Goal: Task Accomplishment & Management: Use online tool/utility

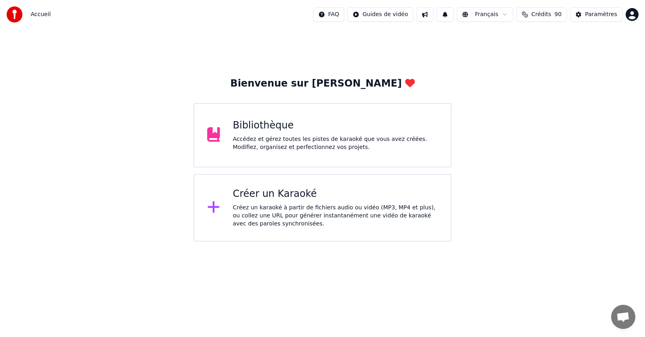
click at [254, 196] on div "Créer un Karaoké" at bounding box center [335, 194] width 205 height 13
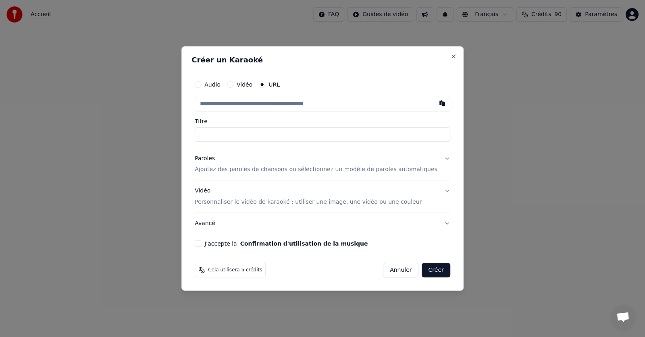
drag, startPoint x: 352, startPoint y: 317, endPoint x: 348, endPoint y: 316, distance: 4.0
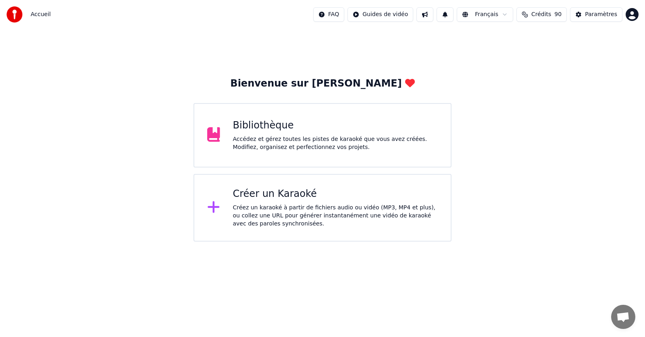
click at [215, 207] on icon at bounding box center [213, 207] width 13 height 15
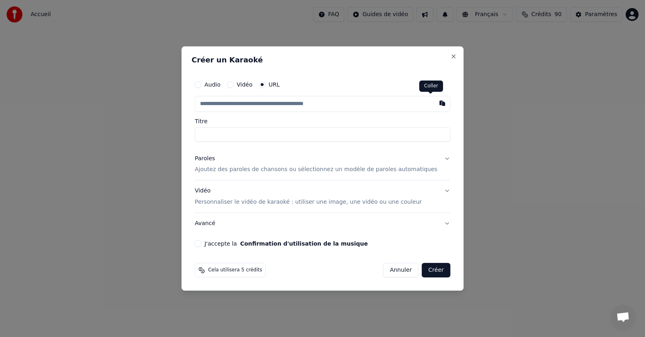
click at [436, 106] on button "button" at bounding box center [442, 103] width 16 height 15
type input "**********"
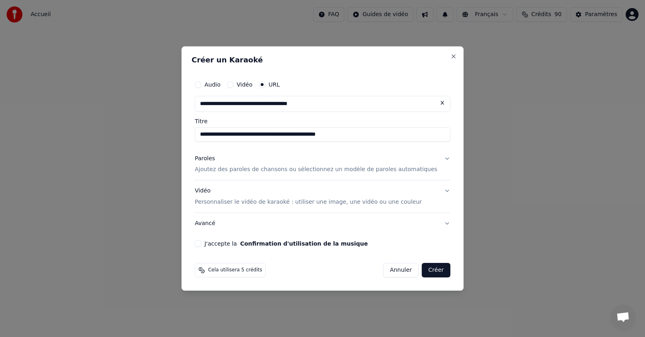
drag, startPoint x: 273, startPoint y: 135, endPoint x: 428, endPoint y: 135, distance: 155.1
click at [428, 135] on input "**********" at bounding box center [322, 134] width 255 height 15
type input "**********"
click at [400, 170] on p "Ajoutez des paroles de chansons ou sélectionnez un modèle de paroles automatiqu…" at bounding box center [316, 170] width 243 height 8
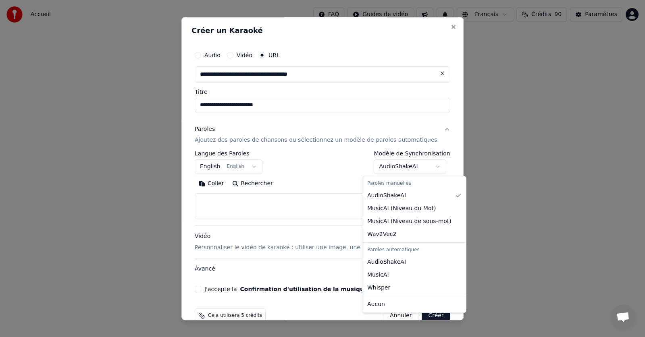
click at [406, 165] on body "**********" at bounding box center [322, 121] width 645 height 242
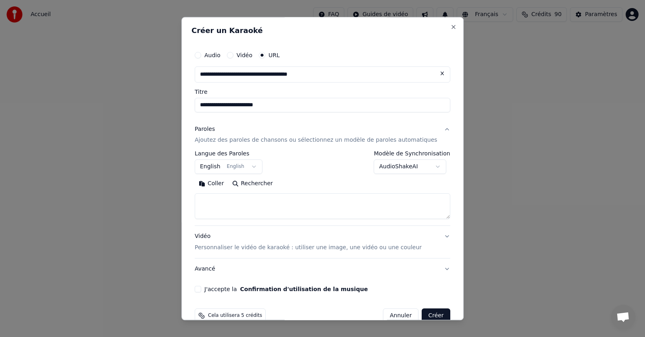
click at [424, 166] on body "**********" at bounding box center [322, 121] width 645 height 242
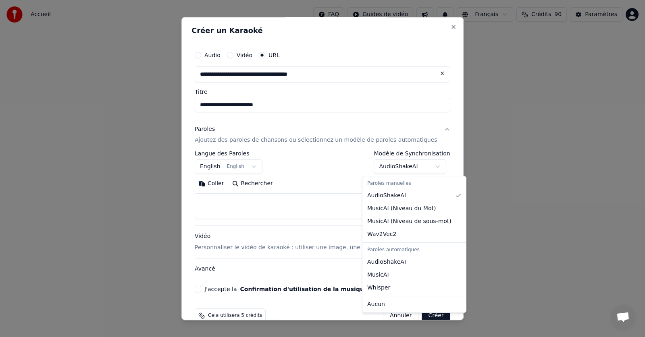
click at [402, 167] on body "**********" at bounding box center [322, 121] width 645 height 242
select select "**********"
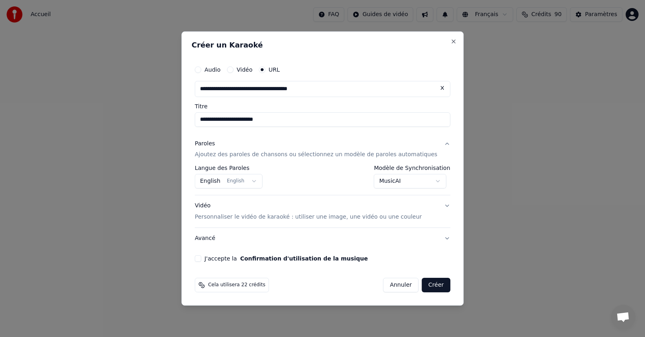
click at [218, 180] on button "English English" at bounding box center [229, 181] width 68 height 15
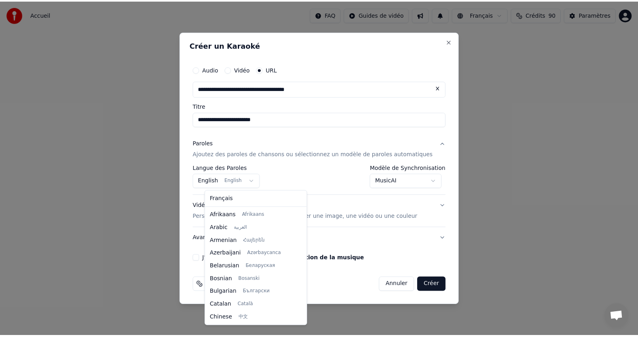
scroll to position [64, 0]
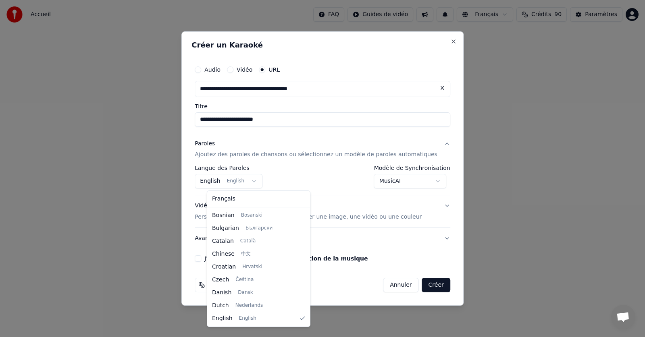
select select "**"
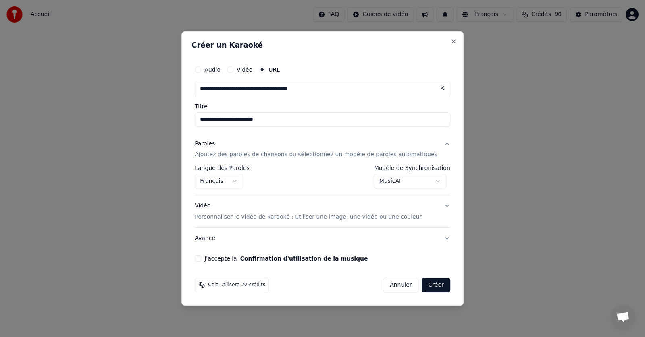
click at [201, 259] on button "J'accepte la Confirmation d'utilisation de la musique" at bounding box center [198, 258] width 6 height 6
click at [429, 283] on button "Créer" at bounding box center [436, 285] width 28 height 15
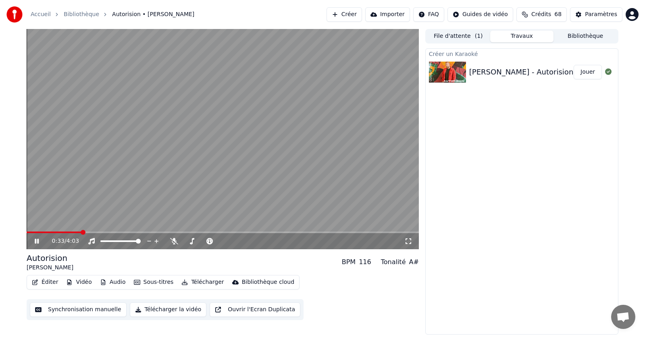
click at [36, 243] on icon at bounding box center [37, 241] width 4 height 5
click at [29, 234] on div "0:34 / 4:03" at bounding box center [223, 241] width 392 height 16
click at [27, 232] on span at bounding box center [29, 232] width 5 height 5
click at [37, 242] on icon at bounding box center [36, 242] width 5 height 6
click at [39, 243] on icon at bounding box center [37, 241] width 4 height 5
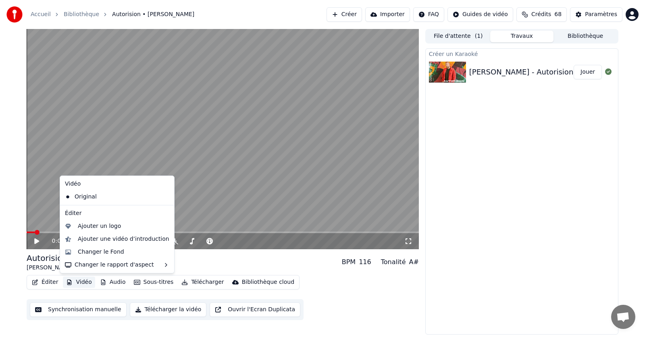
click at [81, 282] on button "Vidéo" at bounding box center [79, 282] width 32 height 11
click at [293, 259] on div "Autorision [PERSON_NAME] BPM 116 Tonalité A#" at bounding box center [223, 262] width 392 height 19
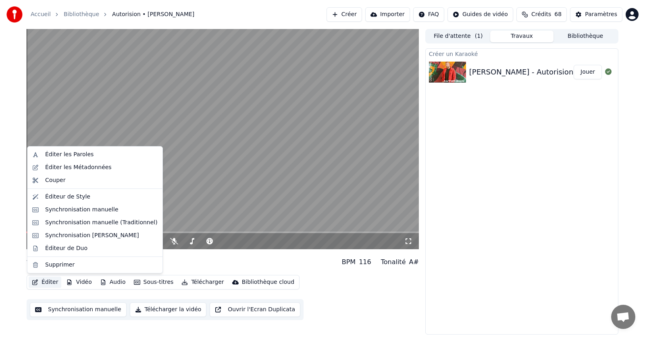
click at [43, 281] on button "Éditer" at bounding box center [45, 282] width 33 height 11
click at [98, 208] on div "Synchronisation manuelle" at bounding box center [81, 210] width 73 height 8
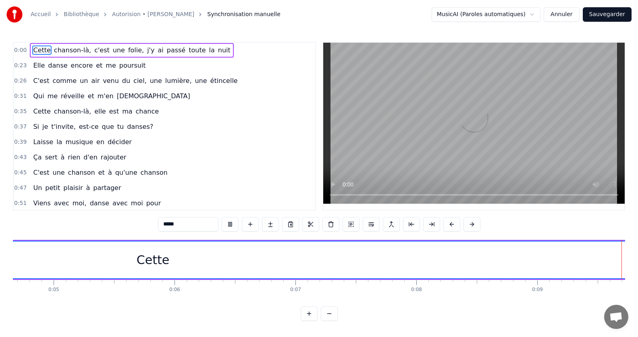
scroll to position [0, 616]
click at [60, 51] on span "chanson-là," at bounding box center [72, 50] width 39 height 9
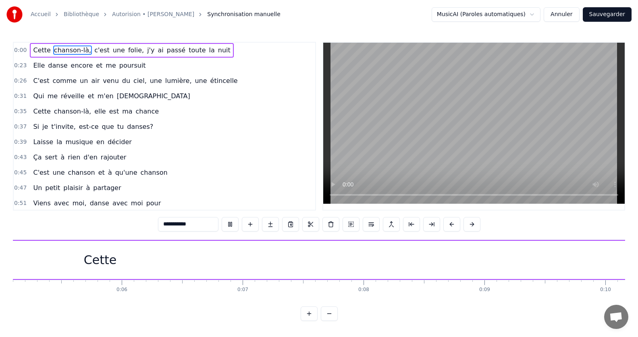
scroll to position [0, 1119]
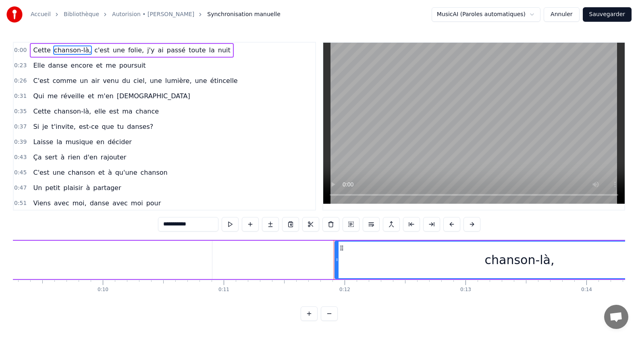
click at [41, 50] on span "Cette" at bounding box center [41, 50] width 19 height 9
type input "*****"
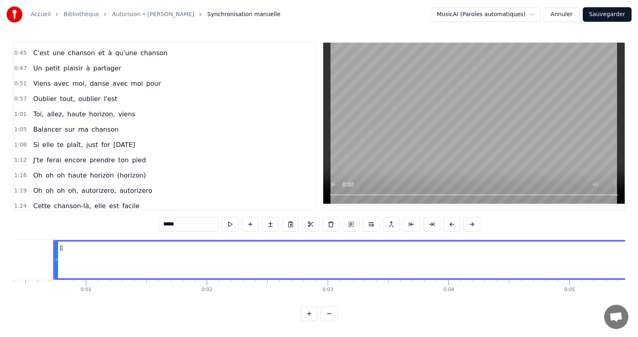
scroll to position [0, 0]
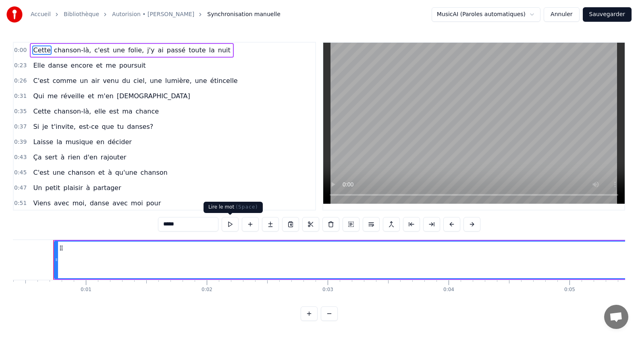
click at [232, 225] on button at bounding box center [230, 224] width 17 height 15
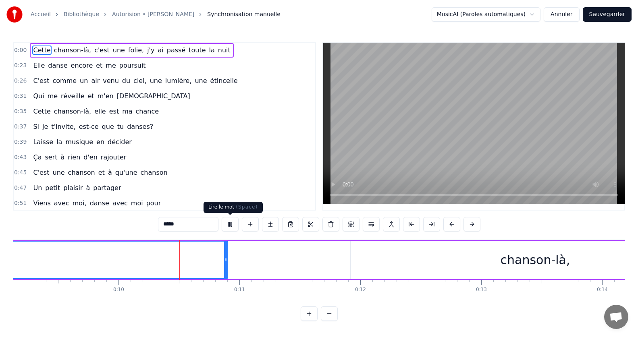
scroll to position [0, 1142]
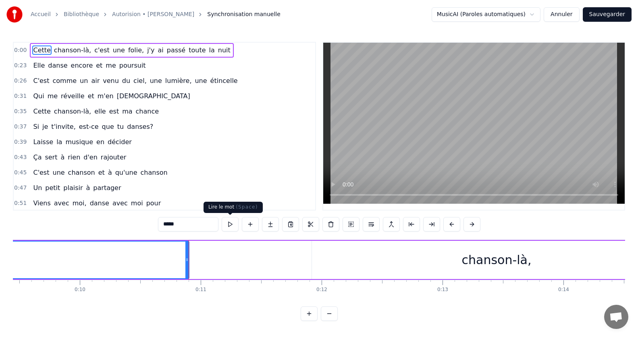
click at [231, 226] on button at bounding box center [230, 224] width 17 height 15
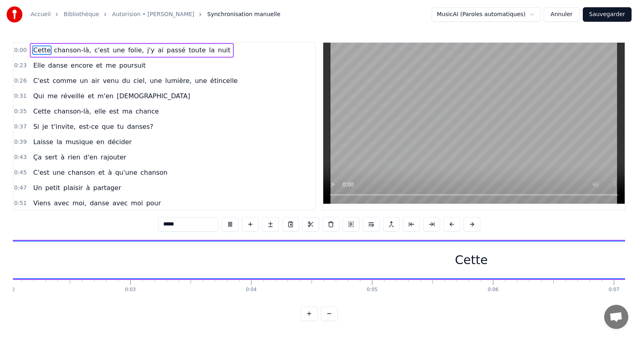
scroll to position [0, 185]
click at [231, 226] on button at bounding box center [230, 224] width 17 height 15
click at [22, 51] on span "0:00" at bounding box center [20, 50] width 12 height 8
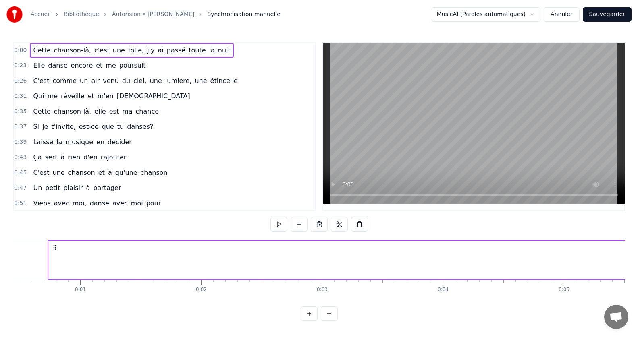
scroll to position [0, 48]
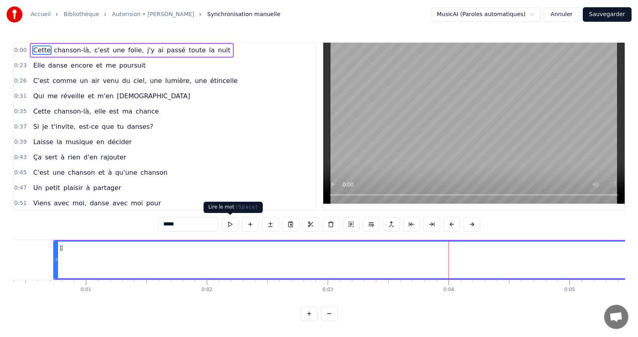
click at [229, 224] on button at bounding box center [230, 224] width 17 height 15
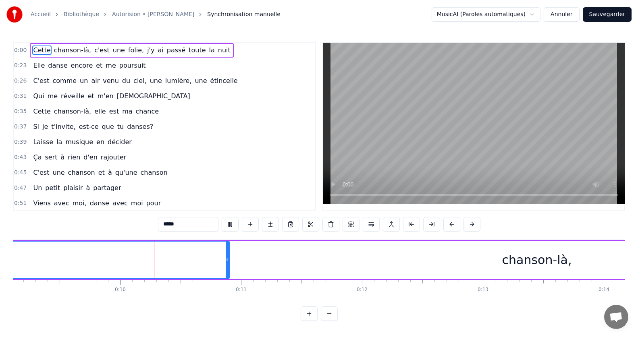
scroll to position [0, 1130]
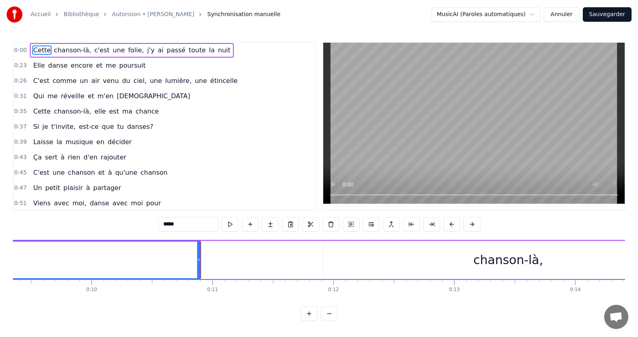
click at [76, 66] on span "encore" at bounding box center [82, 65] width 24 height 9
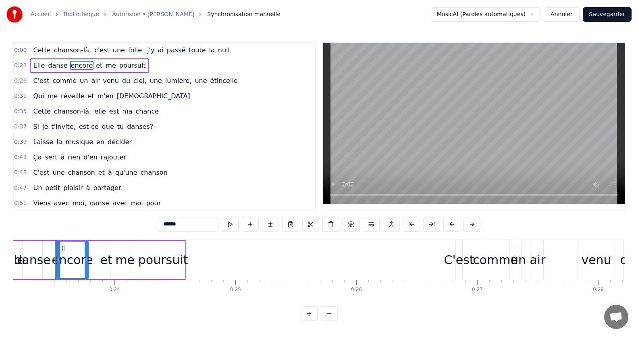
scroll to position [0, 2801]
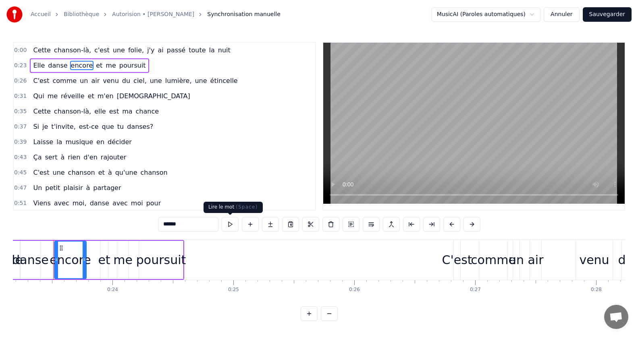
click at [223, 223] on button at bounding box center [230, 224] width 17 height 15
click at [226, 224] on button at bounding box center [230, 224] width 17 height 15
click at [229, 227] on button at bounding box center [230, 224] width 17 height 15
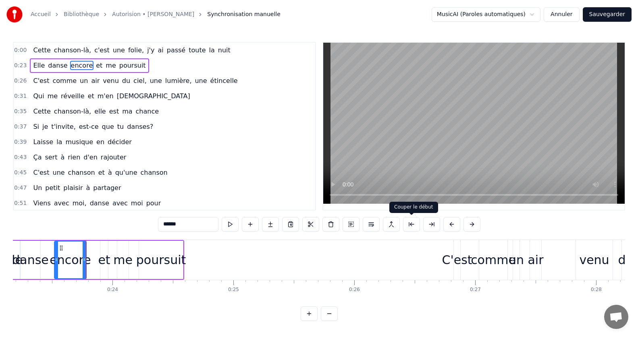
click at [413, 226] on button at bounding box center [411, 224] width 17 height 15
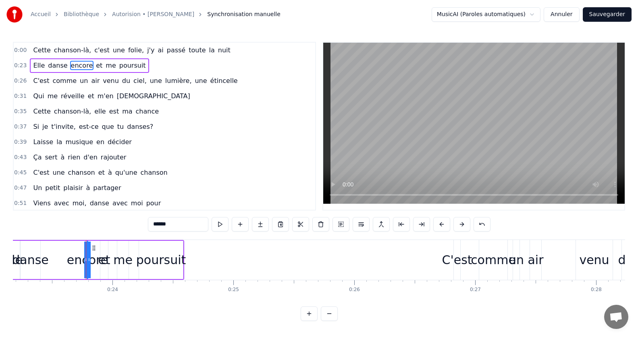
click at [37, 69] on span "Elle" at bounding box center [38, 65] width 13 height 9
type input "****"
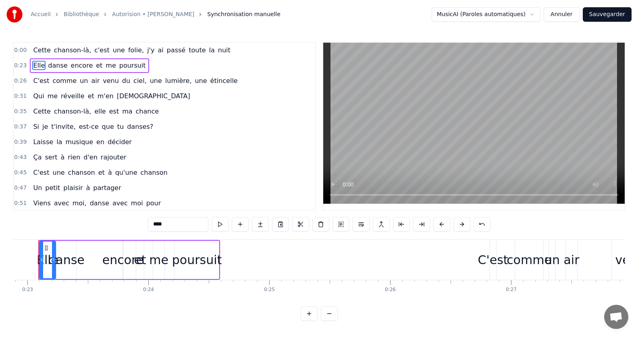
scroll to position [0, 2751]
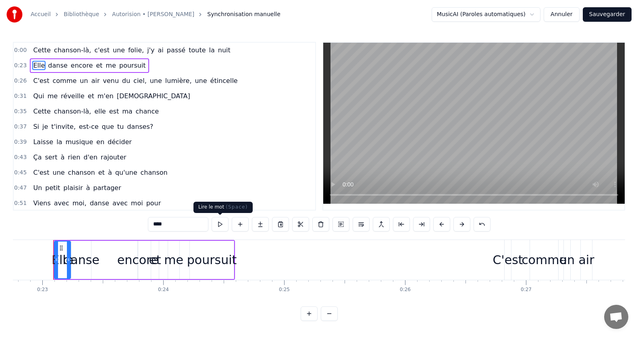
click at [217, 226] on button at bounding box center [220, 224] width 17 height 15
drag, startPoint x: 40, startPoint y: 65, endPoint x: 91, endPoint y: 81, distance: 54.0
click at [95, 72] on div "Elle danse encore et me poursuit" at bounding box center [89, 65] width 119 height 15
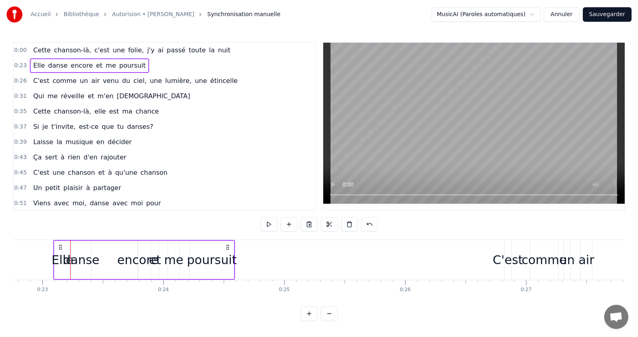
click at [60, 246] on icon at bounding box center [60, 247] width 6 height 6
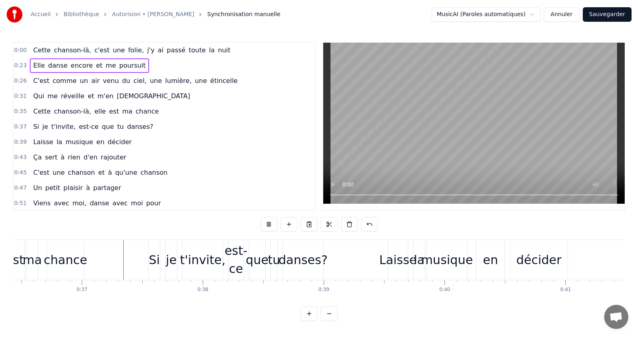
scroll to position [0, 4404]
click at [270, 224] on button at bounding box center [268, 224] width 17 height 15
click at [19, 49] on span "0:00" at bounding box center [20, 50] width 12 height 8
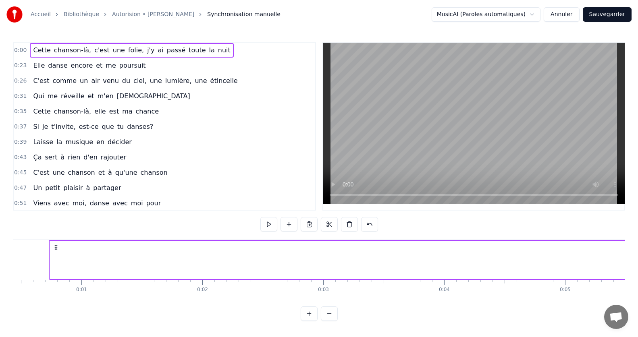
scroll to position [0, 48]
click at [562, 13] on button "Annuler" at bounding box center [561, 14] width 35 height 15
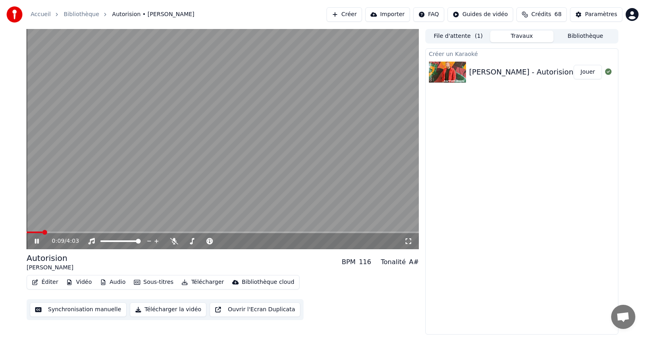
click at [35, 242] on icon at bounding box center [37, 241] width 4 height 5
click at [27, 231] on span at bounding box center [29, 232] width 5 height 5
click at [35, 242] on icon at bounding box center [36, 242] width 5 height 6
click at [36, 239] on icon at bounding box center [37, 241] width 4 height 5
click at [27, 231] on span at bounding box center [29, 232] width 5 height 5
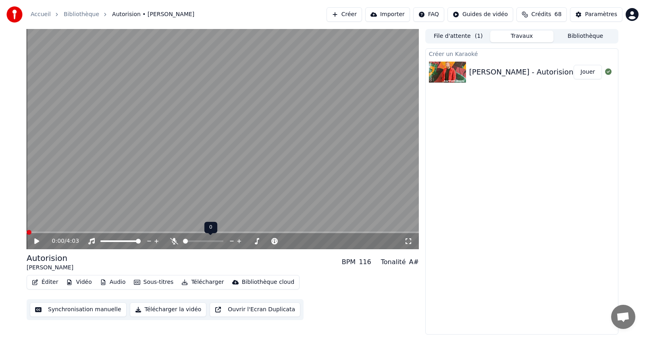
click at [183, 239] on span at bounding box center [185, 241] width 5 height 5
click at [153, 283] on button "Sous-titres" at bounding box center [154, 282] width 46 height 11
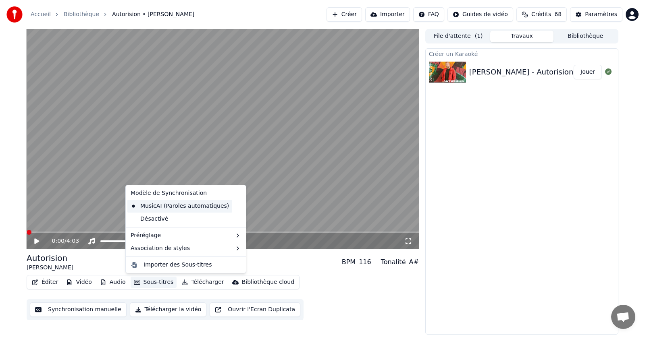
click at [158, 205] on div "MusicAI (Paroles automatiques)" at bounding box center [179, 206] width 105 height 13
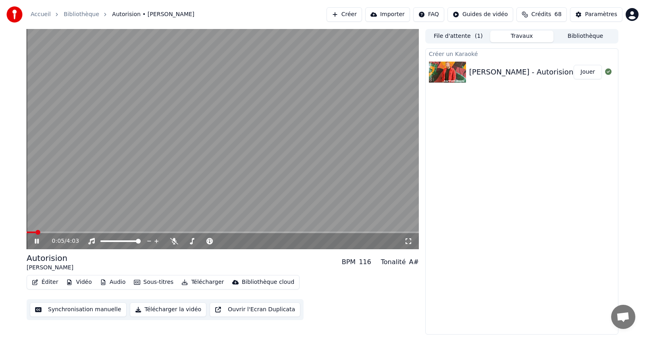
click at [35, 240] on icon at bounding box center [37, 241] width 4 height 5
click at [98, 309] on button "Synchronisation manuelle" at bounding box center [78, 310] width 97 height 15
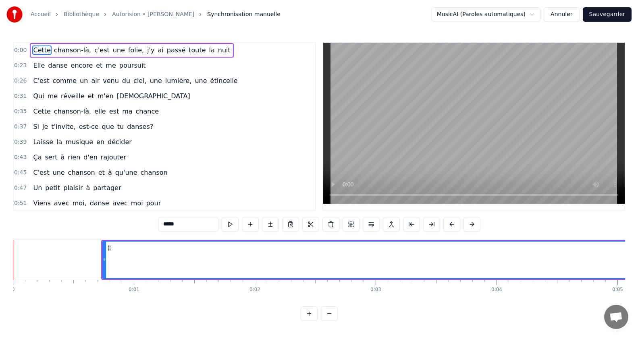
click at [20, 48] on span "0:00" at bounding box center [20, 50] width 12 height 8
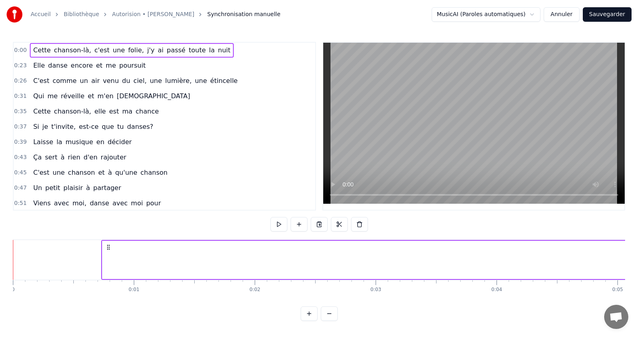
click at [19, 50] on span "0:00" at bounding box center [20, 50] width 12 height 8
click at [108, 245] on icon at bounding box center [108, 247] width 6 height 6
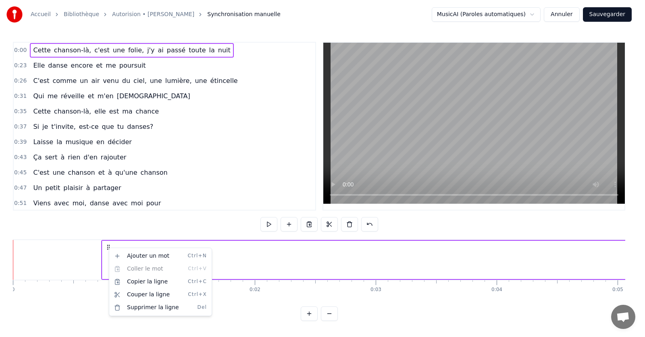
click at [108, 248] on html "Accueil Bibliothèque Autorision • [PERSON_NAME] Synchronisation manuelle MusicA…" at bounding box center [322, 167] width 645 height 334
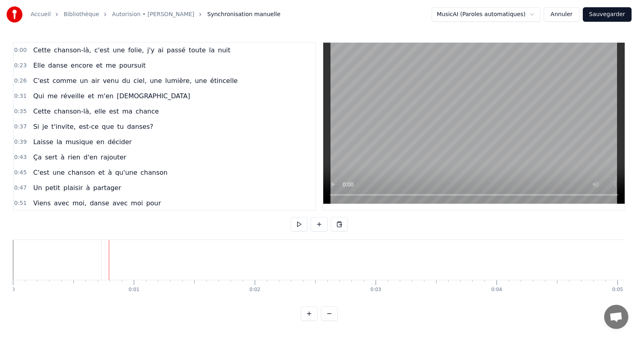
click at [23, 52] on span "0:00" at bounding box center [20, 50] width 12 height 8
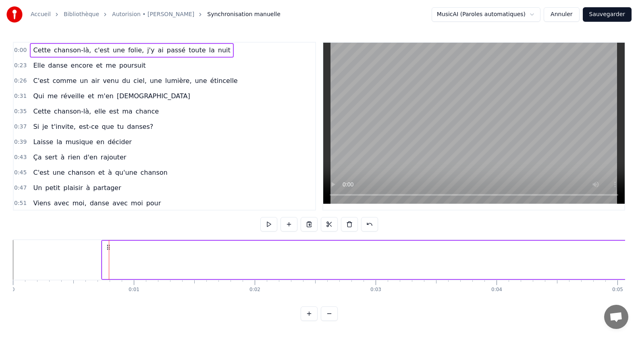
click at [19, 50] on span "0:00" at bounding box center [20, 50] width 12 height 8
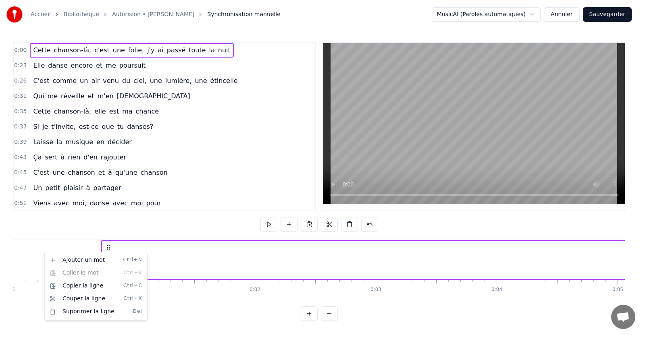
click at [193, 228] on div "0:00 Cette chanson-là, c'est une folie, j'y ai passé toute la nuit 0:23 Elle da…" at bounding box center [319, 181] width 612 height 279
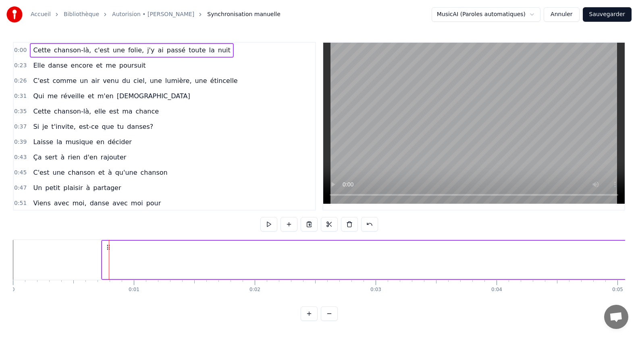
click at [33, 49] on span "Cette" at bounding box center [41, 50] width 19 height 9
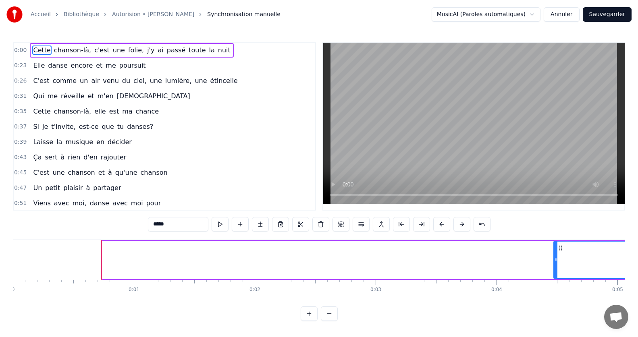
drag, startPoint x: 104, startPoint y: 260, endPoint x: 555, endPoint y: 275, distance: 451.5
click at [555, 275] on div at bounding box center [555, 260] width 3 height 37
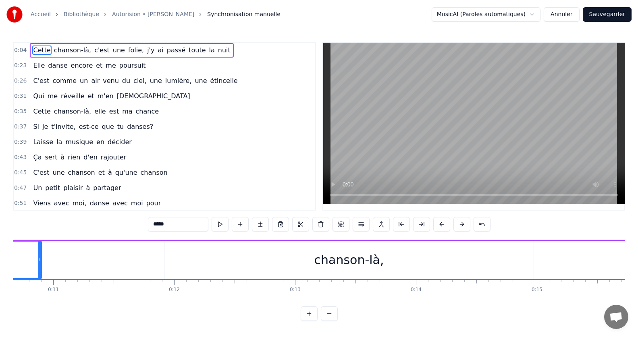
scroll to position [0, 1230]
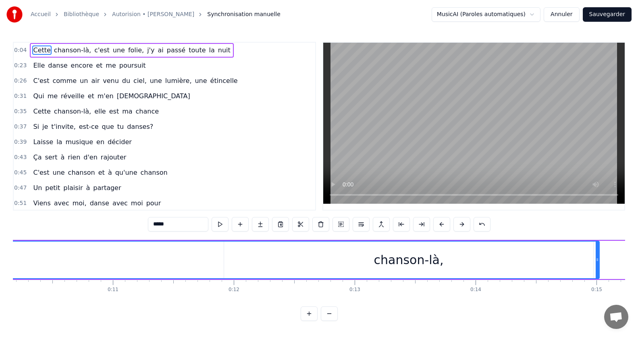
drag, startPoint x: 100, startPoint y: 262, endPoint x: 598, endPoint y: 282, distance: 498.4
click at [598, 282] on div "Cette chanson-là, c'est une folie, j'y ai passé toute la nuit Elle danse encore…" at bounding box center [319, 270] width 612 height 60
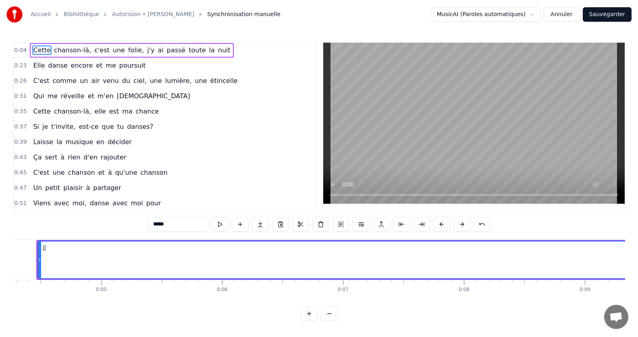
scroll to position [0, 575]
click at [144, 263] on div "Cette" at bounding box center [616, 260] width 1274 height 37
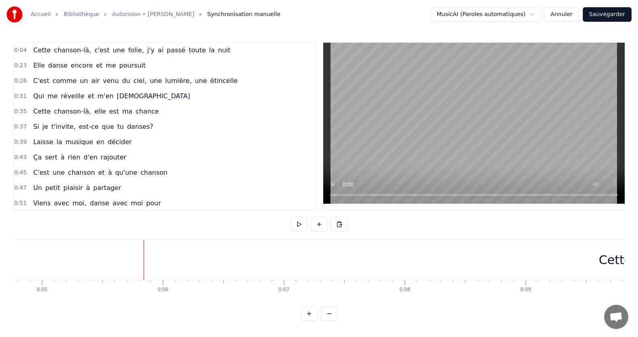
click at [145, 255] on div "Cette" at bounding box center [614, 260] width 1275 height 40
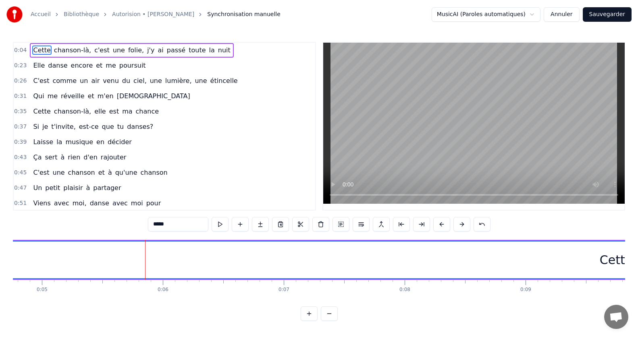
drag, startPoint x: 145, startPoint y: 243, endPoint x: 163, endPoint y: 248, distance: 18.9
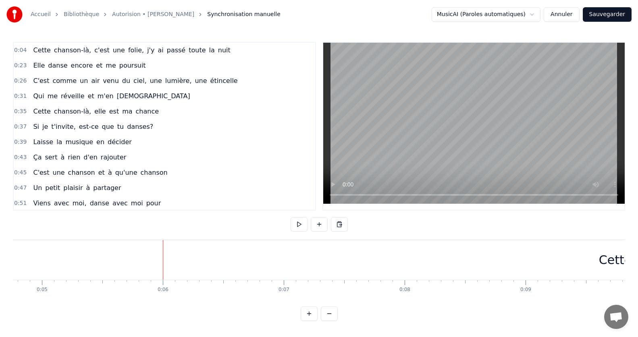
click at [145, 262] on div "Cette" at bounding box center [614, 260] width 1275 height 40
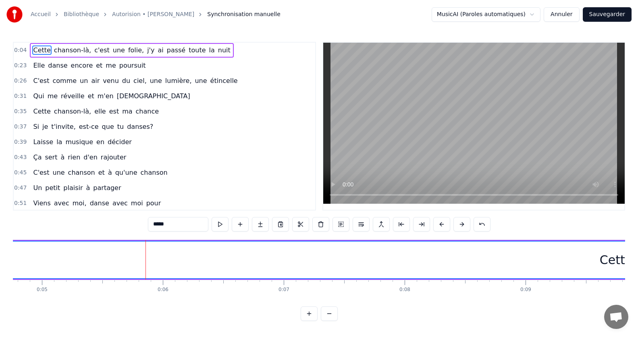
click at [145, 262] on div at bounding box center [145, 260] width 0 height 40
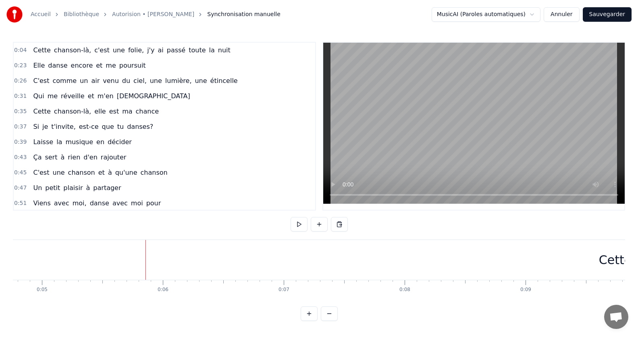
click at [145, 262] on div at bounding box center [145, 260] width 0 height 40
click at [299, 228] on button at bounding box center [298, 224] width 17 height 15
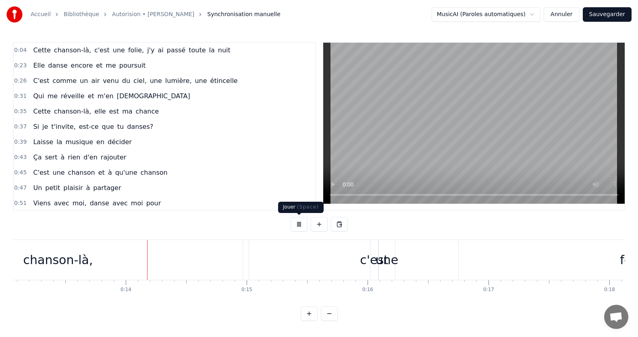
scroll to position [0, 1624]
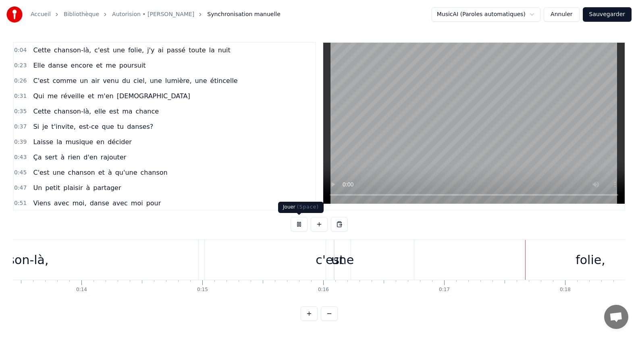
click at [298, 222] on button at bounding box center [298, 224] width 17 height 15
click at [21, 50] on span "0:04" at bounding box center [20, 50] width 12 height 8
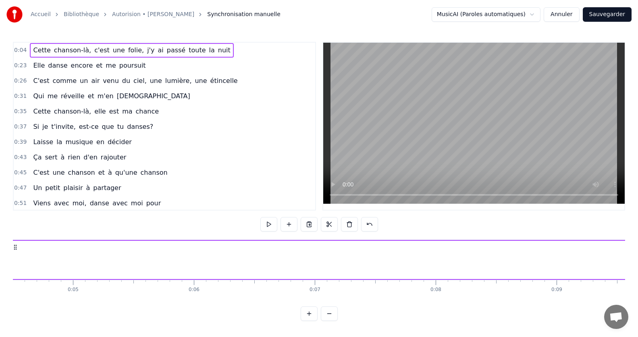
scroll to position [0, 499]
click at [21, 50] on span "0:04" at bounding box center [20, 50] width 12 height 8
click at [47, 52] on span "Cette" at bounding box center [41, 51] width 19 height 10
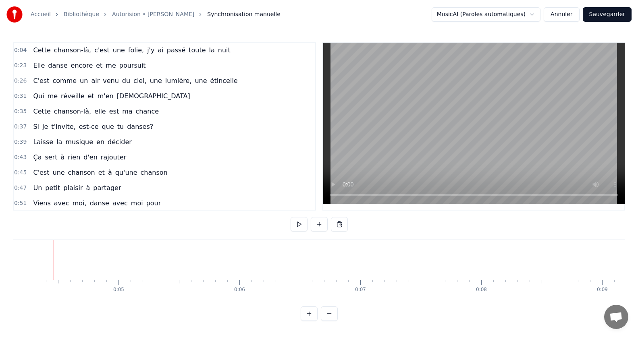
click at [39, 50] on span "Cette" at bounding box center [41, 50] width 19 height 9
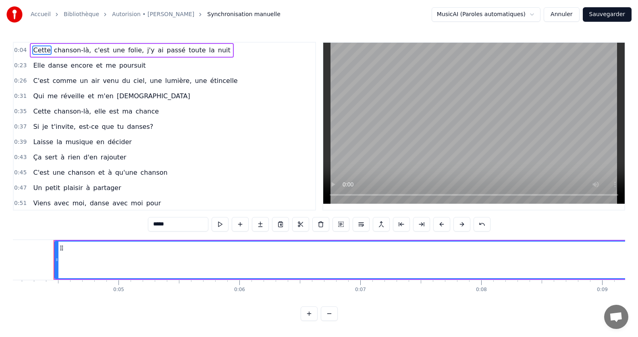
click at [39, 50] on span "Cette" at bounding box center [41, 50] width 19 height 9
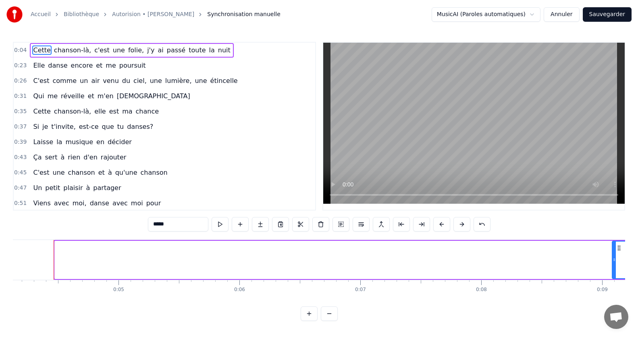
drag, startPoint x: 56, startPoint y: 258, endPoint x: 613, endPoint y: 278, distance: 557.6
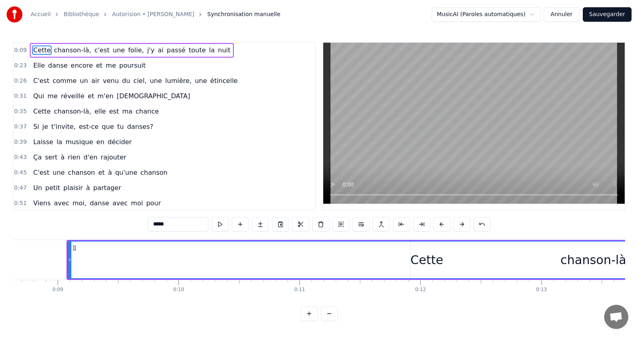
scroll to position [0, 1058]
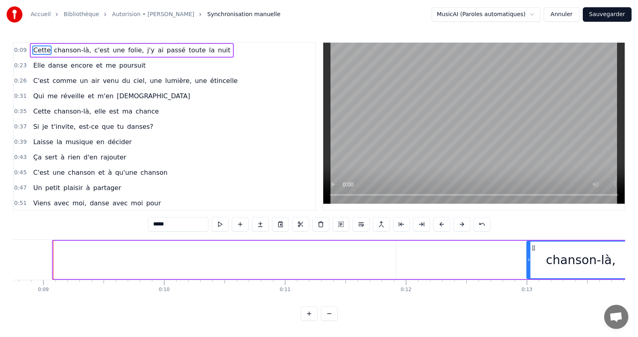
drag, startPoint x: 55, startPoint y: 260, endPoint x: 528, endPoint y: 270, distance: 473.5
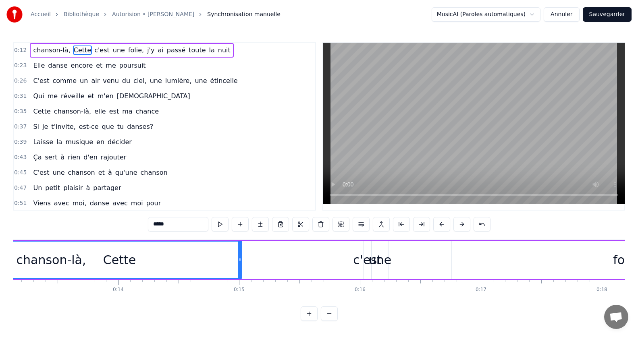
scroll to position [0, 1567]
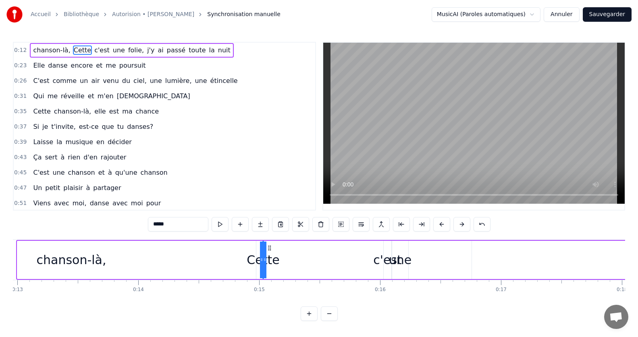
drag, startPoint x: 19, startPoint y: 263, endPoint x: 344, endPoint y: 286, distance: 325.9
click at [344, 286] on div "chanson-là, Cette c'est une folie, j'y ai passé toute la nuit Elle danse encore…" at bounding box center [319, 270] width 612 height 60
drag, startPoint x: 264, startPoint y: 259, endPoint x: 287, endPoint y: 263, distance: 23.3
click at [287, 263] on div "chanson-là, Cette c'est une folie, j'y ai passé toute la nuit" at bounding box center [516, 260] width 1260 height 40
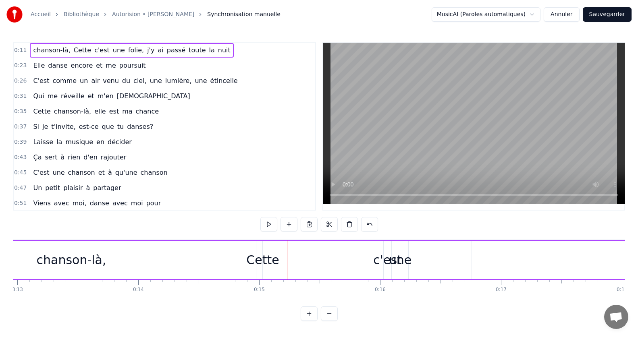
click at [265, 263] on div "Cette" at bounding box center [262, 260] width 33 height 18
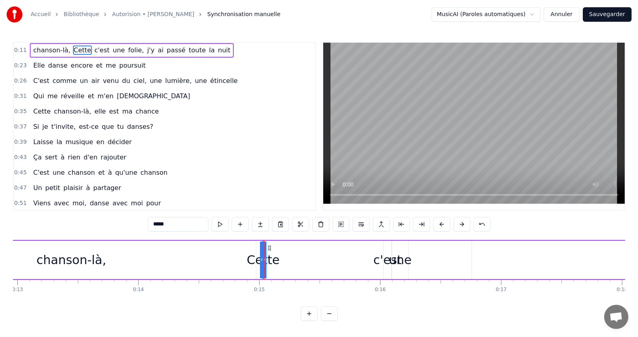
drag, startPoint x: 266, startPoint y: 259, endPoint x: 286, endPoint y: 260, distance: 21.0
click at [286, 260] on div "chanson-là, Cette c'est une folie, j'y ai passé toute la nuit" at bounding box center [516, 260] width 1260 height 40
click at [262, 259] on div "Cette" at bounding box center [262, 260] width 33 height 18
drag, startPoint x: 264, startPoint y: 260, endPoint x: 348, endPoint y: 263, distance: 83.8
click at [348, 263] on div "chanson-là, Cette c'est une folie, j'y ai passé toute la nuit" at bounding box center [516, 260] width 1260 height 40
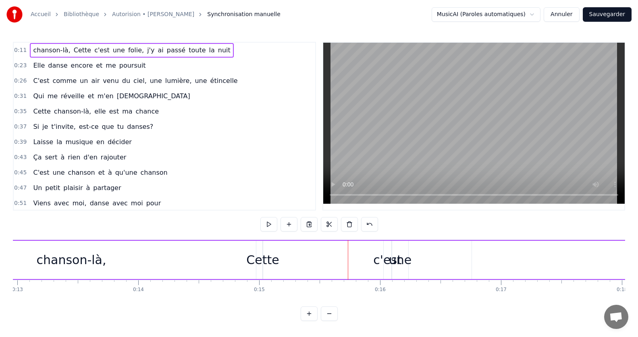
drag, startPoint x: 262, startPoint y: 261, endPoint x: 229, endPoint y: 262, distance: 33.5
click at [229, 262] on div "chanson-là, Cette c'est une folie, j'y ai passé toute la nuit" at bounding box center [516, 260] width 1260 height 40
click at [199, 262] on div "chanson-là," at bounding box center [71, 260] width 369 height 38
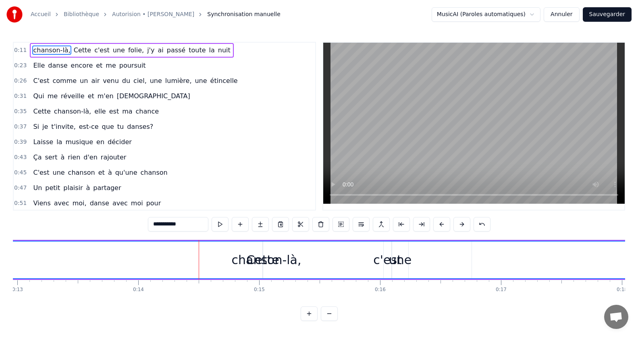
drag, startPoint x: 254, startPoint y: 260, endPoint x: 644, endPoint y: 266, distance: 390.0
click at [638, 266] on html "Accueil Bibliothèque Autorision • [PERSON_NAME] Synchronisation manuelle MusicA…" at bounding box center [319, 167] width 638 height 334
click at [50, 53] on span "chanson-là," at bounding box center [51, 50] width 39 height 9
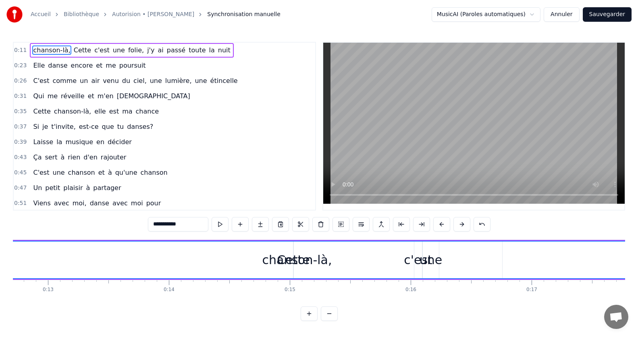
scroll to position [0, 1399]
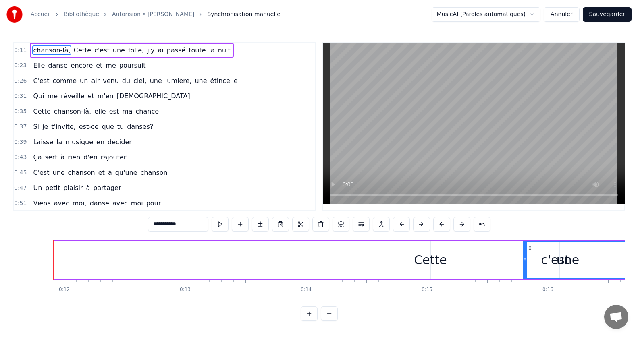
drag, startPoint x: 56, startPoint y: 259, endPoint x: 525, endPoint y: 286, distance: 469.8
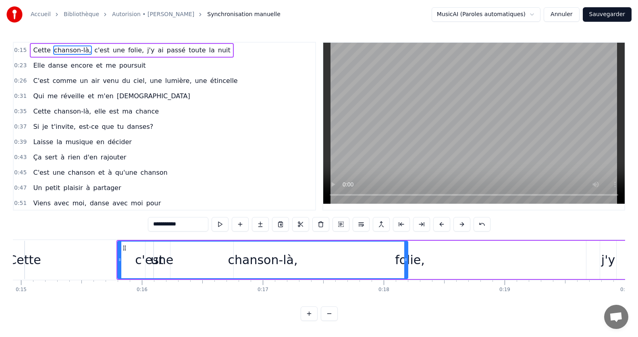
scroll to position [0, 1825]
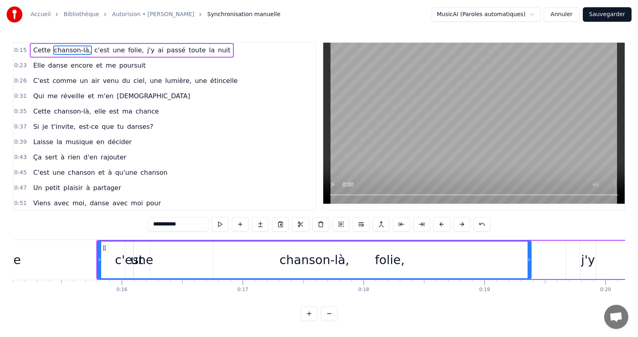
drag, startPoint x: 386, startPoint y: 260, endPoint x: 530, endPoint y: 268, distance: 143.6
click at [530, 268] on div at bounding box center [528, 260] width 3 height 37
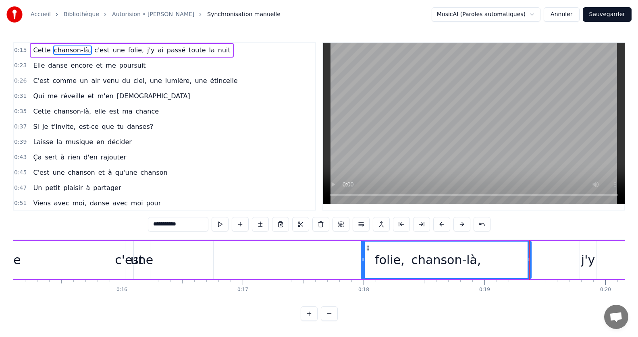
drag, startPoint x: 100, startPoint y: 260, endPoint x: 363, endPoint y: 288, distance: 264.9
click at [35, 53] on span "Cette" at bounding box center [41, 50] width 19 height 9
type input "*****"
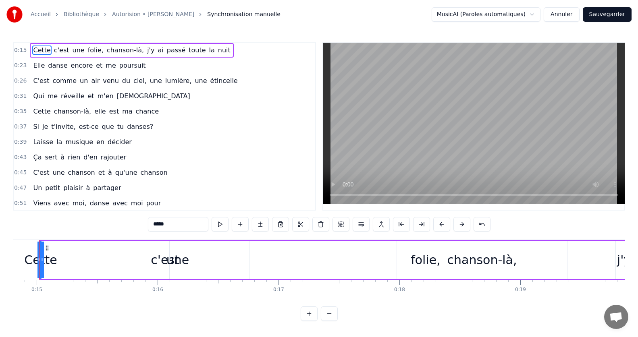
scroll to position [0, 1775]
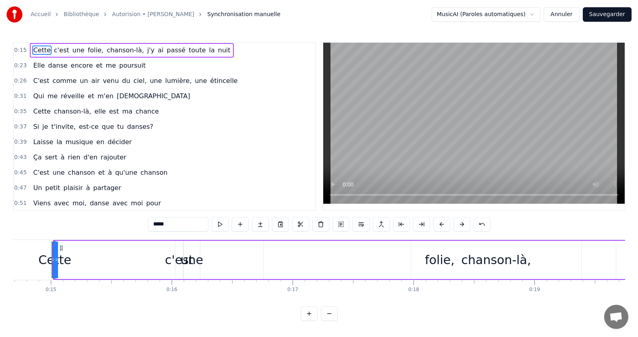
drag, startPoint x: 55, startPoint y: 259, endPoint x: 88, endPoint y: 261, distance: 33.5
click at [88, 261] on div "Cette c'est une folie, chanson-là, j'y ai passé toute la nuit" at bounding box center [495, 260] width 884 height 40
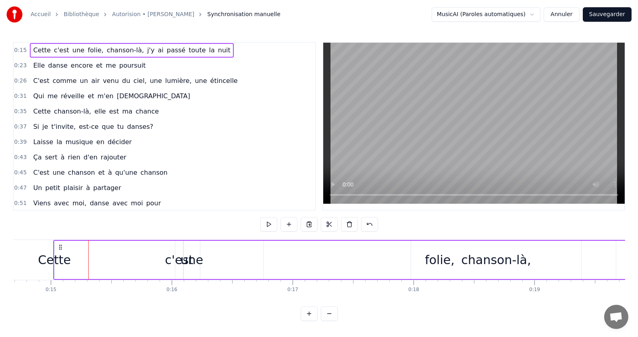
click at [53, 257] on div "Cette" at bounding box center [54, 260] width 33 height 18
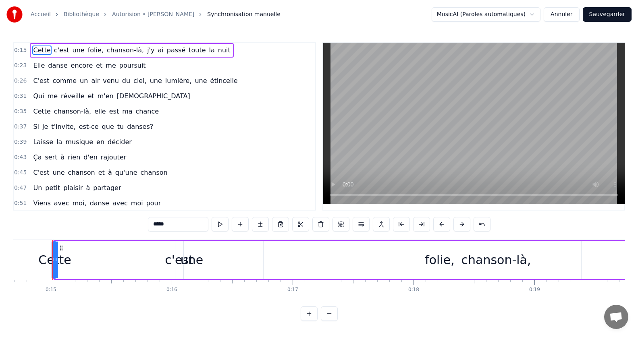
scroll to position [0, 1774]
drag, startPoint x: 57, startPoint y: 258, endPoint x: 355, endPoint y: 268, distance: 297.5
click at [355, 268] on div "Cette c'est une folie, chanson-là, j'y ai passé toute la nuit" at bounding box center [496, 260] width 884 height 40
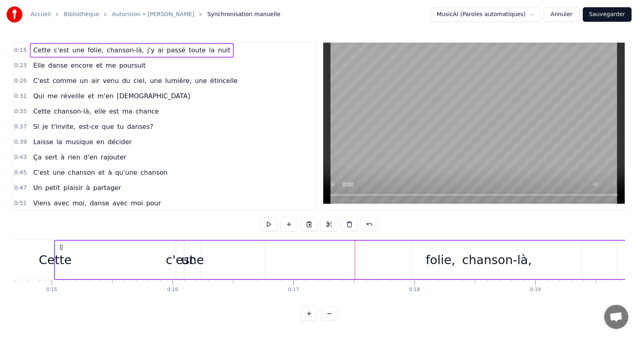
click at [41, 53] on span "Cette" at bounding box center [41, 50] width 19 height 9
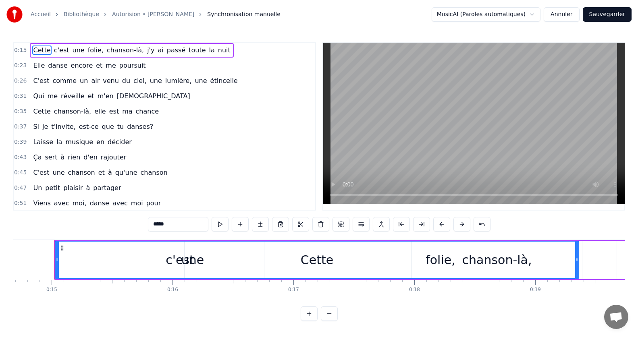
drag, startPoint x: 52, startPoint y: 259, endPoint x: 577, endPoint y: 279, distance: 524.6
click at [577, 279] on div "Cette" at bounding box center [317, 260] width 524 height 38
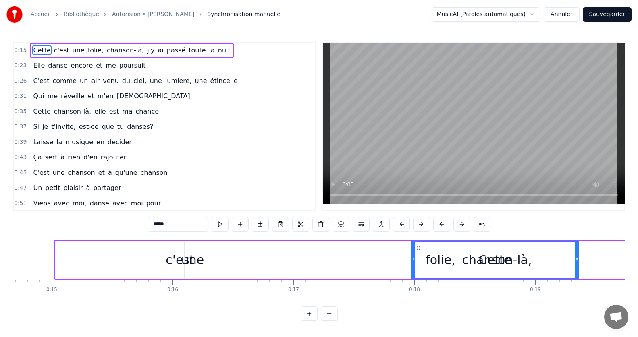
drag, startPoint x: 56, startPoint y: 258, endPoint x: 412, endPoint y: 281, distance: 356.9
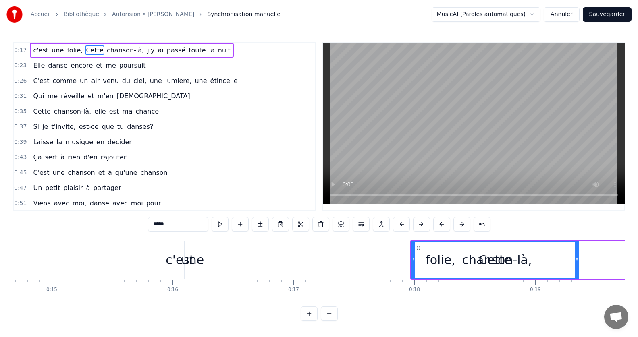
click at [35, 49] on span "c'est" at bounding box center [40, 50] width 17 height 9
type input "*****"
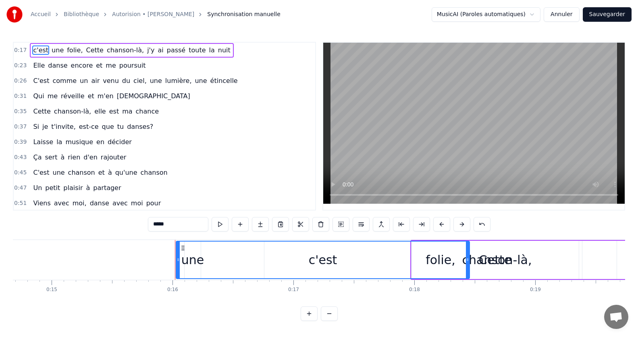
drag, startPoint x: 181, startPoint y: 258, endPoint x: 444, endPoint y: 271, distance: 263.4
click at [467, 267] on div at bounding box center [467, 260] width 3 height 37
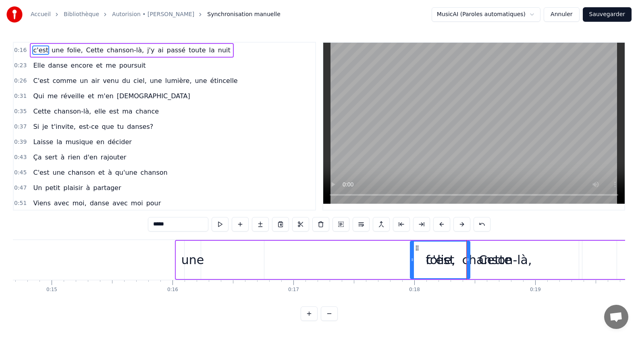
drag, startPoint x: 178, startPoint y: 257, endPoint x: 412, endPoint y: 276, distance: 234.8
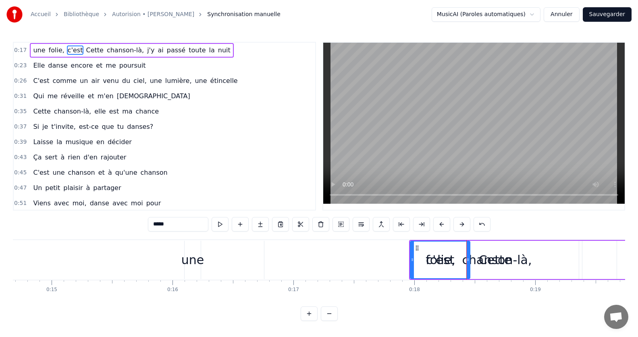
drag, startPoint x: 37, startPoint y: 60, endPoint x: 36, endPoint y: 55, distance: 5.4
click at [37, 60] on div "Elle danse encore et me poursuit" at bounding box center [89, 65] width 119 height 15
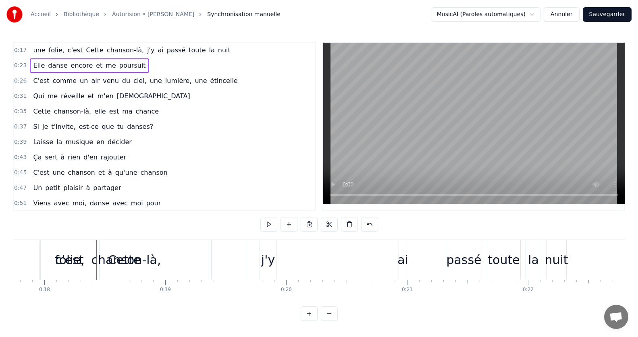
click at [35, 52] on span "une" at bounding box center [39, 50] width 14 height 9
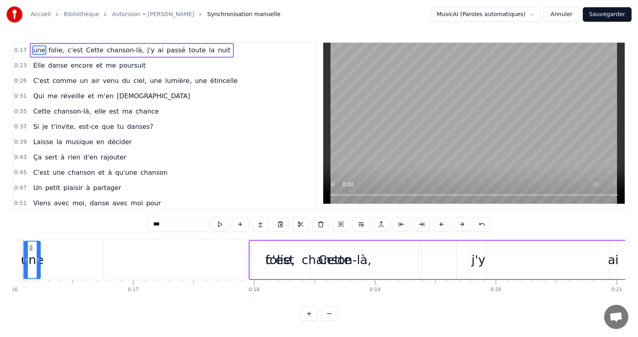
scroll to position [0, 1905]
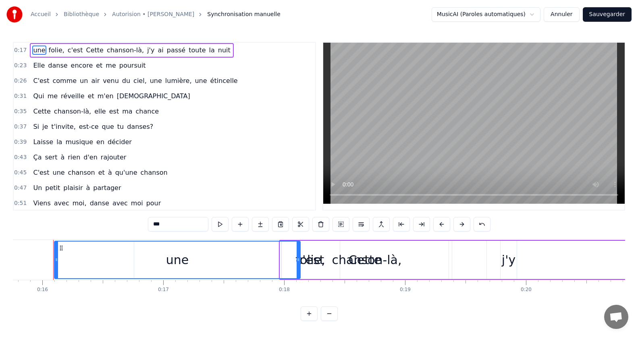
drag, startPoint x: 69, startPoint y: 259, endPoint x: 299, endPoint y: 277, distance: 230.3
click at [299, 277] on div at bounding box center [298, 260] width 3 height 37
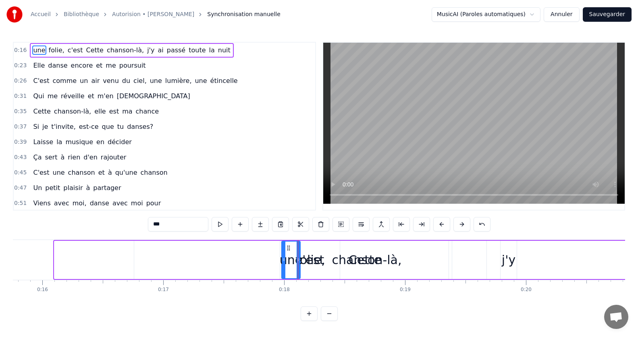
drag, startPoint x: 55, startPoint y: 260, endPoint x: 282, endPoint y: 277, distance: 227.9
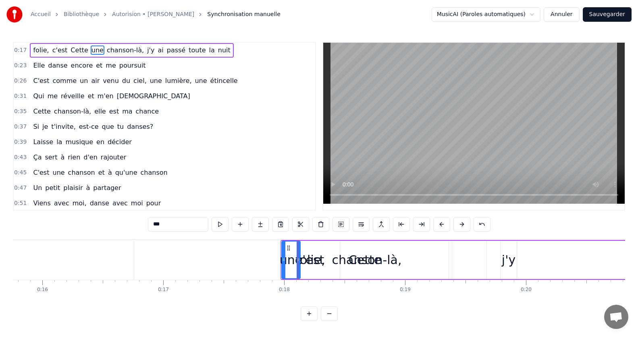
click at [40, 50] on span "folie," at bounding box center [40, 50] width 17 height 9
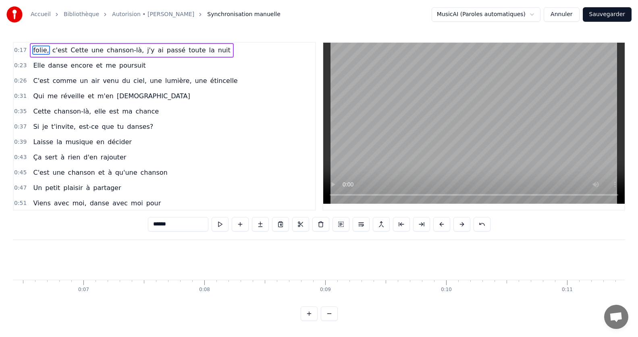
scroll to position [16, 0]
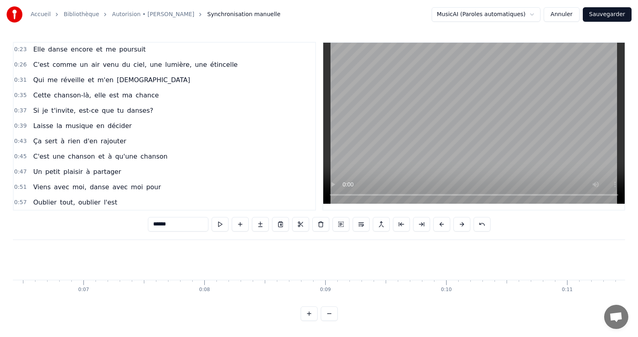
click at [329, 321] on button at bounding box center [329, 314] width 17 height 15
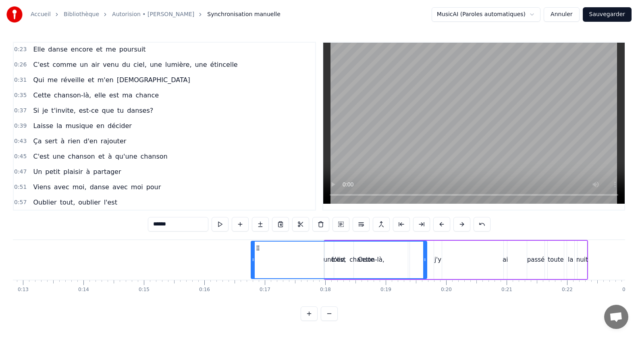
click at [311, 321] on button at bounding box center [309, 314] width 17 height 15
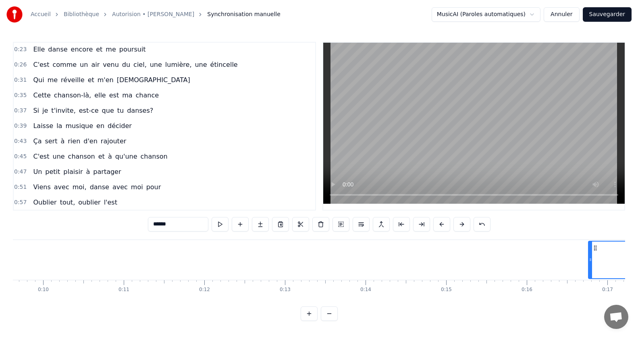
click at [331, 321] on button at bounding box center [329, 314] width 17 height 15
click at [331, 321] on div at bounding box center [319, 314] width 37 height 15
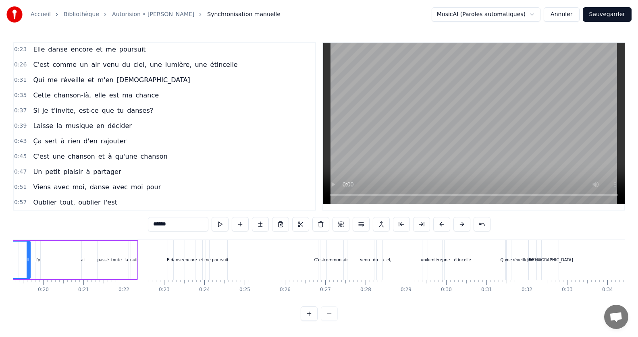
click at [331, 321] on div at bounding box center [319, 314] width 37 height 15
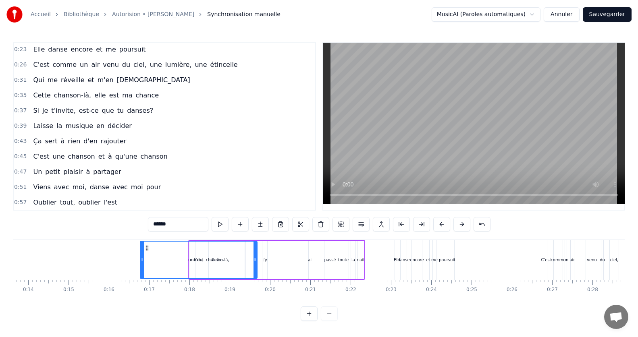
scroll to position [0, 522]
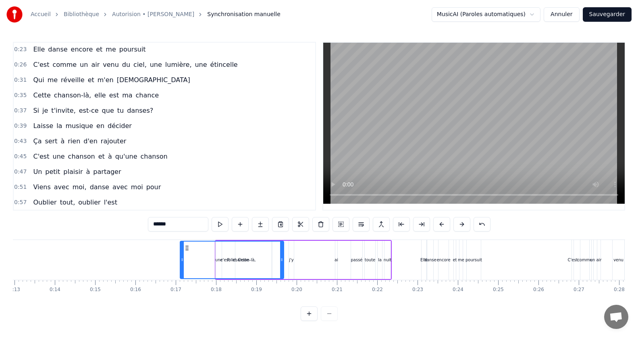
drag, startPoint x: 168, startPoint y: 263, endPoint x: 181, endPoint y: 264, distance: 13.4
click at [181, 264] on div at bounding box center [181, 260] width 3 height 37
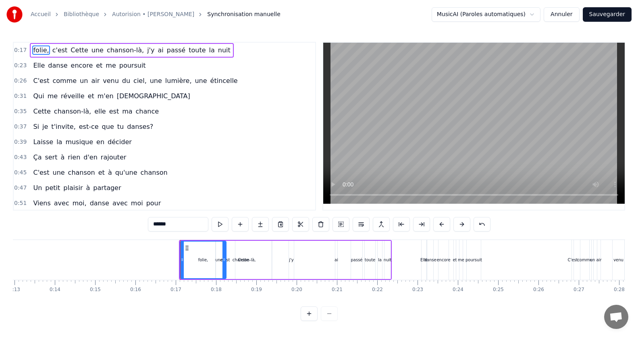
drag, startPoint x: 280, startPoint y: 262, endPoint x: 223, endPoint y: 259, distance: 57.7
click at [223, 259] on icon at bounding box center [223, 260] width 3 height 6
click at [251, 259] on div "chanson-là," at bounding box center [243, 260] width 23 height 6
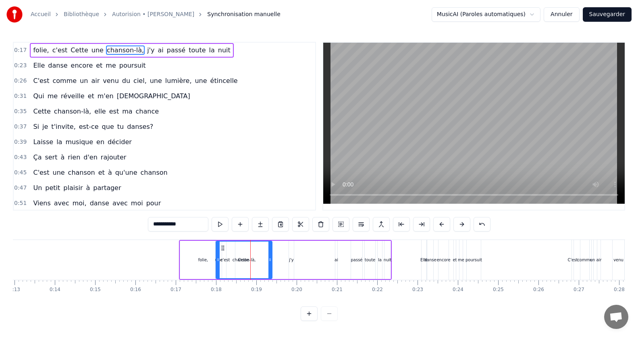
click at [198, 257] on div "folie," at bounding box center [203, 260] width 46 height 38
type input "******"
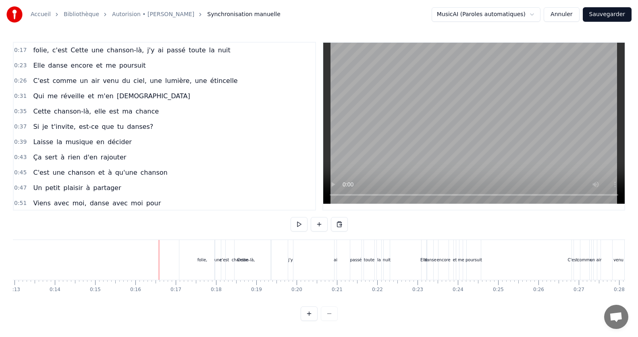
click at [574, 5] on div "Accueil Bibliothèque Autorision • [PERSON_NAME] Synchronisation manuelle MusicA…" at bounding box center [319, 14] width 638 height 29
click at [572, 8] on button "Annuler" at bounding box center [561, 14] width 35 height 15
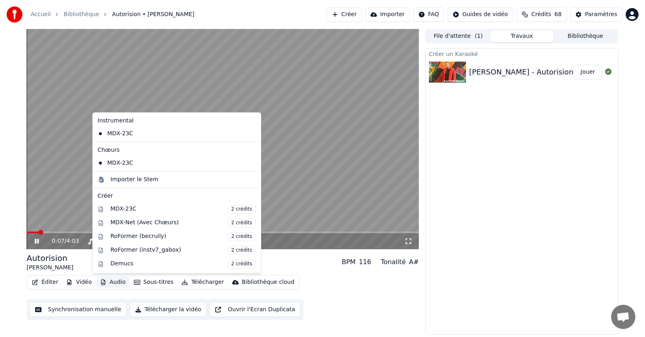
click at [112, 286] on button "Audio" at bounding box center [113, 282] width 32 height 11
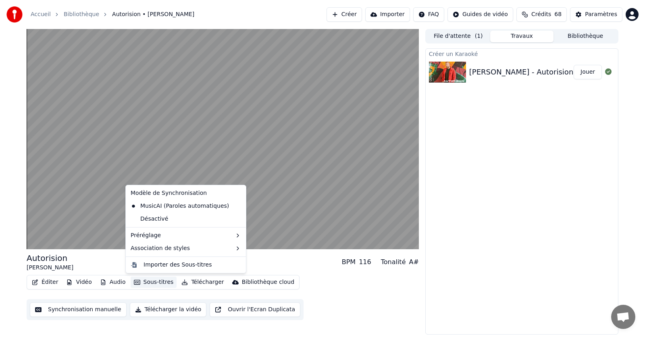
click at [160, 281] on button "Sous-titres" at bounding box center [154, 282] width 46 height 11
click at [152, 283] on button "Sous-titres" at bounding box center [154, 282] width 46 height 11
click at [166, 208] on div "MusicAI (Paroles automatiques)" at bounding box center [179, 206] width 105 height 13
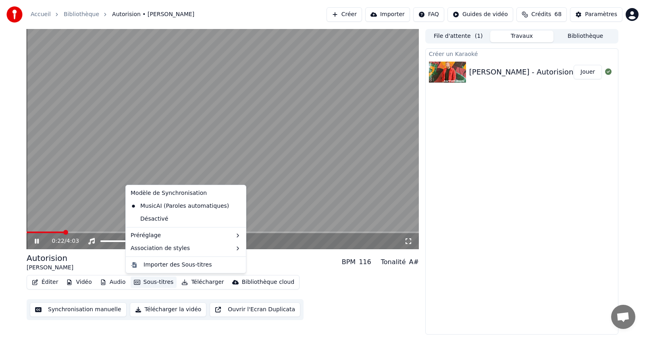
click at [151, 281] on button "Sous-titres" at bounding box center [154, 282] width 46 height 11
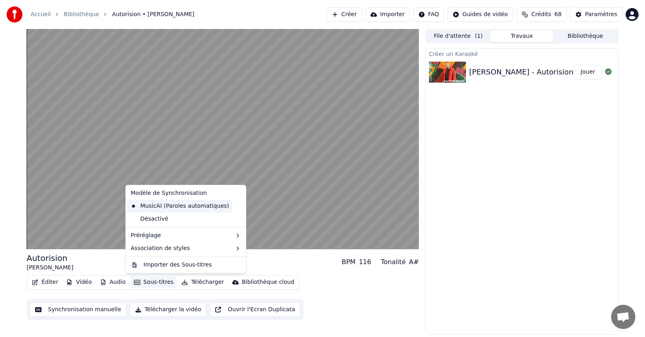
click at [161, 206] on div "MusicAI (Paroles automatiques)" at bounding box center [179, 206] width 105 height 13
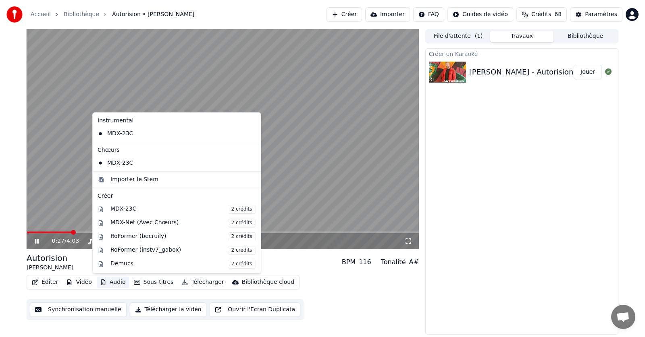
click at [114, 286] on button "Audio" at bounding box center [113, 282] width 32 height 11
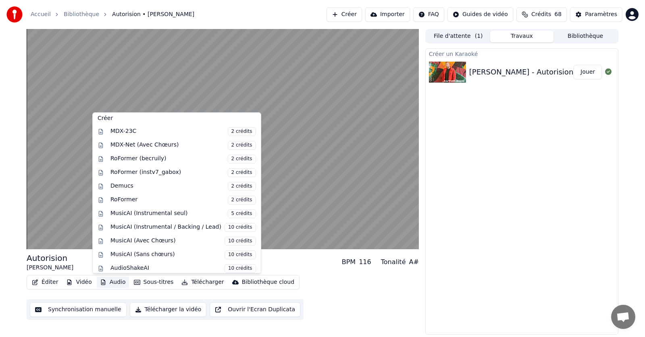
scroll to position [82, 0]
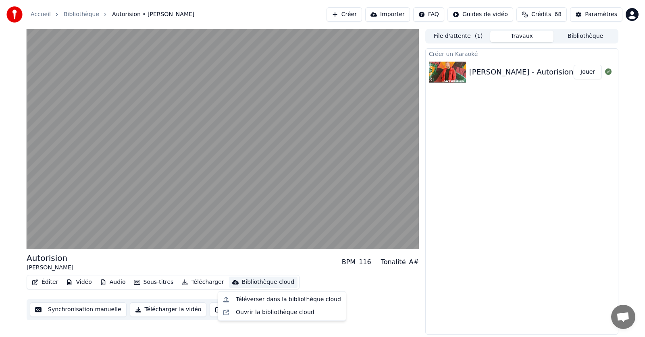
click at [523, 204] on div "Créer un Karaoké [PERSON_NAME] - Autorision Jouer" at bounding box center [521, 191] width 193 height 286
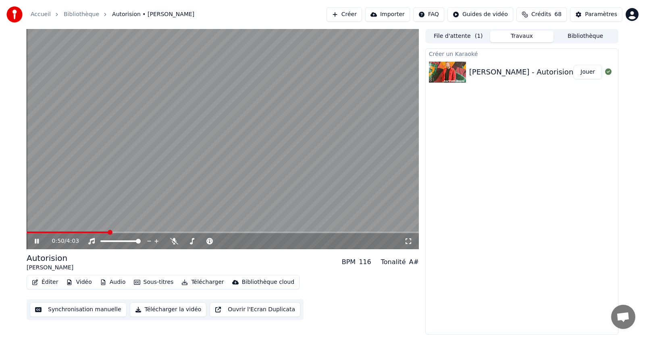
click at [30, 233] on span at bounding box center [68, 233] width 82 height 2
click at [27, 233] on span at bounding box center [29, 232] width 5 height 5
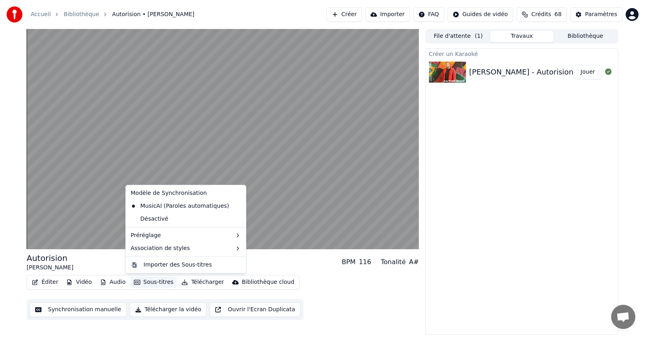
click at [149, 282] on button "Sous-titres" at bounding box center [154, 282] width 46 height 11
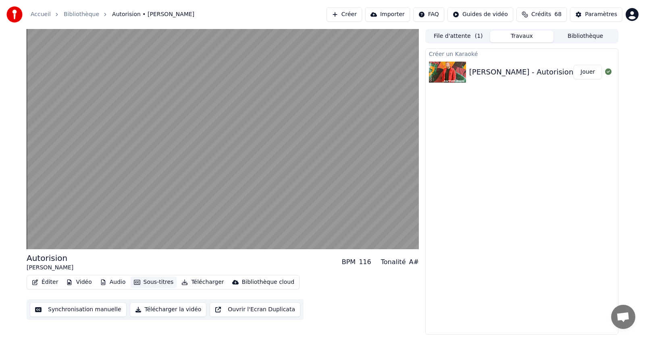
click at [149, 282] on button "Sous-titres" at bounding box center [154, 282] width 46 height 11
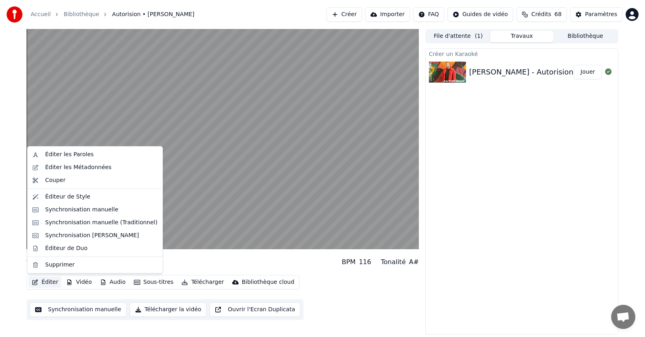
click at [45, 281] on button "Éditer" at bounding box center [45, 282] width 33 height 11
click at [83, 223] on div "Synchronisation manuelle (Traditionnel)" at bounding box center [101, 223] width 112 height 8
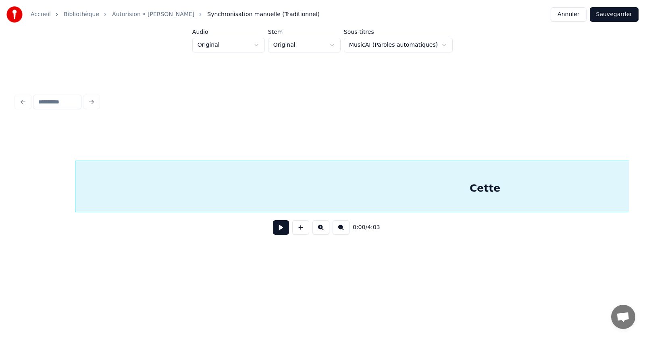
click at [281, 232] on button at bounding box center [281, 227] width 16 height 15
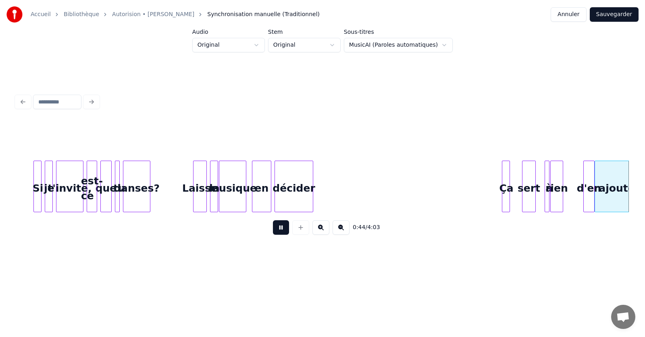
scroll to position [0, 3622]
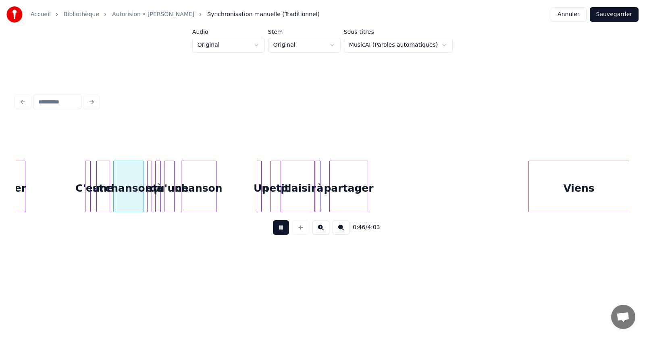
click at [278, 230] on button at bounding box center [281, 227] width 16 height 15
click at [301, 231] on button at bounding box center [300, 227] width 17 height 15
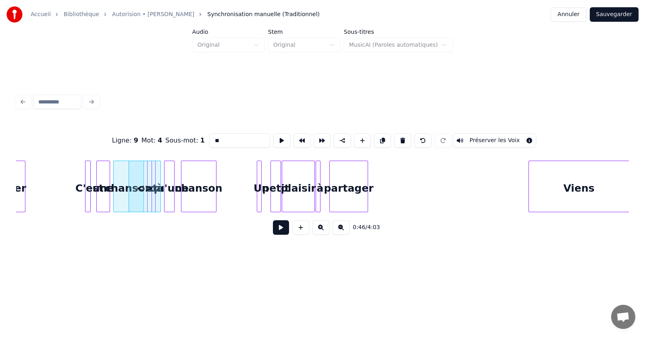
click at [301, 231] on button at bounding box center [300, 227] width 17 height 15
click at [299, 232] on button at bounding box center [300, 227] width 17 height 15
click at [237, 237] on div "0:46 / 4:03" at bounding box center [323, 228] width 600 height 18
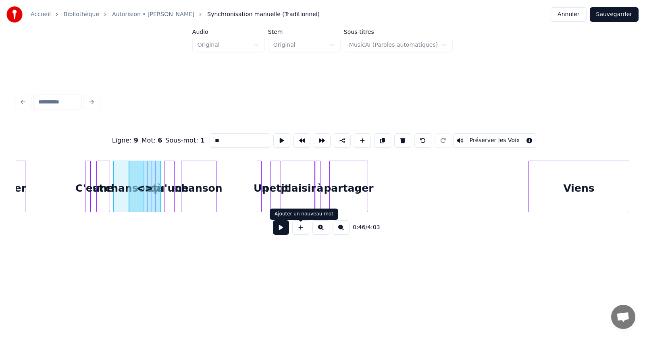
click at [302, 231] on button at bounding box center [300, 227] width 17 height 15
click at [305, 254] on div "Ligne : 9 Mot : 7 Sous-mot : 1 ** Préserver les Voix 0:46 / 4:03" at bounding box center [322, 166] width 619 height 202
click at [338, 229] on button at bounding box center [340, 227] width 17 height 15
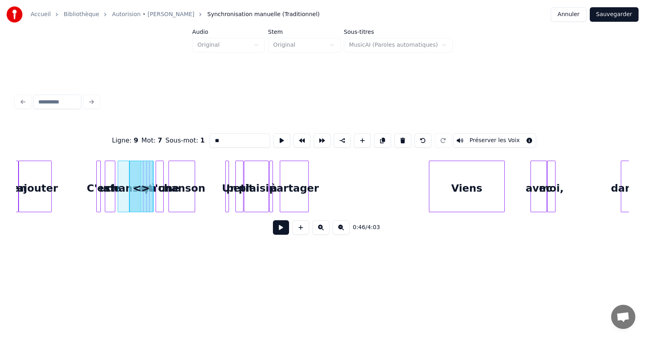
click at [340, 230] on button at bounding box center [340, 227] width 17 height 15
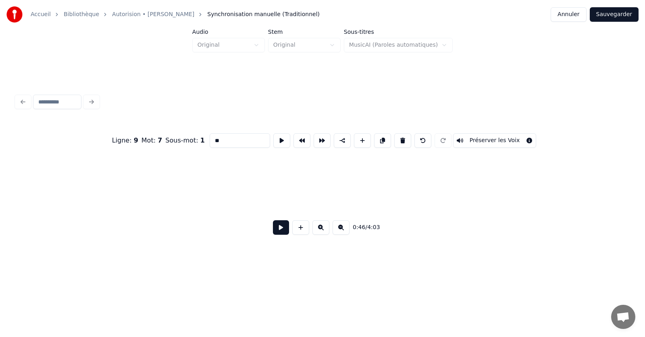
scroll to position [0, 1754]
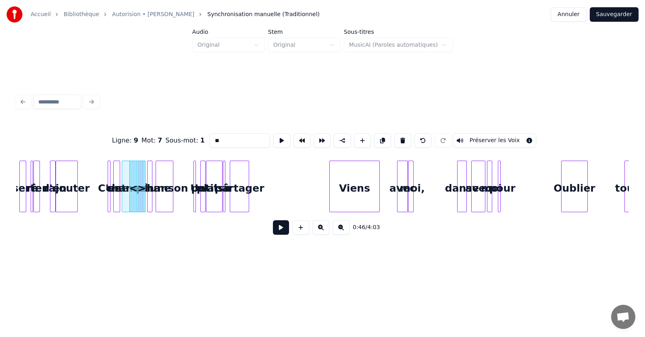
click at [321, 232] on button at bounding box center [320, 227] width 17 height 15
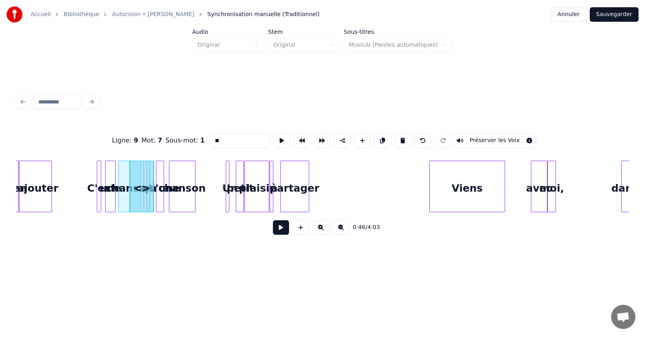
click at [321, 232] on button at bounding box center [320, 227] width 17 height 15
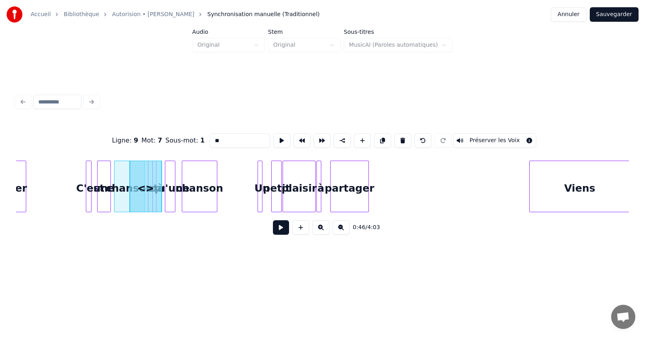
click at [321, 232] on button at bounding box center [320, 227] width 17 height 15
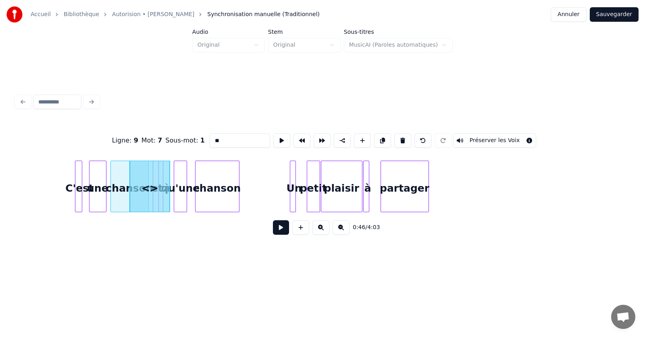
click at [321, 232] on button at bounding box center [320, 227] width 17 height 15
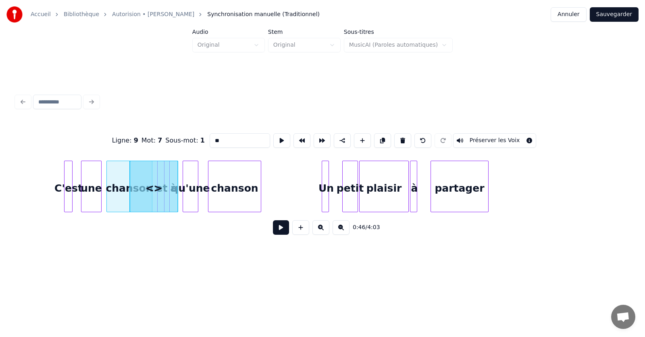
click at [321, 232] on button at bounding box center [320, 227] width 17 height 15
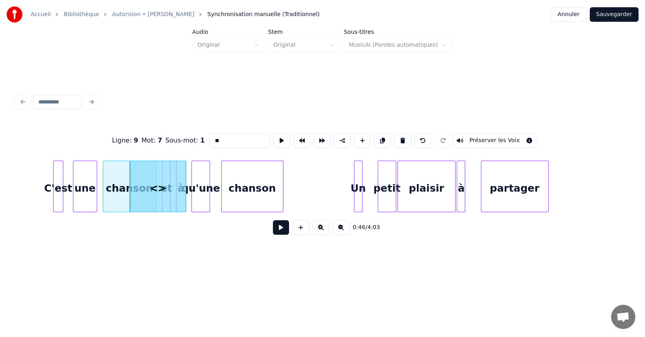
click at [321, 232] on button at bounding box center [320, 227] width 17 height 15
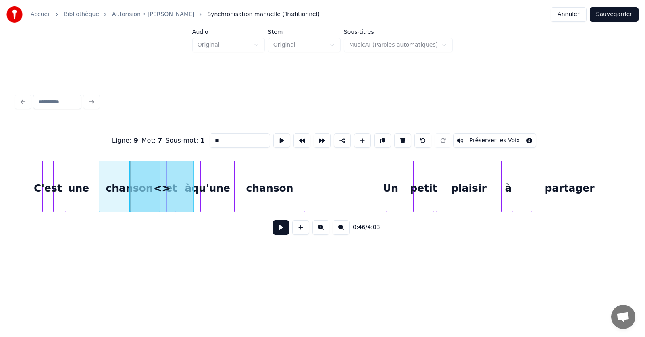
click at [321, 232] on button at bounding box center [320, 227] width 17 height 15
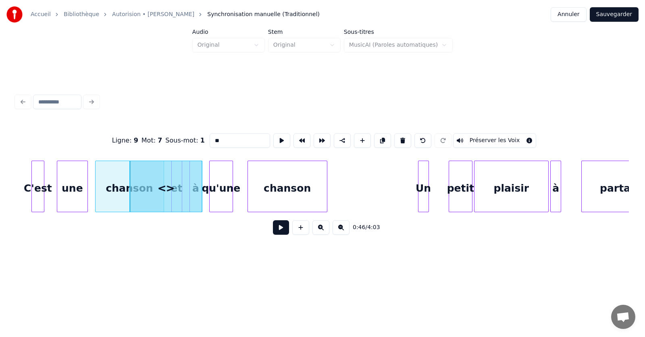
click at [321, 232] on button at bounding box center [320, 227] width 17 height 15
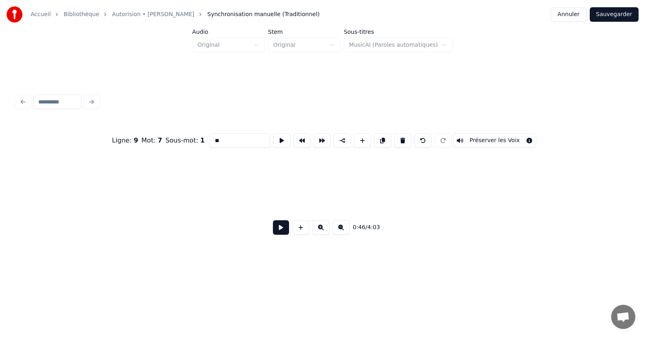
click at [321, 232] on button at bounding box center [320, 227] width 17 height 15
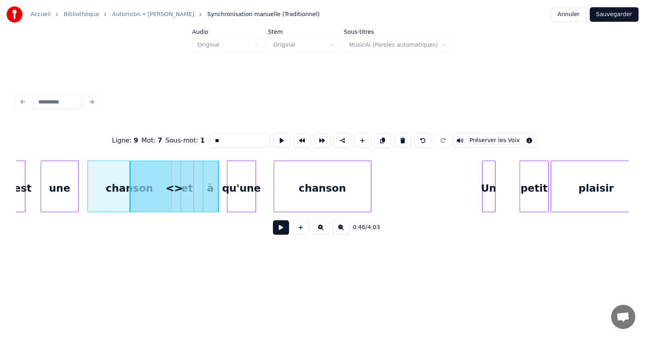
click at [321, 232] on button at bounding box center [320, 227] width 17 height 15
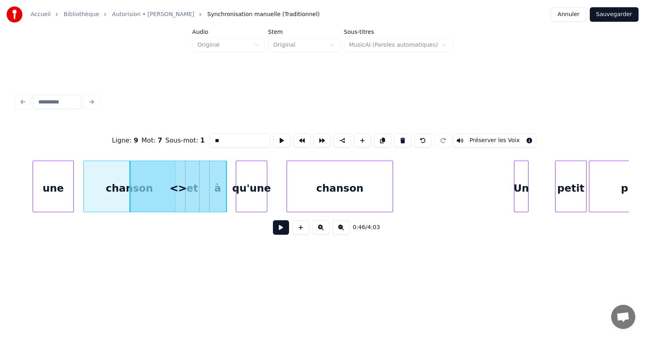
click at [321, 232] on button at bounding box center [320, 227] width 17 height 15
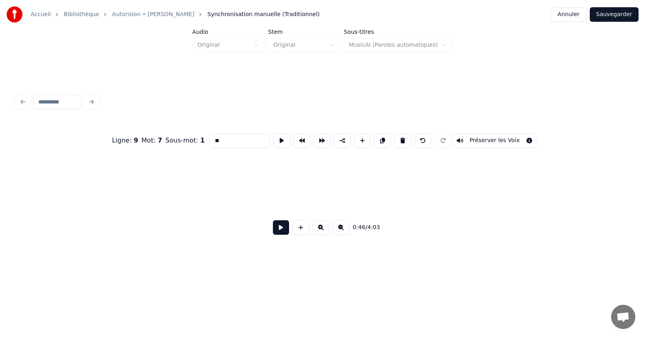
click at [321, 232] on button at bounding box center [320, 227] width 17 height 15
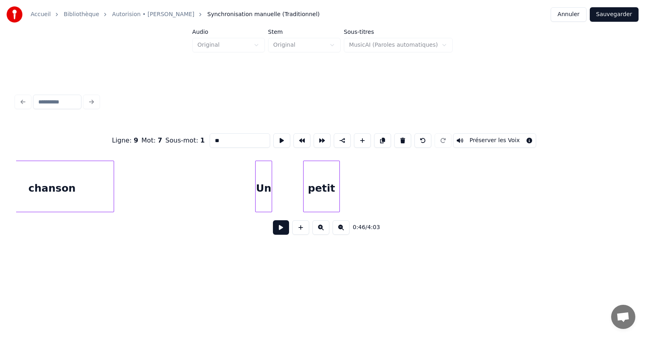
click at [321, 232] on button at bounding box center [320, 227] width 17 height 15
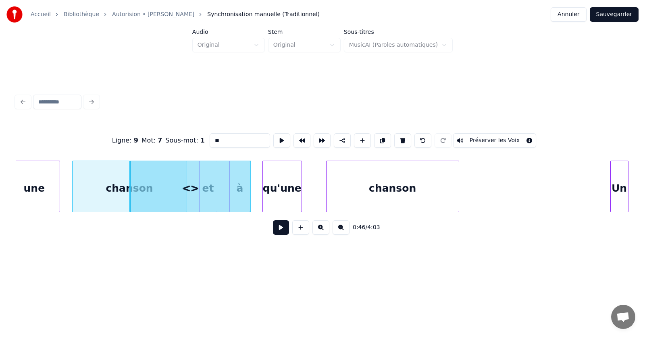
click at [321, 232] on button at bounding box center [320, 227] width 17 height 15
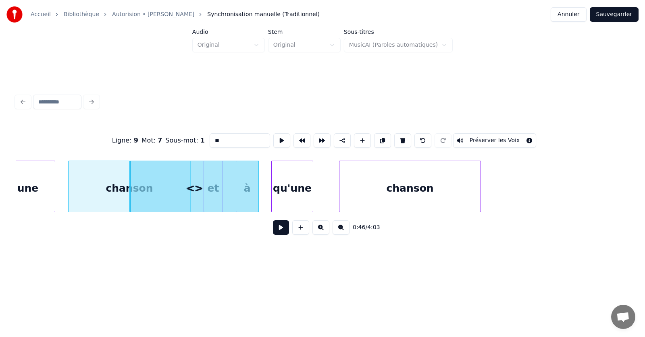
click at [321, 232] on button at bounding box center [320, 227] width 17 height 15
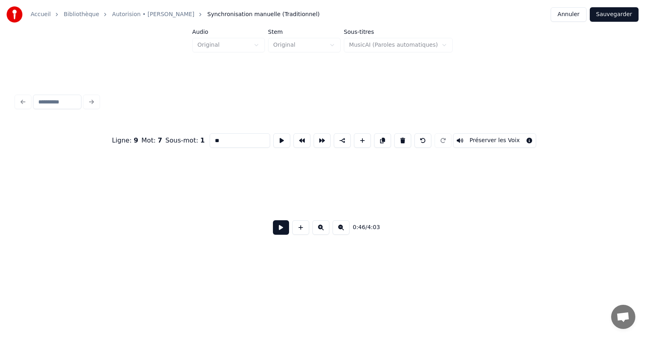
click at [321, 232] on button at bounding box center [320, 227] width 17 height 15
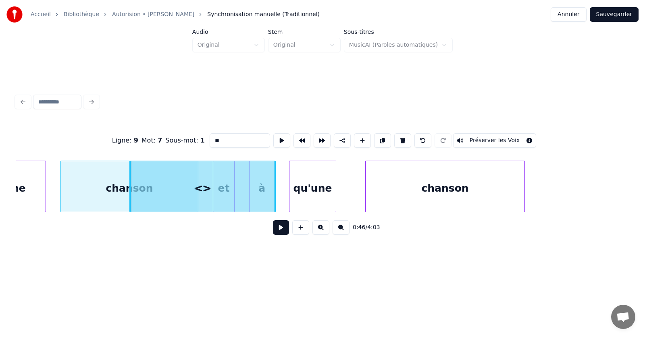
click at [321, 232] on button at bounding box center [320, 227] width 17 height 15
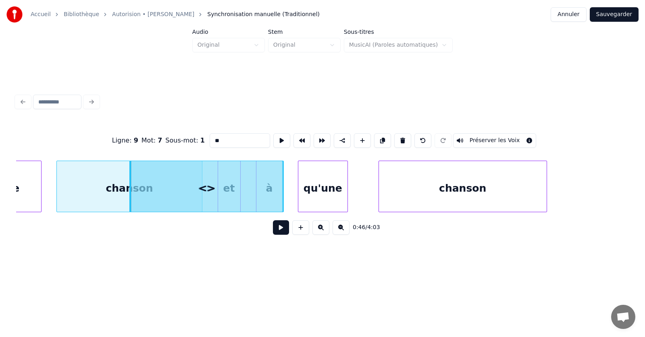
click at [321, 232] on button at bounding box center [320, 227] width 17 height 15
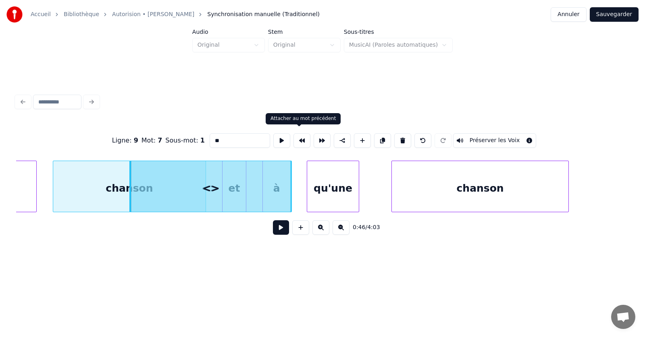
click at [300, 140] on button at bounding box center [301, 140] width 17 height 15
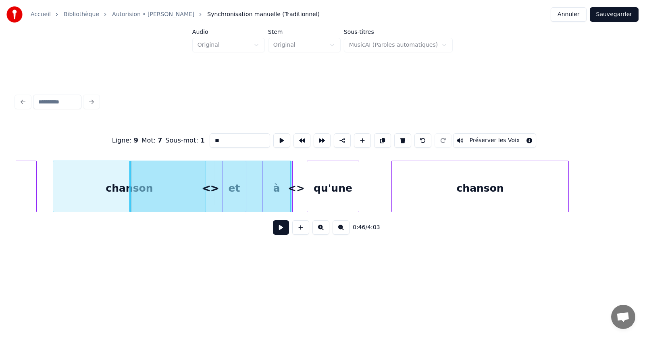
click at [300, 140] on button at bounding box center [301, 140] width 17 height 15
click at [572, 9] on button "Annuler" at bounding box center [567, 14] width 35 height 15
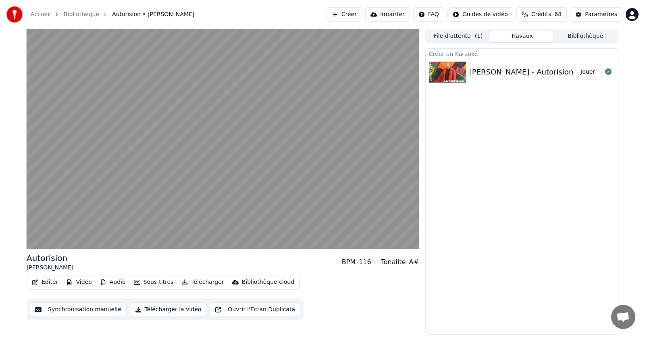
click at [47, 280] on button "Éditer" at bounding box center [45, 282] width 33 height 11
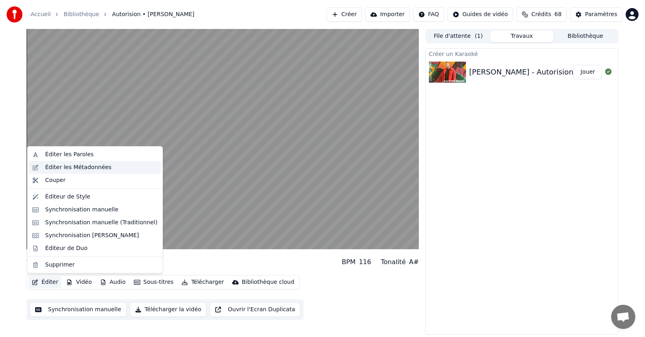
click at [63, 169] on div "Éditer les Métadonnées" at bounding box center [78, 168] width 66 height 8
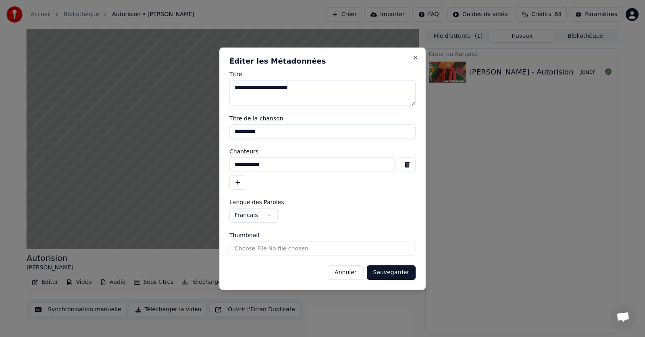
click at [343, 274] on button "Annuler" at bounding box center [345, 273] width 35 height 15
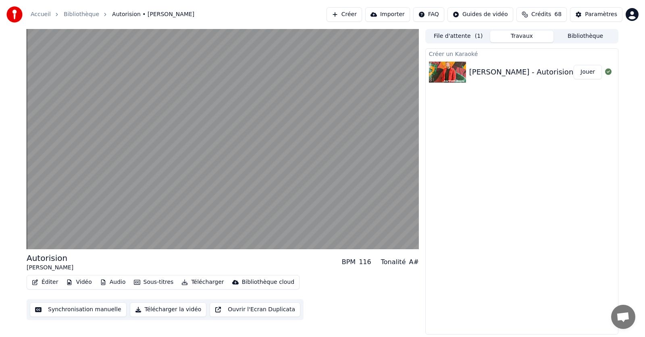
click at [46, 283] on button "Éditer" at bounding box center [45, 282] width 33 height 11
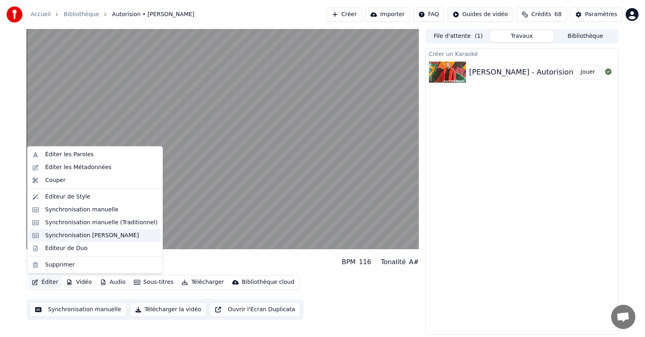
click at [89, 237] on div "Synchronisation [PERSON_NAME]" at bounding box center [92, 236] width 94 height 8
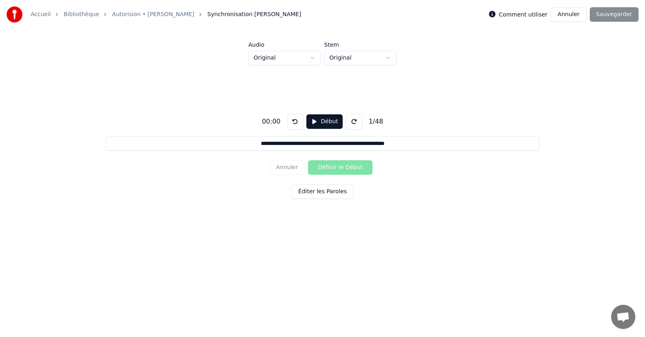
click at [272, 122] on div "00:00" at bounding box center [271, 122] width 25 height 10
drag, startPoint x: 279, startPoint y: 122, endPoint x: 257, endPoint y: 122, distance: 21.4
click at [257, 122] on div "**********" at bounding box center [322, 154] width 619 height 179
click at [277, 122] on div "00:00" at bounding box center [271, 122] width 25 height 10
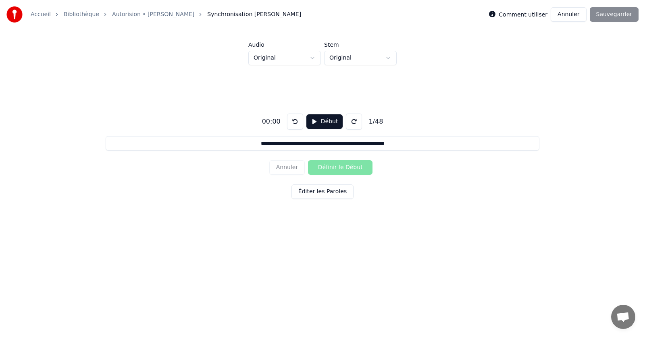
click at [277, 122] on div "00:00" at bounding box center [271, 122] width 25 height 10
click at [312, 120] on button "Début" at bounding box center [324, 121] width 37 height 15
click at [340, 164] on button "Définir le Début" at bounding box center [340, 167] width 64 height 15
click at [349, 169] on button "Définir la Fin" at bounding box center [340, 167] width 64 height 15
click at [285, 165] on button "Annuler" at bounding box center [286, 167] width 35 height 15
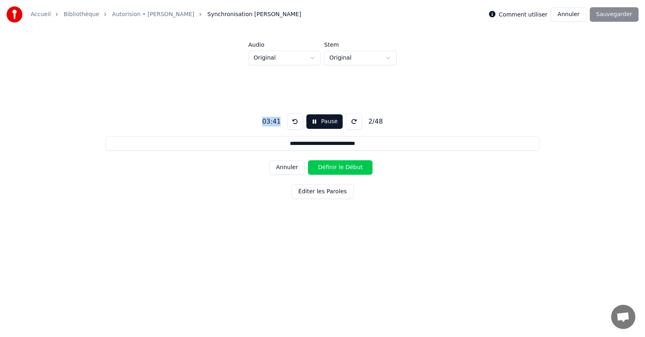
type input "**********"
click at [282, 168] on button "Annuler" at bounding box center [286, 167] width 35 height 15
click at [291, 122] on button at bounding box center [295, 122] width 16 height 16
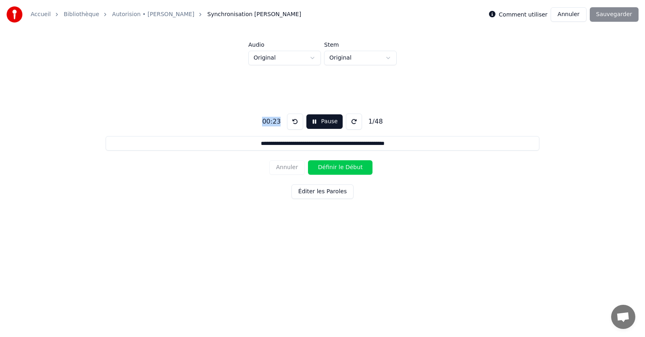
click at [617, 15] on div "Comment utiliser Annuler Sauvegarder" at bounding box center [563, 14] width 149 height 15
click at [320, 191] on button "Éditer les Paroles" at bounding box center [322, 192] width 62 height 15
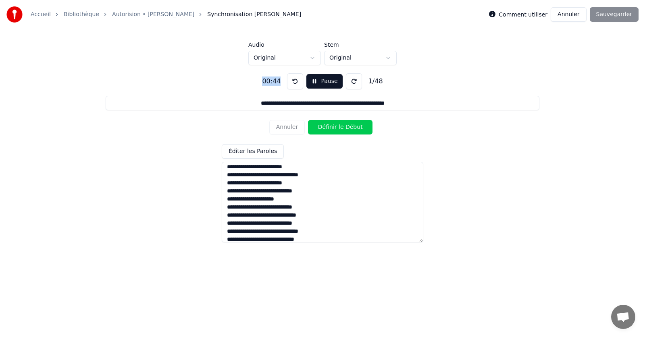
scroll to position [94, 0]
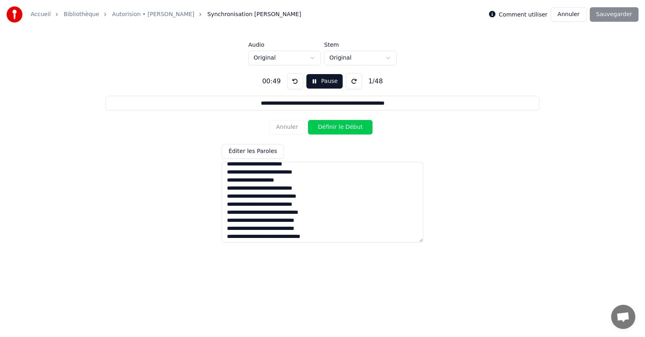
click at [286, 213] on textarea at bounding box center [322, 202] width 201 height 81
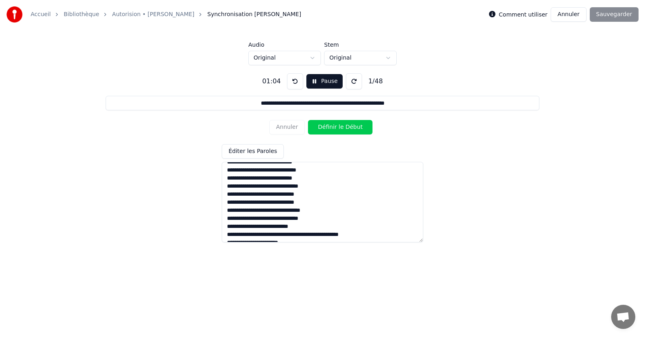
scroll to position [134, 0]
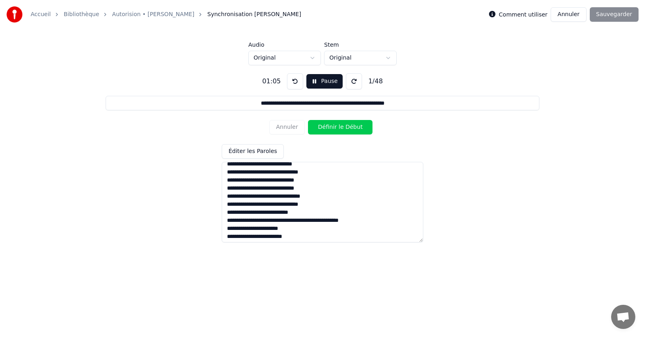
click at [347, 222] on textarea at bounding box center [322, 202] width 201 height 81
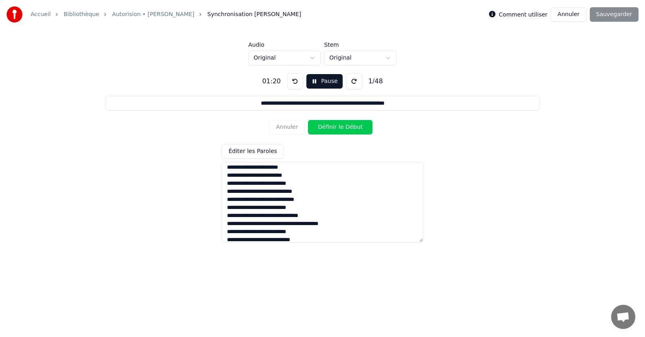
scroll to position [215, 0]
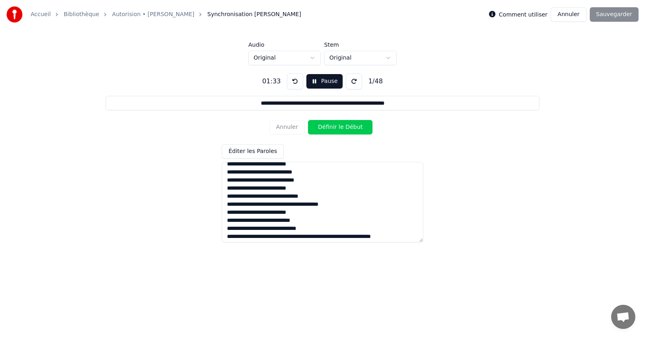
click at [343, 237] on textarea at bounding box center [322, 202] width 201 height 81
click at [375, 239] on textarea at bounding box center [322, 202] width 201 height 81
click at [402, 238] on textarea at bounding box center [322, 202] width 201 height 81
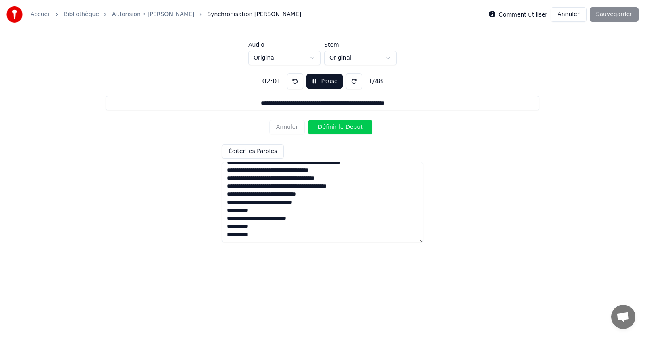
scroll to position [321, 0]
drag, startPoint x: 262, startPoint y: 238, endPoint x: 220, endPoint y: 211, distance: 50.2
click at [220, 211] on div "**********" at bounding box center [322, 154] width 619 height 179
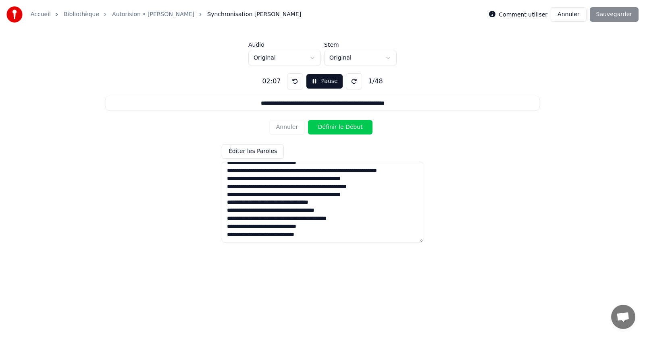
scroll to position [297, 0]
drag, startPoint x: 316, startPoint y: 227, endPoint x: 218, endPoint y: 227, distance: 98.7
click at [218, 227] on div "**********" at bounding box center [322, 154] width 619 height 179
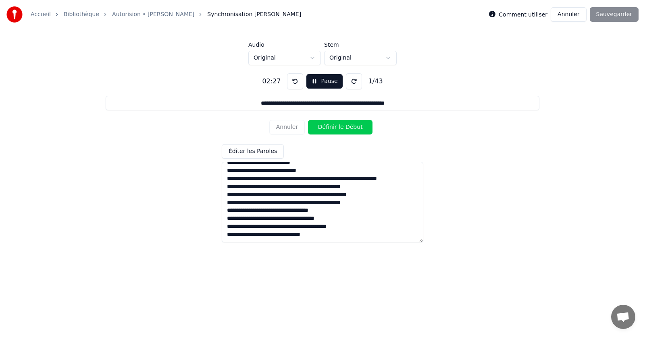
drag, startPoint x: 302, startPoint y: 203, endPoint x: 351, endPoint y: 204, distance: 48.4
click at [351, 204] on textarea at bounding box center [322, 202] width 201 height 81
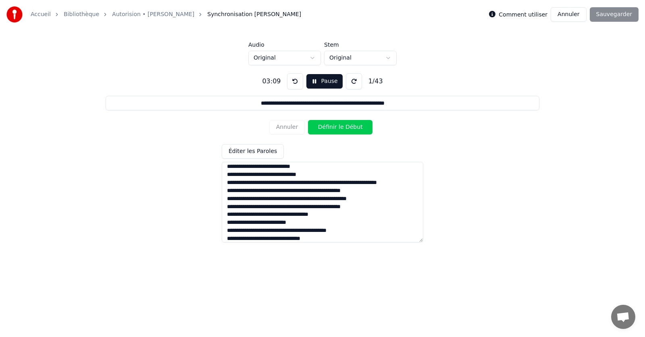
drag, startPoint x: 297, startPoint y: 223, endPoint x: 337, endPoint y: 223, distance: 39.9
click at [337, 223] on textarea at bounding box center [322, 202] width 201 height 81
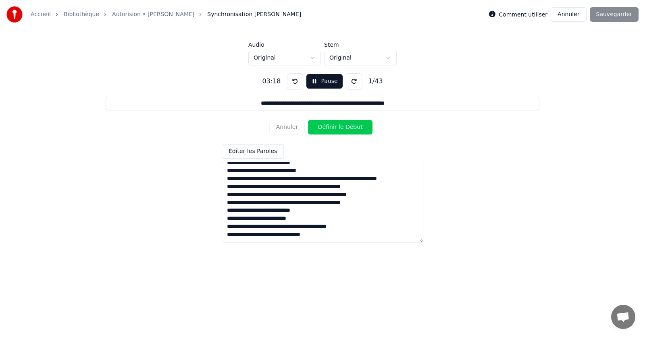
drag, startPoint x: 297, startPoint y: 240, endPoint x: 348, endPoint y: 240, distance: 50.8
click at [348, 240] on textarea at bounding box center [322, 202] width 201 height 81
click at [357, 209] on textarea at bounding box center [322, 202] width 201 height 81
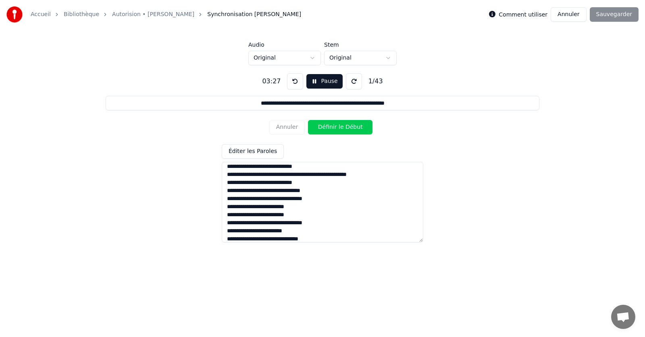
scroll to position [0, 0]
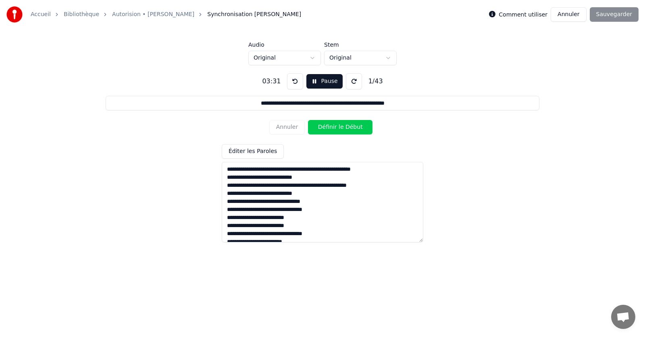
click at [285, 193] on textarea at bounding box center [322, 202] width 201 height 81
click at [272, 203] on textarea at bounding box center [322, 202] width 201 height 81
click at [283, 195] on textarea at bounding box center [322, 202] width 201 height 81
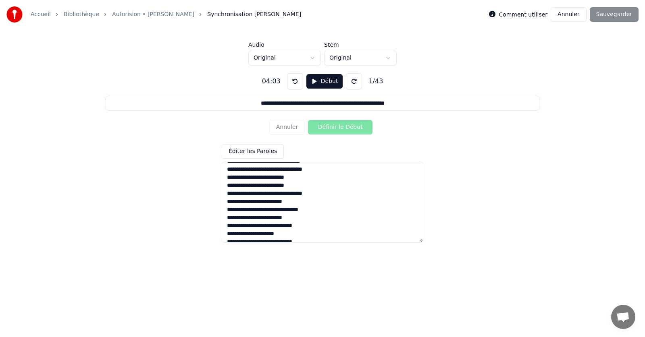
click at [246, 218] on textarea at bounding box center [322, 202] width 201 height 81
click at [280, 218] on textarea at bounding box center [322, 202] width 201 height 81
click at [236, 226] on textarea at bounding box center [322, 202] width 201 height 81
click at [301, 221] on textarea at bounding box center [322, 202] width 201 height 81
click at [302, 218] on textarea at bounding box center [322, 202] width 201 height 81
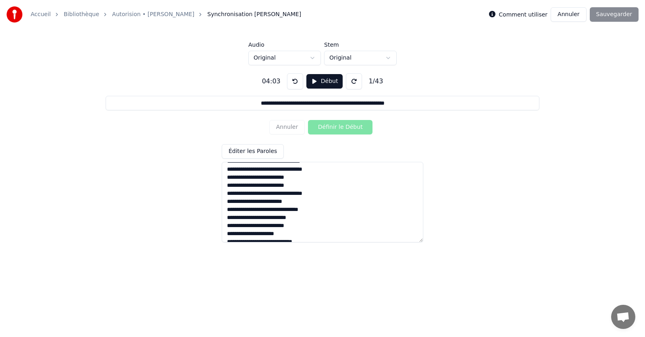
click at [278, 218] on textarea at bounding box center [322, 202] width 201 height 81
click at [280, 218] on textarea at bounding box center [322, 202] width 201 height 81
click at [262, 219] on textarea at bounding box center [322, 202] width 201 height 81
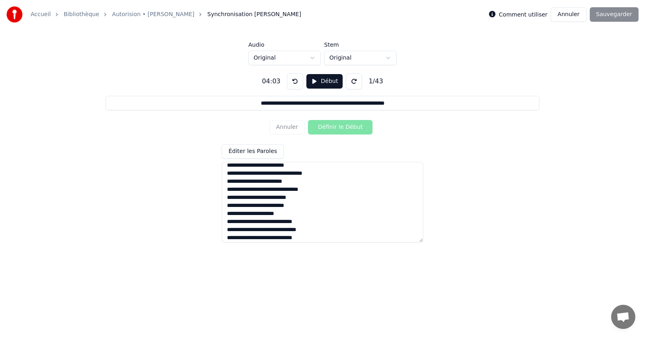
scroll to position [81, 0]
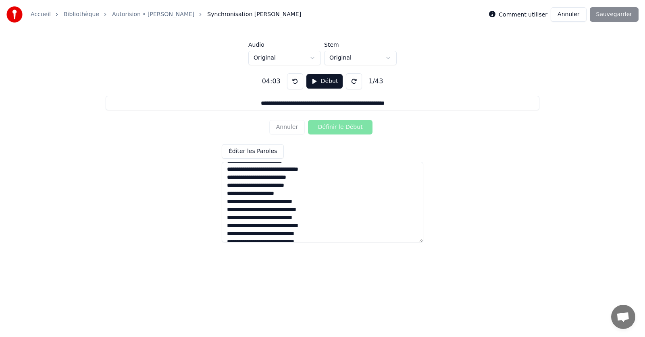
click at [229, 195] on textarea at bounding box center [322, 202] width 201 height 81
click at [312, 218] on textarea at bounding box center [322, 202] width 201 height 81
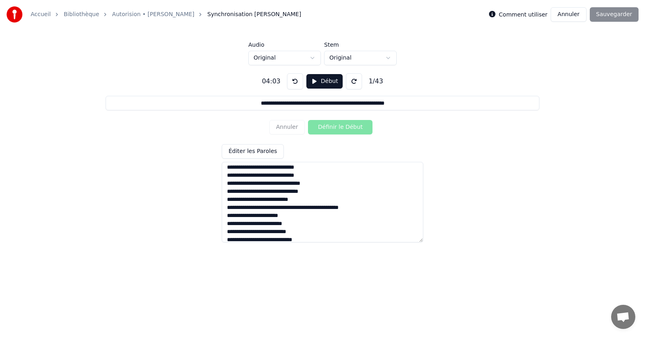
scroll to position [161, 0]
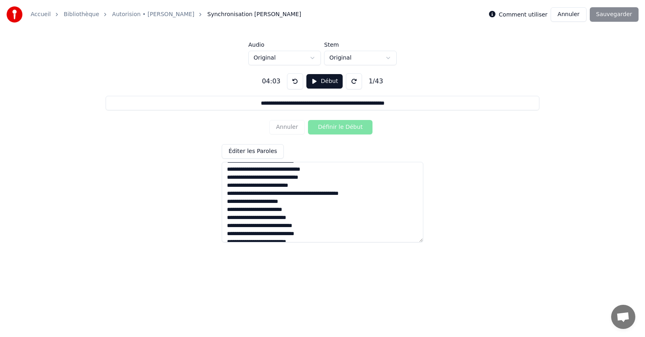
drag, startPoint x: 312, startPoint y: 194, endPoint x: 354, endPoint y: 195, distance: 42.3
click at [354, 195] on textarea at bounding box center [322, 202] width 201 height 81
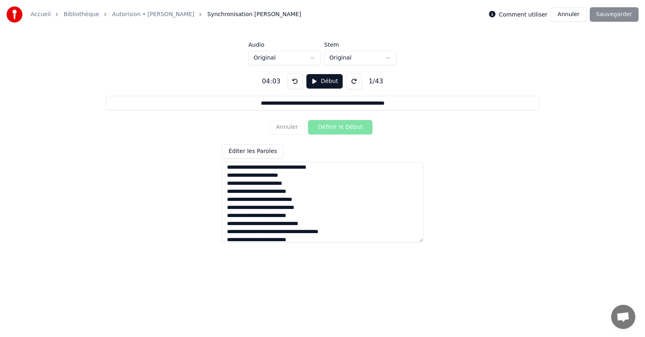
scroll to position [201, 0]
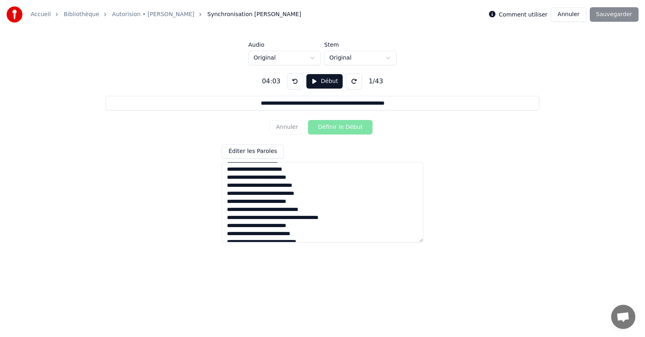
click at [231, 217] on textarea at bounding box center [322, 202] width 201 height 81
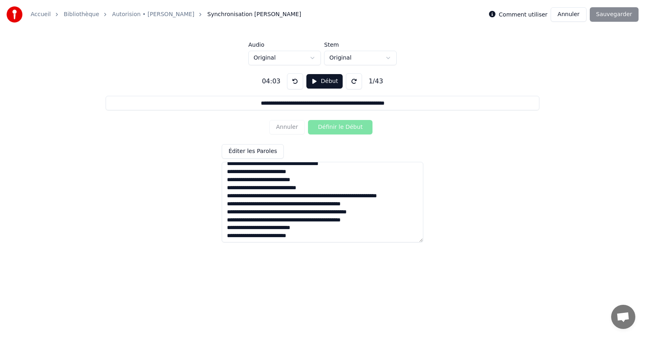
scroll to position [242, 0]
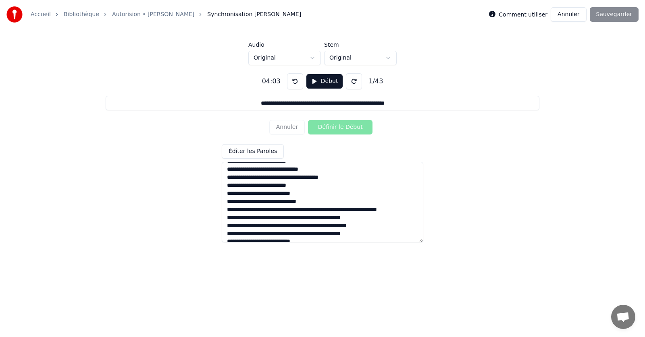
click at [326, 209] on textarea at bounding box center [322, 202] width 201 height 81
click at [297, 178] on textarea at bounding box center [322, 202] width 201 height 81
click at [299, 178] on textarea at bounding box center [322, 202] width 201 height 81
click at [304, 181] on textarea at bounding box center [322, 202] width 201 height 81
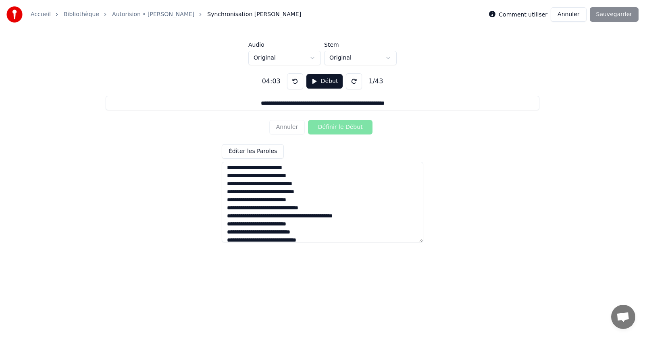
scroll to position [201, 0]
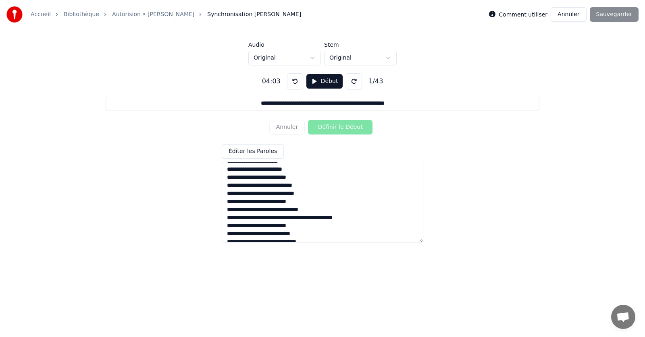
click at [292, 216] on textarea at bounding box center [322, 202] width 201 height 81
drag, startPoint x: 314, startPoint y: 217, endPoint x: 320, endPoint y: 218, distance: 5.7
click at [320, 218] on textarea at bounding box center [322, 202] width 201 height 81
drag, startPoint x: 340, startPoint y: 218, endPoint x: 314, endPoint y: 218, distance: 26.2
click at [314, 218] on textarea at bounding box center [322, 202] width 201 height 81
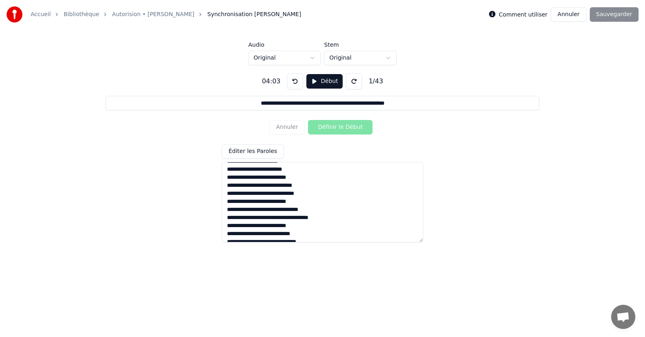
type textarea "**********"
click at [477, 216] on div "**********" at bounding box center [322, 154] width 619 height 179
click at [627, 15] on div "Comment utiliser Annuler Sauvegarder" at bounding box center [563, 14] width 149 height 15
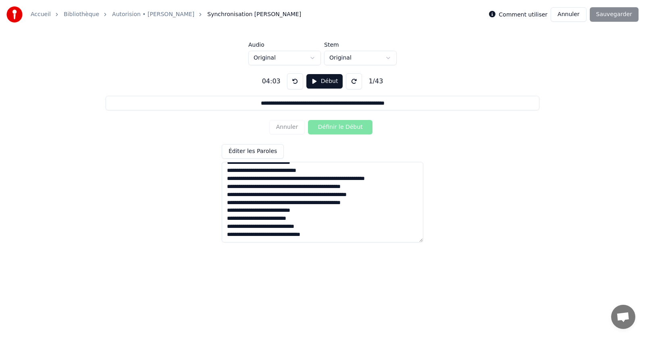
scroll to position [0, 0]
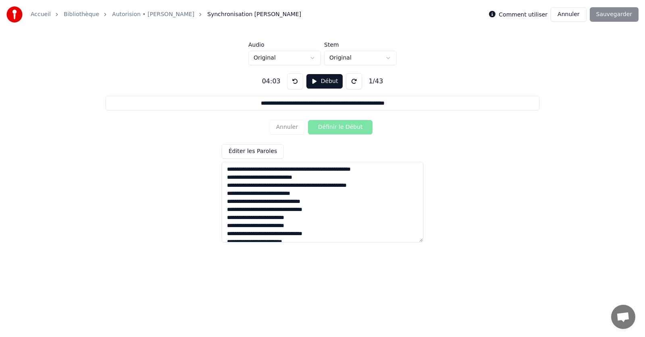
click at [255, 151] on button "Éditer les Paroles" at bounding box center [253, 151] width 62 height 15
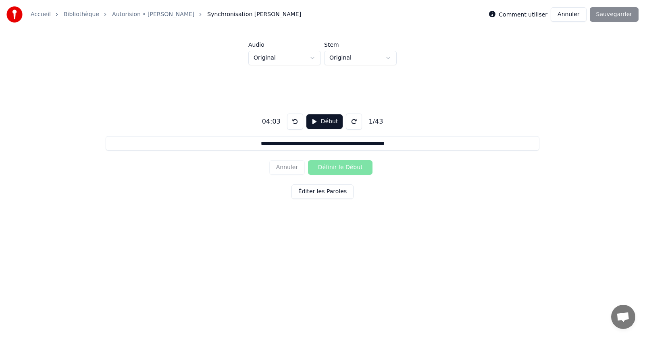
click at [309, 192] on button "Éditer les Paroles" at bounding box center [322, 192] width 62 height 15
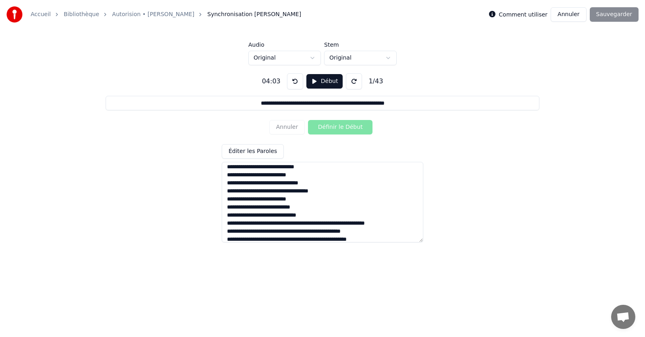
scroll to position [242, 0]
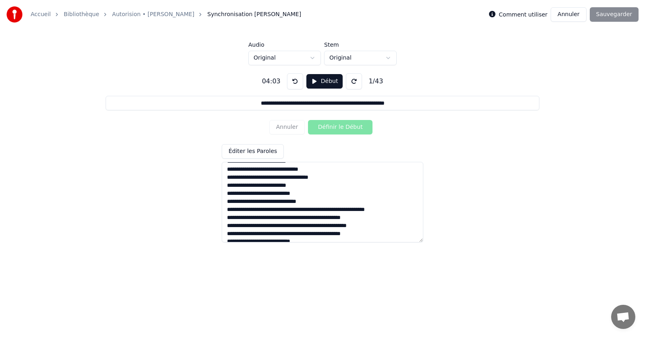
click at [252, 151] on button "Éditer les Paroles" at bounding box center [253, 151] width 62 height 15
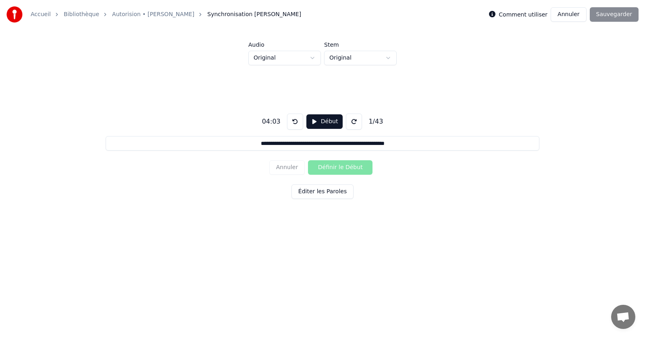
click at [619, 14] on div "Comment utiliser Annuler Sauvegarder" at bounding box center [563, 14] width 149 height 15
click at [151, 13] on link "Autorision • [PERSON_NAME]" at bounding box center [153, 14] width 82 height 8
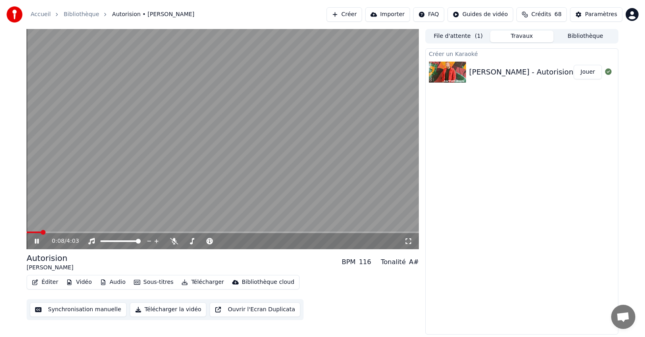
click at [38, 280] on button "Éditer" at bounding box center [45, 282] width 33 height 11
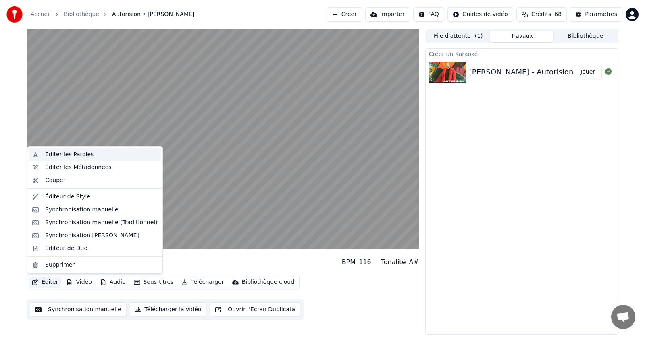
click at [71, 152] on div "Éditer les Paroles" at bounding box center [69, 155] width 48 height 8
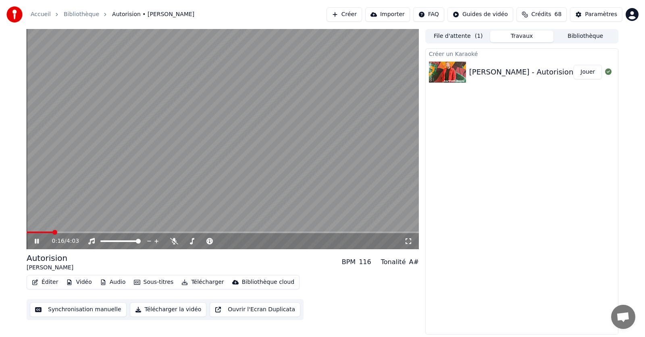
click at [141, 151] on video at bounding box center [223, 139] width 392 height 220
click at [45, 280] on button "Éditer" at bounding box center [45, 282] width 33 height 11
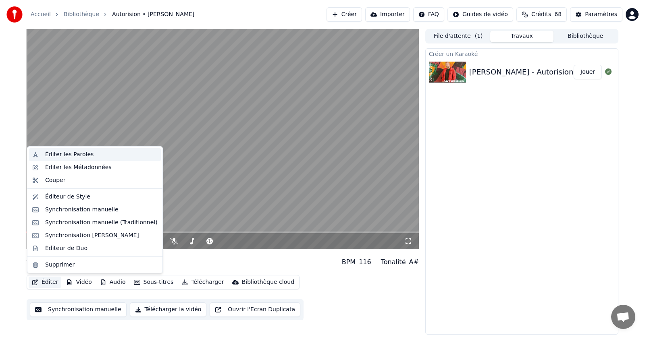
click at [76, 158] on div "Éditer les Paroles" at bounding box center [69, 155] width 48 height 8
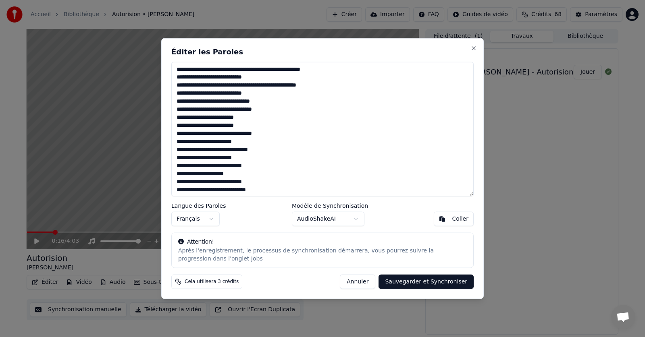
click at [235, 94] on textarea at bounding box center [322, 129] width 302 height 135
click at [240, 134] on textarea at bounding box center [322, 129] width 302 height 135
click at [241, 160] on textarea at bounding box center [322, 129] width 302 height 135
click at [180, 166] on textarea at bounding box center [322, 129] width 302 height 135
click at [232, 166] on textarea at bounding box center [322, 129] width 302 height 135
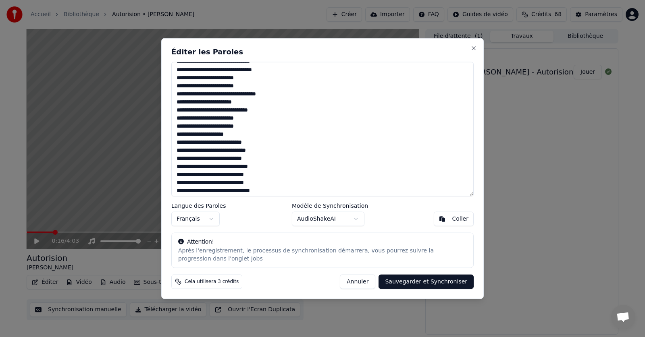
scroll to position [40, 0]
click at [259, 158] on textarea at bounding box center [322, 129] width 302 height 135
click at [211, 166] on textarea at bounding box center [322, 129] width 302 height 135
click at [208, 168] on textarea at bounding box center [322, 129] width 302 height 135
drag, startPoint x: 207, startPoint y: 167, endPoint x: 282, endPoint y: 167, distance: 74.1
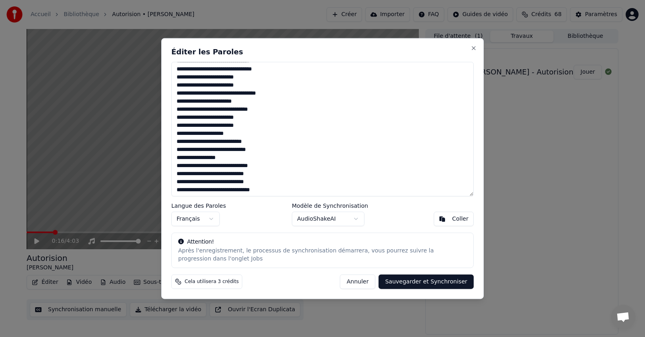
click at [282, 167] on textarea at bounding box center [322, 129] width 302 height 135
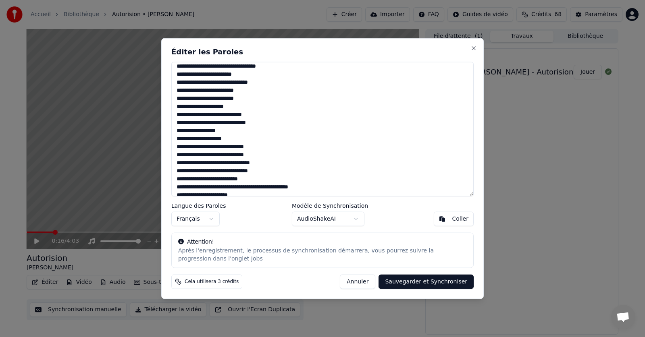
scroll to position [81, 0]
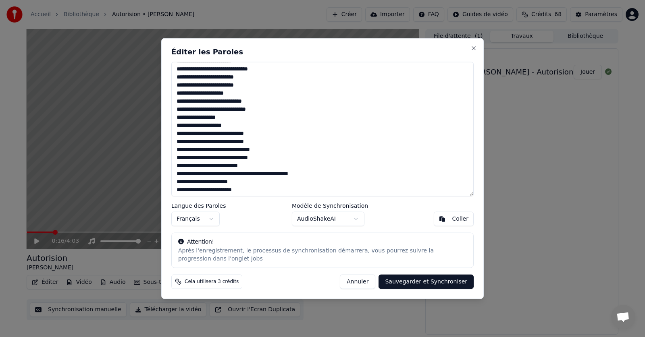
drag, startPoint x: 261, startPoint y: 174, endPoint x: 322, endPoint y: 174, distance: 60.4
click at [322, 174] on textarea at bounding box center [322, 129] width 302 height 135
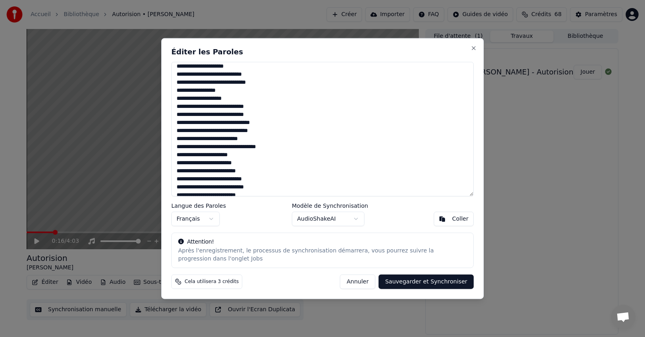
scroll to position [121, 0]
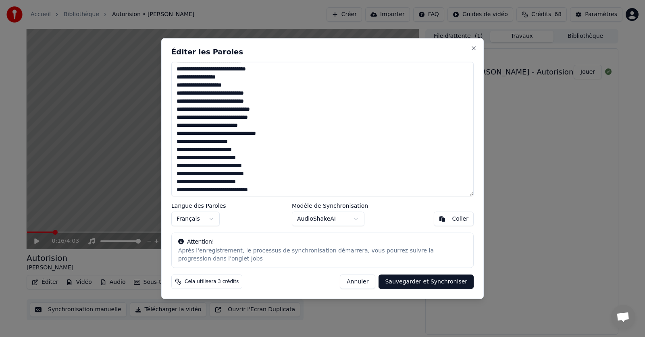
click at [226, 181] on textarea at bounding box center [322, 129] width 302 height 135
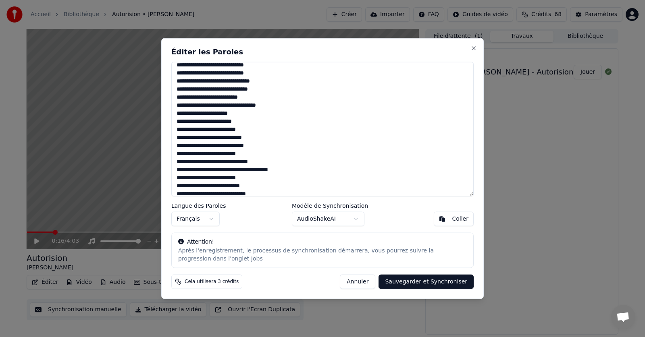
scroll to position [161, 0]
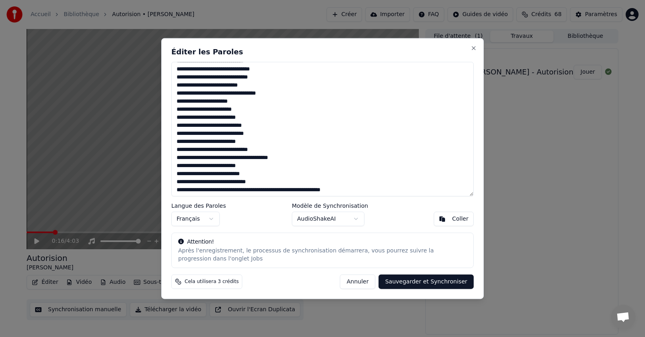
click at [181, 158] on textarea at bounding box center [322, 129] width 302 height 135
drag, startPoint x: 281, startPoint y: 159, endPoint x: 229, endPoint y: 160, distance: 52.4
click at [229, 160] on textarea at bounding box center [322, 129] width 302 height 135
click at [254, 159] on textarea at bounding box center [322, 129] width 302 height 135
click at [292, 189] on textarea at bounding box center [322, 129] width 302 height 135
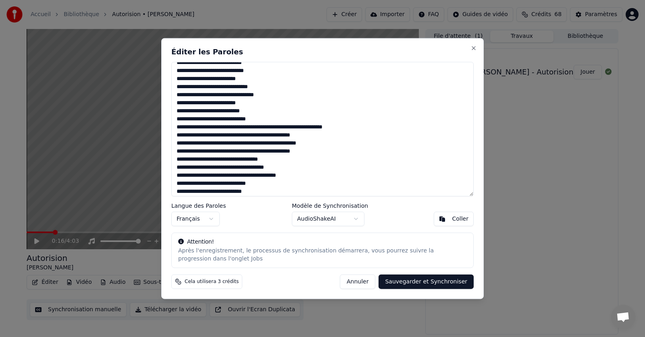
scroll to position [251, 0]
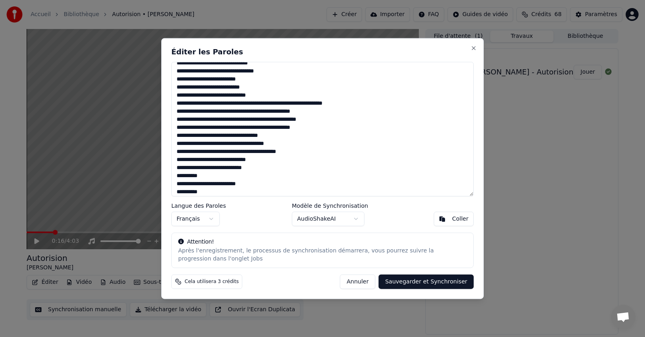
drag, startPoint x: 303, startPoint y: 191, endPoint x: 389, endPoint y: 190, distance: 85.8
click at [389, 190] on textarea at bounding box center [322, 129] width 302 height 135
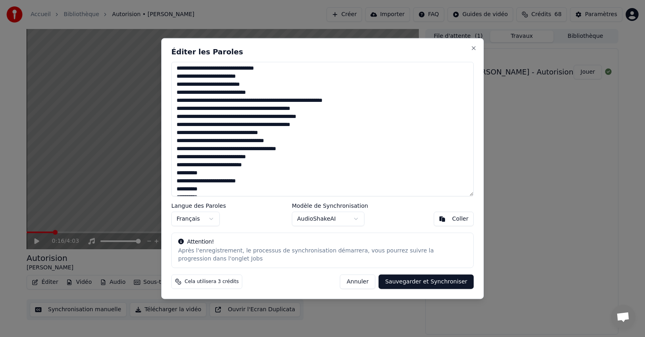
click at [359, 133] on textarea at bounding box center [322, 129] width 302 height 135
drag, startPoint x: 303, startPoint y: 102, endPoint x: 377, endPoint y: 104, distance: 73.7
click at [377, 104] on textarea at bounding box center [322, 129] width 302 height 135
drag, startPoint x: 251, startPoint y: 140, endPoint x: 320, endPoint y: 143, distance: 68.6
click at [320, 143] on textarea at bounding box center [322, 129] width 302 height 135
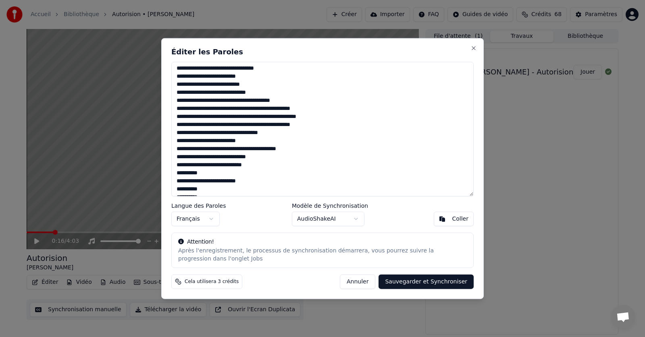
click at [284, 132] on textarea at bounding box center [322, 129] width 302 height 135
click at [290, 148] on textarea at bounding box center [322, 129] width 302 height 135
drag, startPoint x: 206, startPoint y: 189, endPoint x: 170, endPoint y: 168, distance: 42.4
click at [170, 168] on div "Éditer les Paroles Langue des Paroles Français Modèle de Synchronisation AudioS…" at bounding box center [322, 168] width 322 height 261
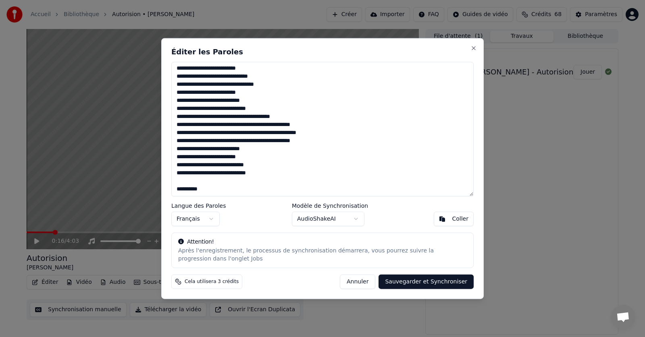
scroll to position [234, 0]
drag, startPoint x: 193, startPoint y: 189, endPoint x: 154, endPoint y: 189, distance: 39.1
click at [154, 189] on body "Accueil Bibliothèque Autorision • [PERSON_NAME] Importer FAQ Guides de vidéo Cr…" at bounding box center [322, 168] width 645 height 337
click at [221, 187] on textarea at bounding box center [322, 129] width 302 height 135
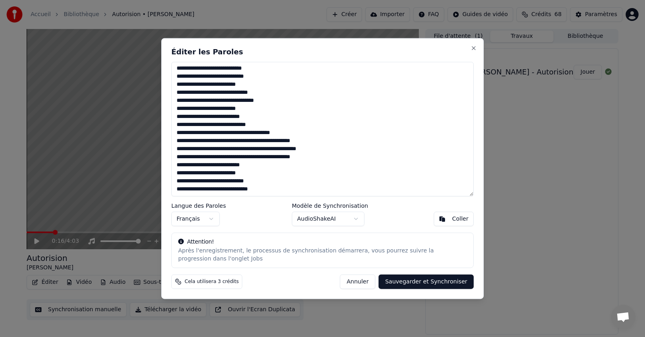
scroll to position [226, 0]
click at [412, 279] on button "Sauvegarder et Synchroniser" at bounding box center [425, 282] width 95 height 15
type textarea "**********"
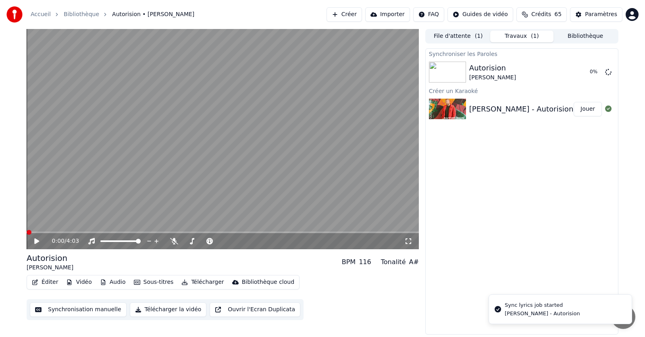
click at [27, 232] on span at bounding box center [29, 232] width 5 height 5
click at [34, 241] on icon at bounding box center [42, 241] width 19 height 6
click at [36, 241] on icon at bounding box center [37, 241] width 4 height 5
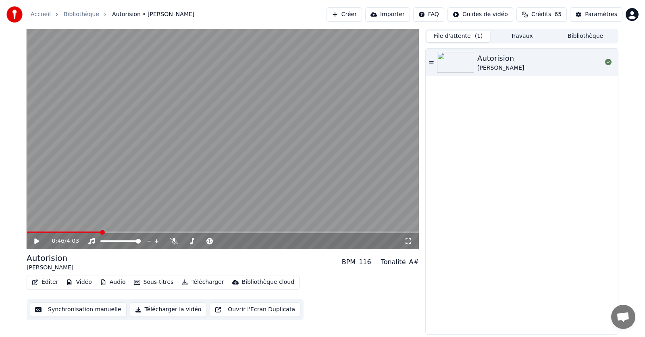
click at [452, 36] on button "File d'attente ( 1 )" at bounding box center [458, 37] width 64 height 12
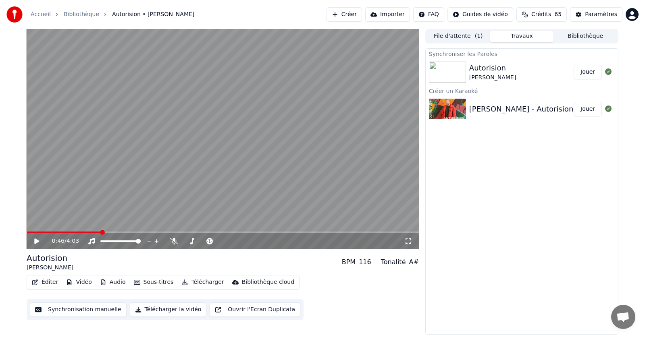
click at [513, 33] on button "Travaux" at bounding box center [522, 37] width 64 height 12
click at [588, 72] on button "Jouer" at bounding box center [587, 72] width 28 height 15
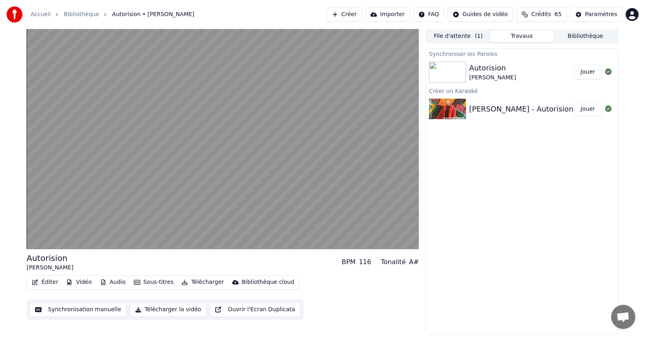
click at [478, 67] on div "Autorision" at bounding box center [492, 67] width 47 height 11
click at [608, 71] on icon at bounding box center [608, 71] width 6 height 6
click at [474, 72] on div "Autorision" at bounding box center [492, 67] width 47 height 11
click at [455, 71] on img at bounding box center [447, 72] width 37 height 21
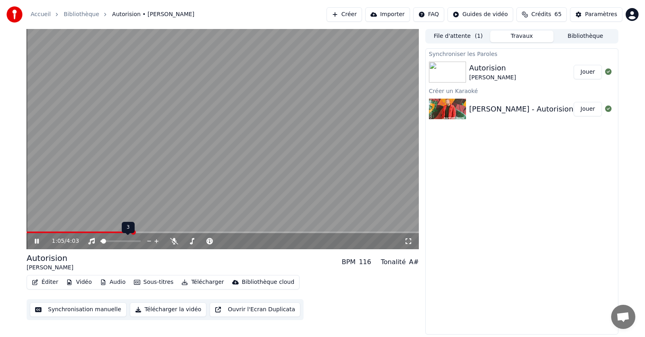
click at [101, 242] on span at bounding box center [100, 242] width 1 height 2
drag, startPoint x: 102, startPoint y: 239, endPoint x: 115, endPoint y: 240, distance: 12.6
click at [115, 240] on div at bounding box center [127, 241] width 65 height 8
click at [111, 242] on span at bounding box center [111, 241] width 5 height 5
click at [28, 232] on span at bounding box center [28, 233] width 2 height 2
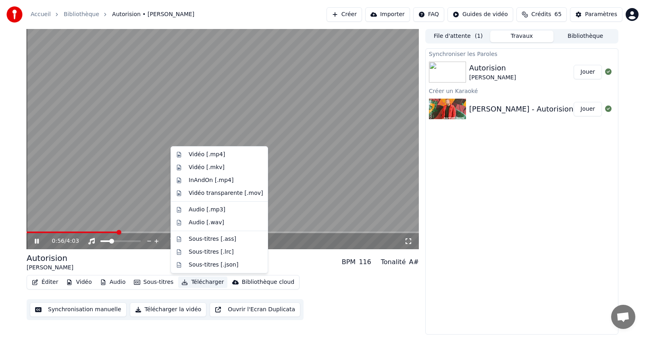
click at [200, 283] on button "Télécharger" at bounding box center [202, 282] width 49 height 11
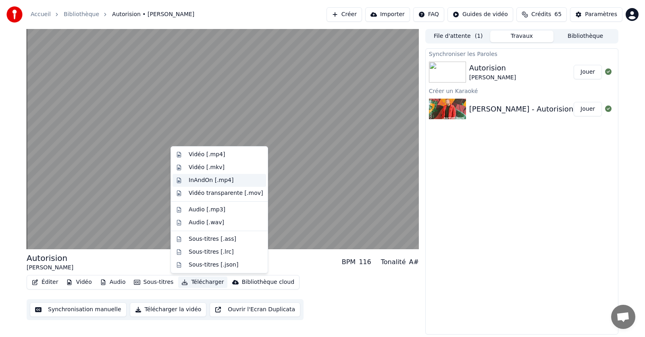
click at [206, 181] on div "InAndOn [.mp4]" at bounding box center [211, 180] width 45 height 8
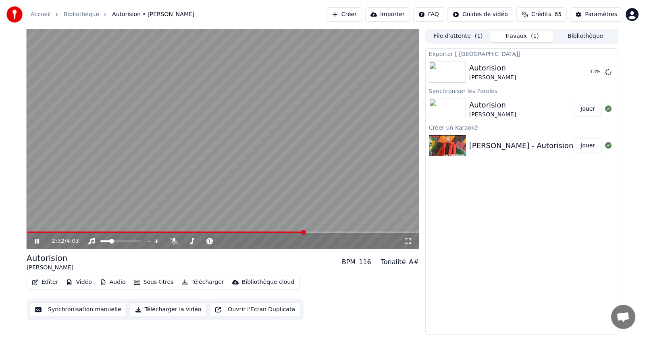
click at [37, 240] on icon at bounding box center [42, 241] width 19 height 6
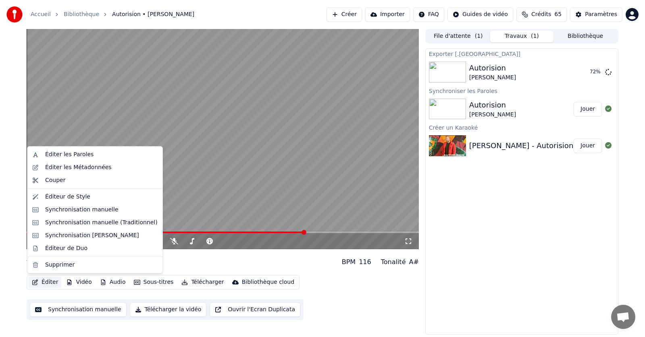
click at [46, 282] on button "Éditer" at bounding box center [45, 282] width 33 height 11
click at [72, 153] on div "Éditer les Paroles" at bounding box center [69, 155] width 48 height 8
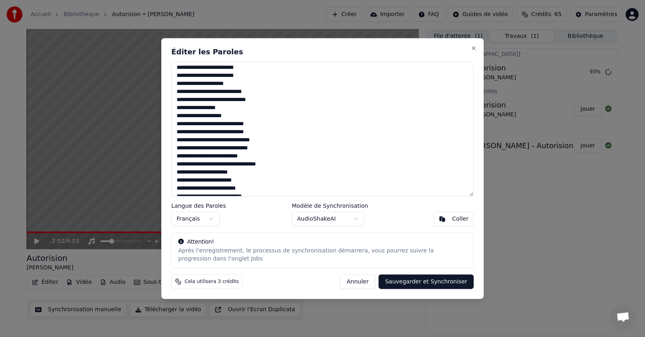
scroll to position [66, 0]
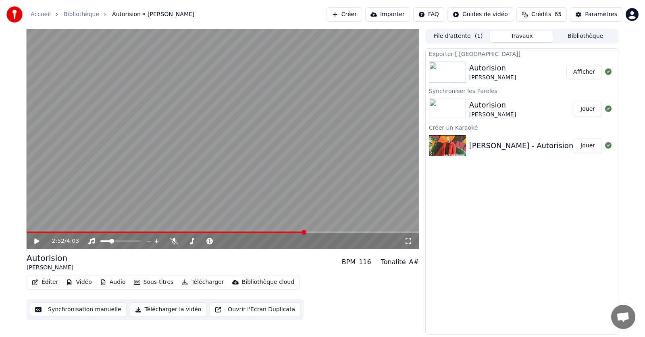
click at [585, 71] on button "Afficher" at bounding box center [583, 72] width 35 height 15
click at [36, 242] on icon at bounding box center [36, 242] width 5 height 6
click at [583, 71] on button "Afficher" at bounding box center [583, 72] width 35 height 15
click at [80, 282] on button "Vidéo" at bounding box center [79, 282] width 32 height 11
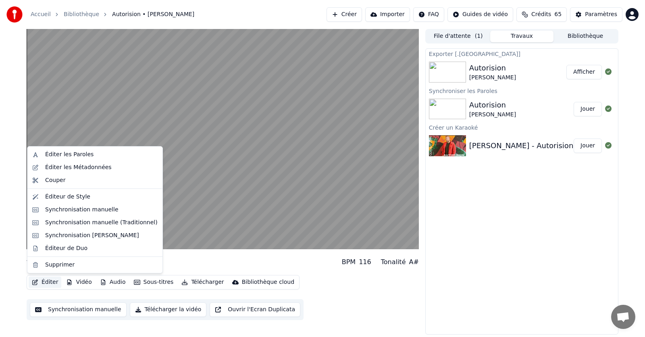
click at [46, 283] on button "Éditer" at bounding box center [45, 282] width 33 height 11
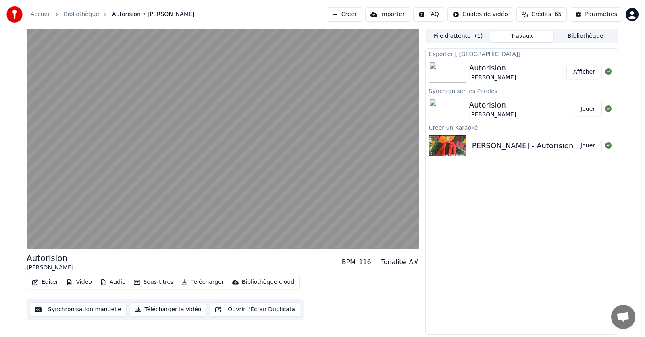
click at [47, 282] on button "Éditer" at bounding box center [45, 282] width 33 height 11
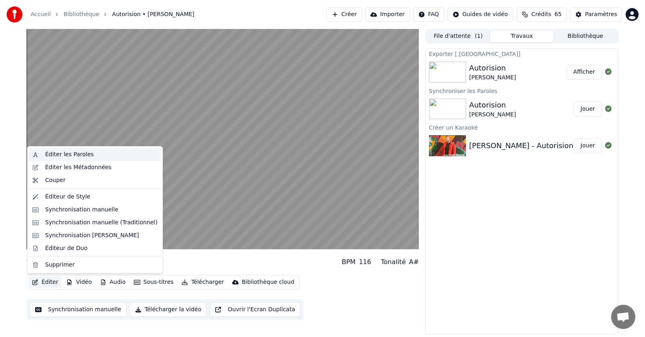
click at [75, 159] on div "Éditer les Paroles" at bounding box center [95, 154] width 132 height 13
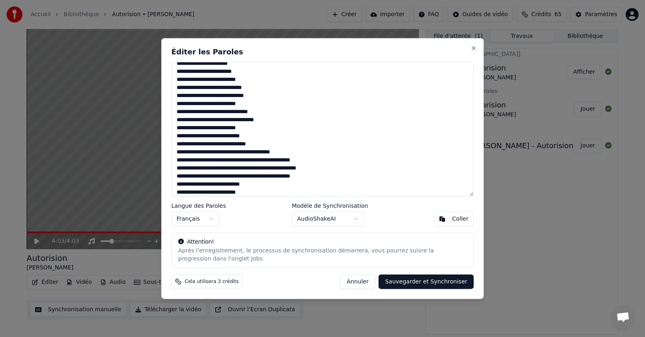
scroll to position [186, 0]
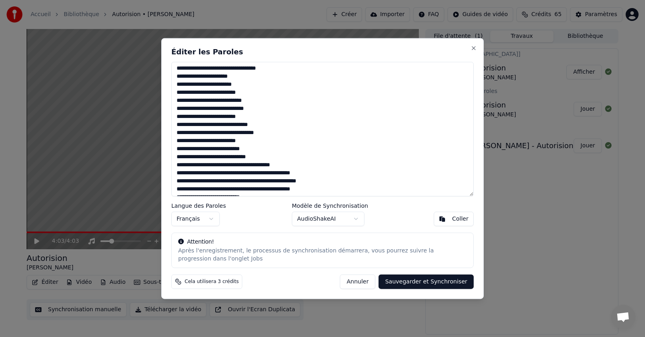
click at [183, 100] on textarea at bounding box center [322, 129] width 302 height 135
click at [201, 165] on textarea at bounding box center [322, 129] width 302 height 135
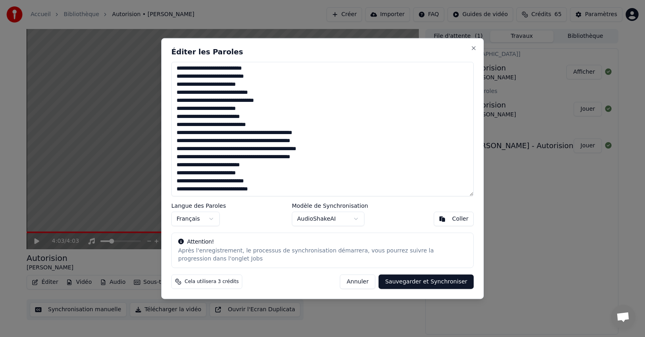
scroll to position [106, 0]
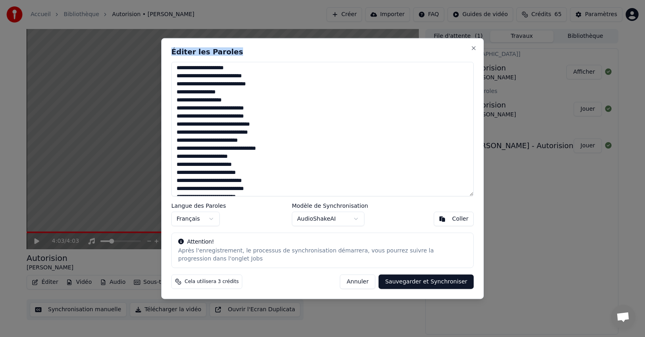
drag, startPoint x: 280, startPoint y: 48, endPoint x: 307, endPoint y: 66, distance: 32.5
click at [307, 66] on div "Éditer les Paroles Langue des Paroles Français Modèle de Synchronisation AudioS…" at bounding box center [322, 168] width 322 height 261
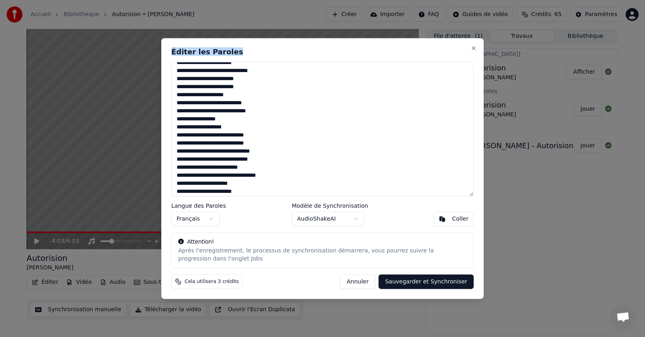
scroll to position [66, 0]
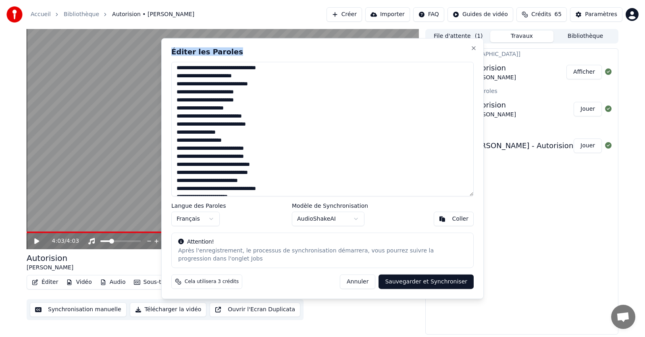
type textarea "**********"
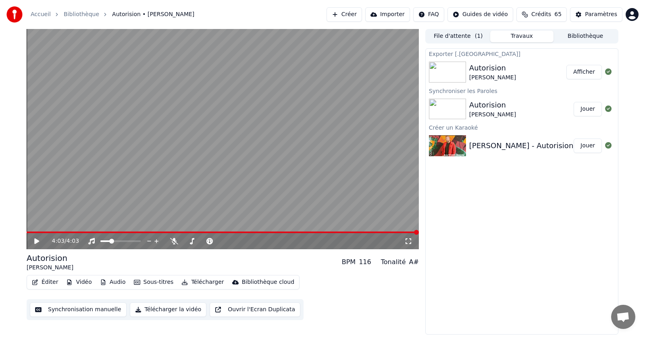
click at [41, 280] on button "Éditer" at bounding box center [45, 282] width 33 height 11
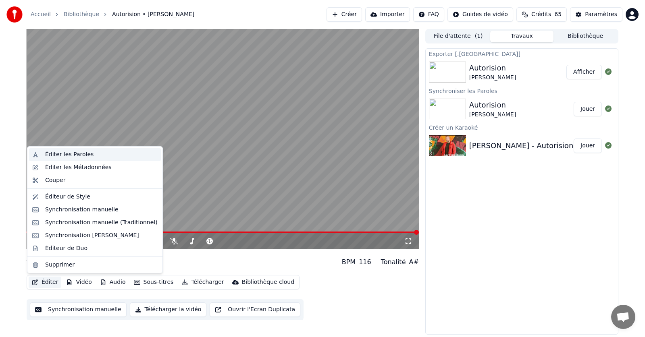
click at [63, 159] on div "Éditer les Paroles" at bounding box center [95, 154] width 132 height 13
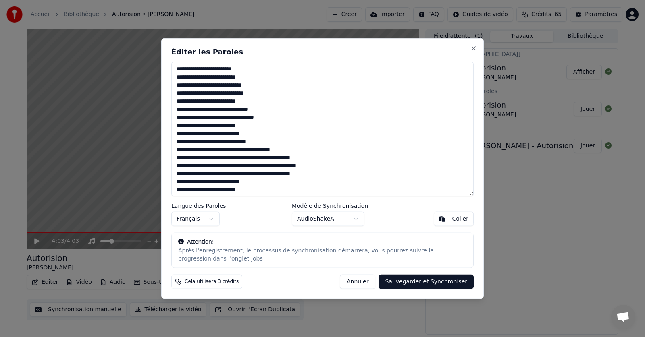
scroll to position [226, 0]
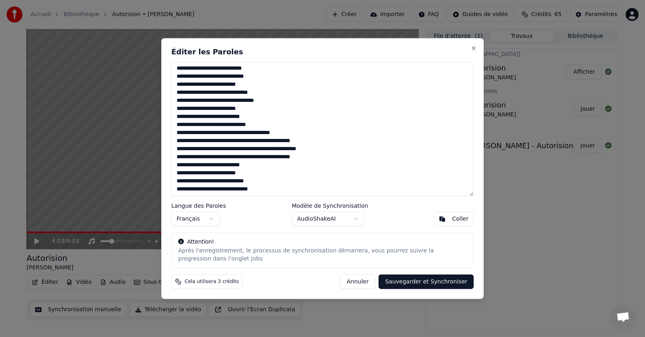
click at [201, 124] on textarea at bounding box center [322, 129] width 302 height 135
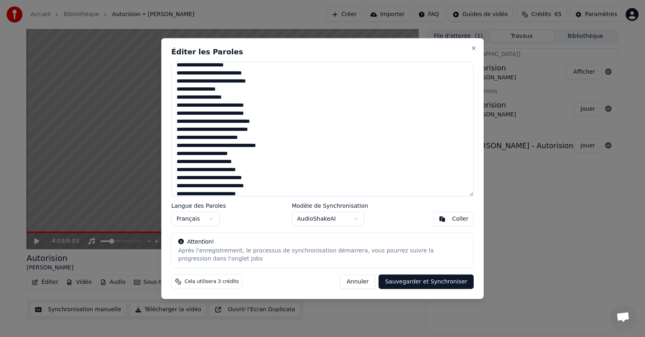
scroll to position [106, 0]
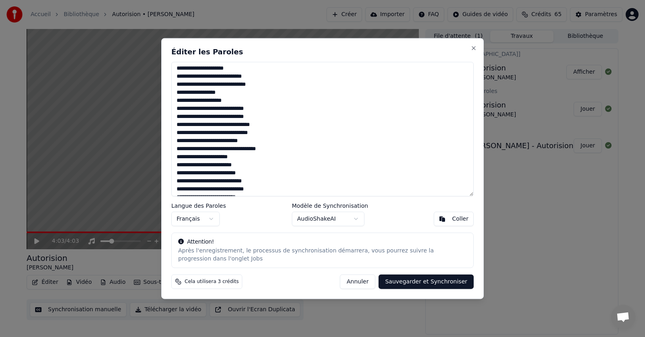
click at [184, 180] on textarea at bounding box center [322, 129] width 302 height 135
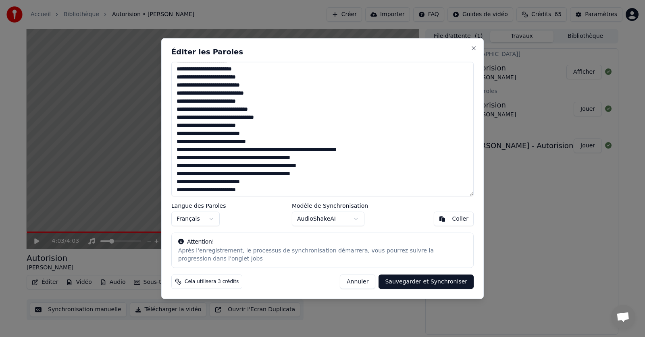
scroll to position [226, 0]
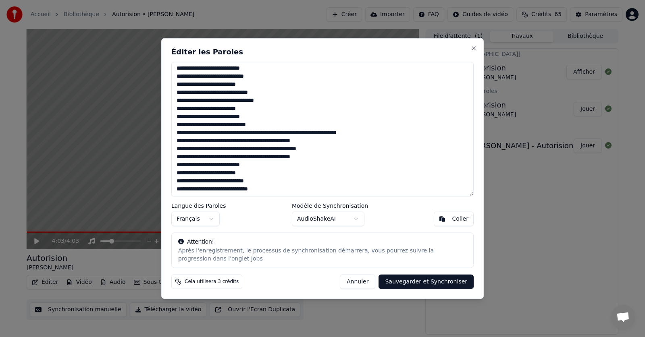
click at [430, 284] on button "Sauvegarder et Synchroniser" at bounding box center [425, 282] width 95 height 15
type textarea "**********"
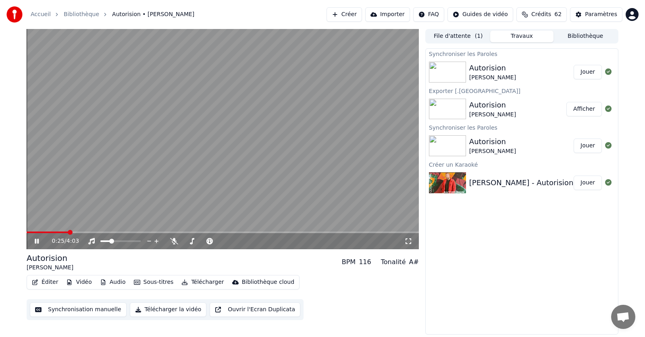
click at [458, 69] on img at bounding box center [447, 72] width 37 height 21
click at [193, 282] on button "Télécharger" at bounding box center [202, 282] width 49 height 11
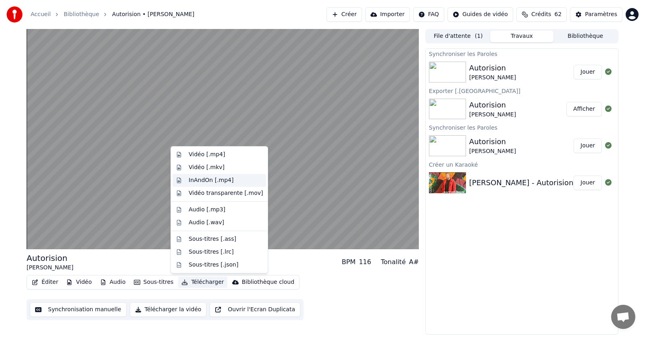
click at [212, 179] on div "InAndOn [.mp4]" at bounding box center [211, 180] width 45 height 8
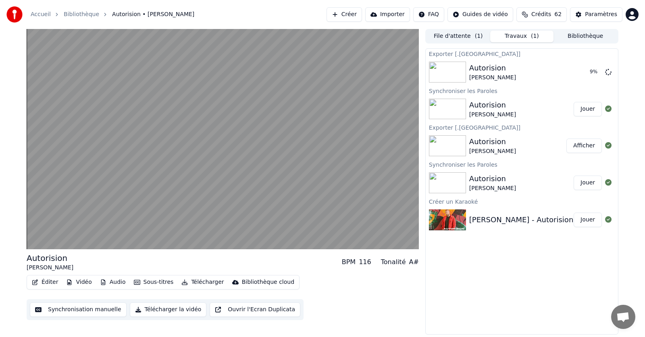
click at [80, 282] on button "Vidéo" at bounding box center [79, 282] width 32 height 11
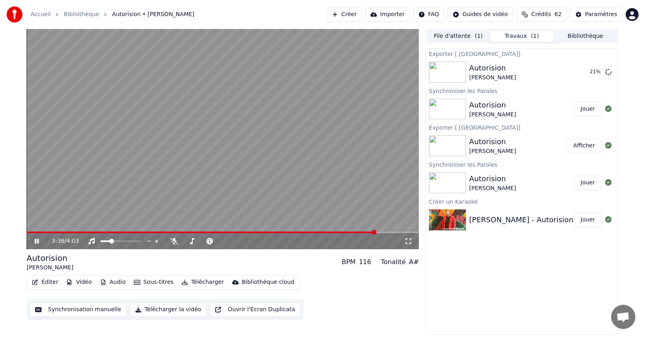
click at [65, 120] on video at bounding box center [223, 139] width 392 height 220
click at [134, 282] on icon "button" at bounding box center [137, 283] width 6 height 6
click at [579, 71] on button "Afficher" at bounding box center [583, 72] width 35 height 15
click at [78, 308] on button "Synchronisation manuelle" at bounding box center [78, 310] width 97 height 15
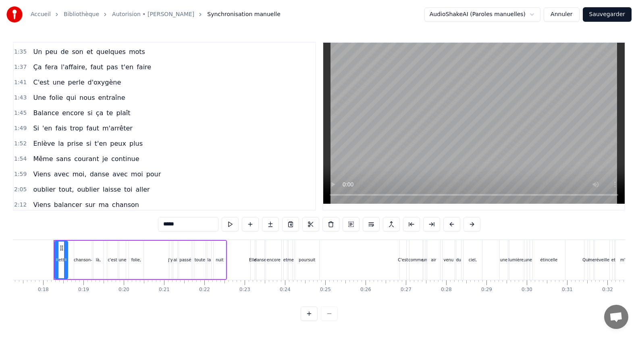
scroll to position [491, 0]
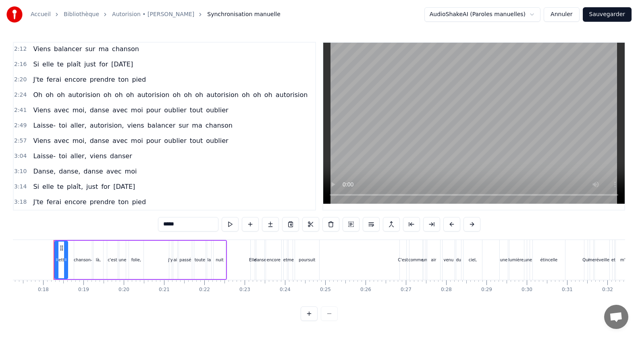
click at [117, 203] on span "ton" at bounding box center [123, 201] width 12 height 9
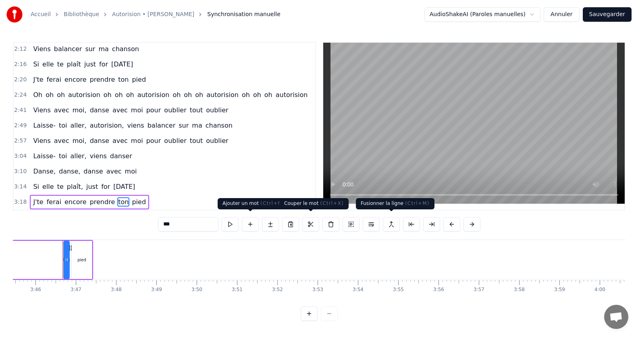
scroll to position [0, 9092]
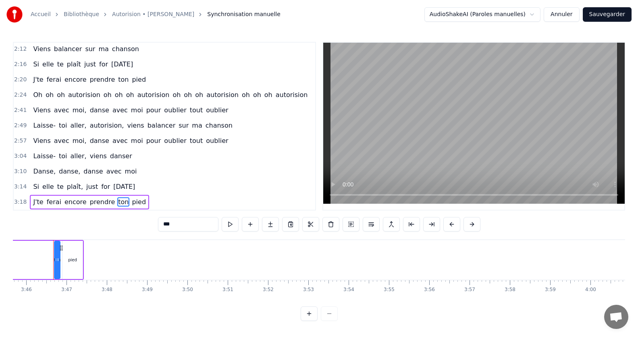
click at [94, 199] on span "prendre" at bounding box center [102, 201] width 27 height 9
type input "*******"
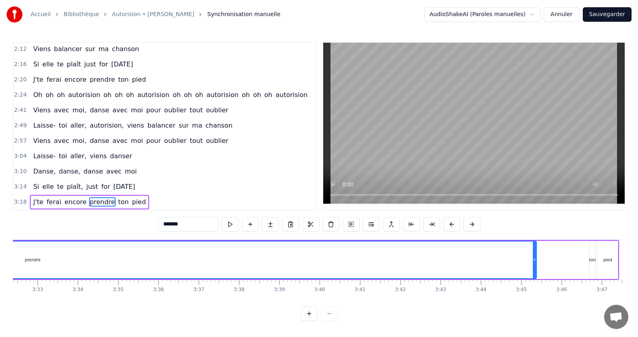
scroll to position [0, 8577]
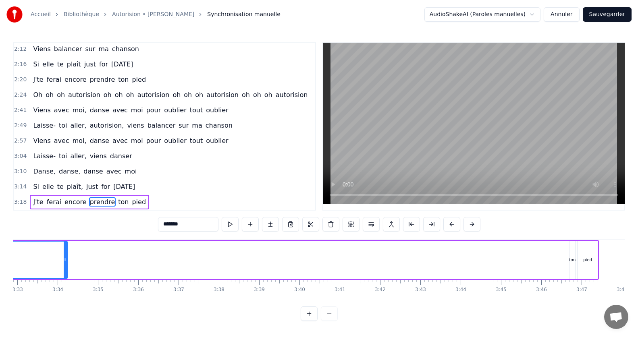
drag, startPoint x: 515, startPoint y: 259, endPoint x: 66, endPoint y: 258, distance: 448.8
click at [66, 258] on icon at bounding box center [65, 260] width 3 height 6
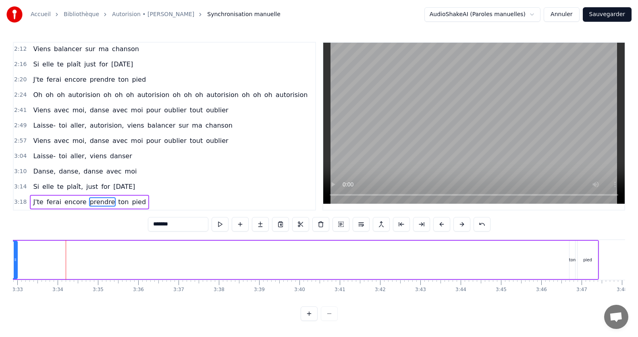
drag, startPoint x: 66, startPoint y: 258, endPoint x: 17, endPoint y: 257, distance: 50.0
click at [17, 257] on icon at bounding box center [15, 260] width 3 height 6
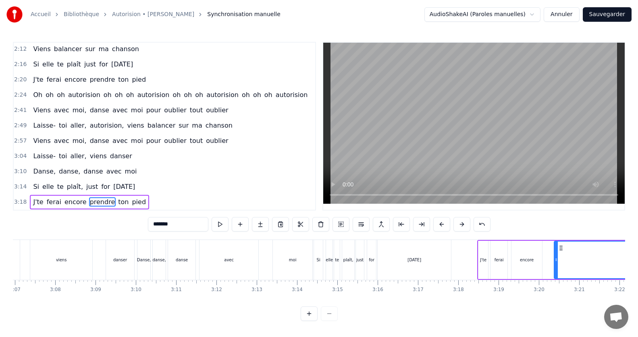
scroll to position [0, 7546]
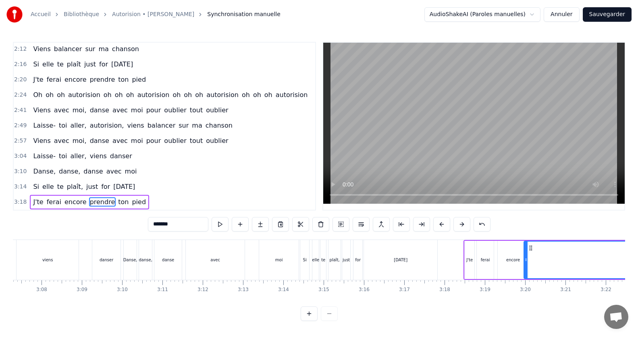
drag, startPoint x: 541, startPoint y: 258, endPoint x: 525, endPoint y: 263, distance: 17.5
click at [525, 263] on div at bounding box center [525, 260] width 3 height 37
click at [525, 263] on div at bounding box center [524, 260] width 0 height 40
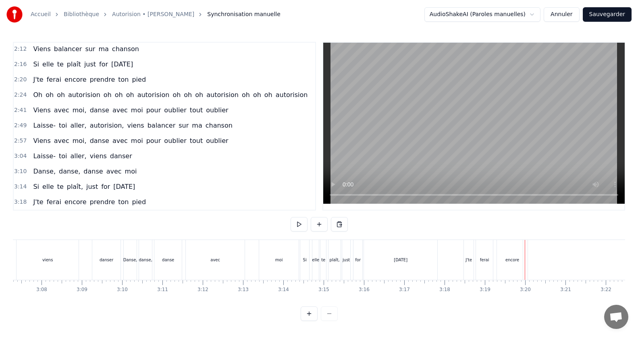
click at [89, 199] on span "prendre" at bounding box center [102, 201] width 27 height 9
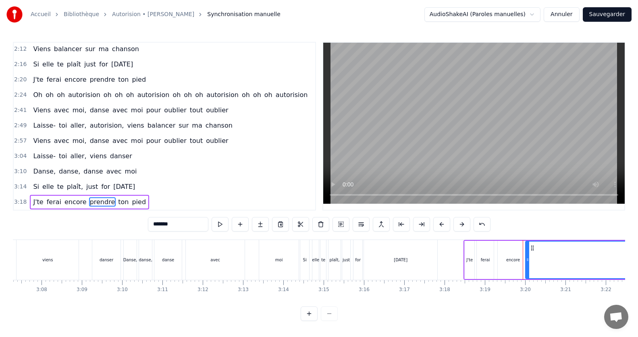
click at [527, 259] on icon at bounding box center [527, 260] width 3 height 6
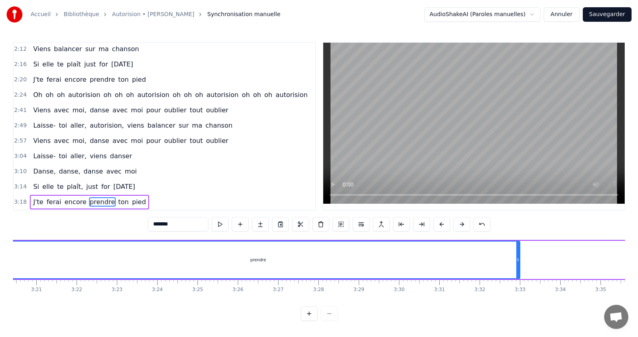
scroll to position [0, 8081]
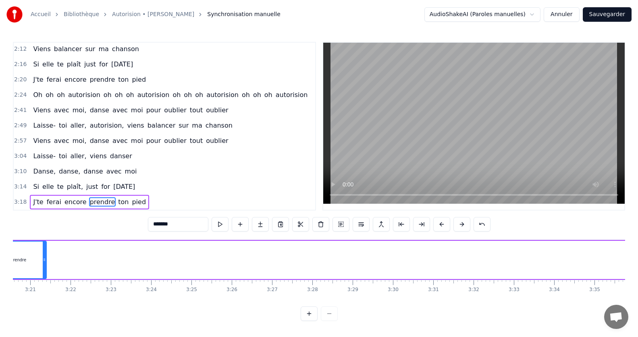
drag, startPoint x: 512, startPoint y: 259, endPoint x: 45, endPoint y: 261, distance: 467.4
click at [45, 261] on div at bounding box center [44, 260] width 3 height 37
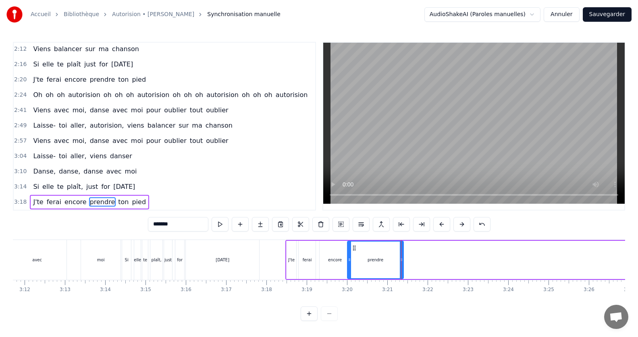
scroll to position [0, 7585]
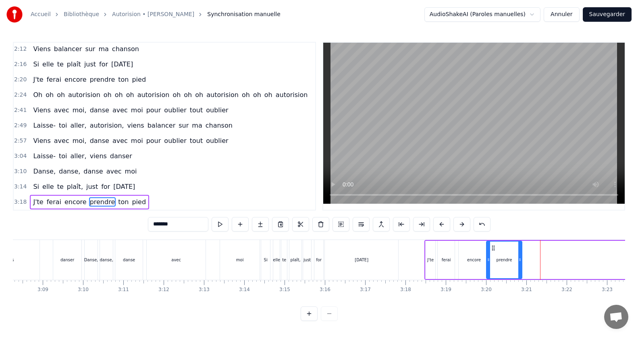
drag, startPoint x: 539, startPoint y: 257, endPoint x: 519, endPoint y: 261, distance: 20.8
click at [519, 261] on div at bounding box center [519, 260] width 3 height 37
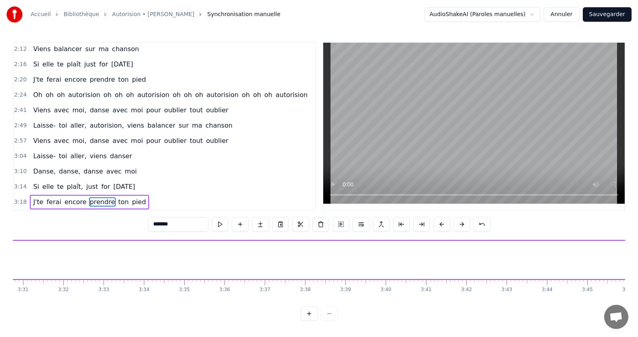
scroll to position [0, 8591]
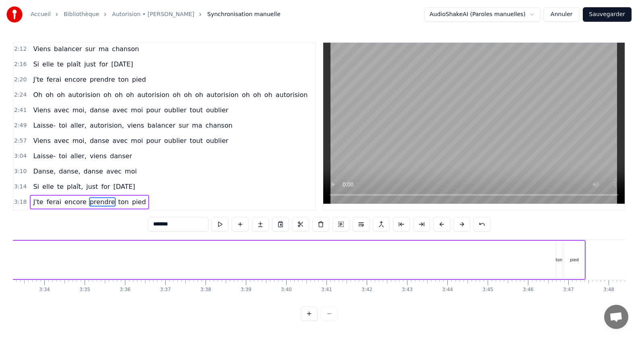
click at [117, 198] on span "ton" at bounding box center [123, 201] width 12 height 9
type input "***"
drag, startPoint x: 558, startPoint y: 257, endPoint x: 447, endPoint y: 259, distance: 111.2
click at [447, 259] on div "J'te ferai encore prendre ton pied" at bounding box center [2, 260] width 1167 height 40
click at [558, 259] on div "ton" at bounding box center [556, 260] width 6 height 6
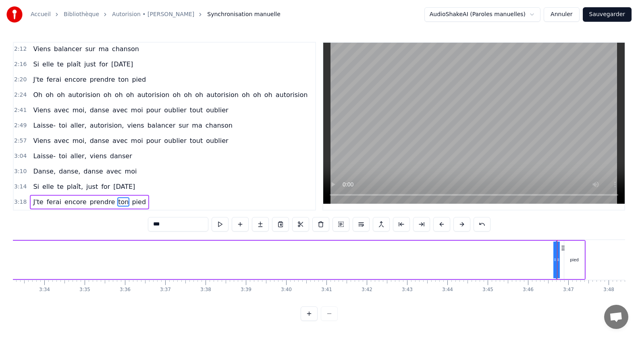
drag, startPoint x: 553, startPoint y: 259, endPoint x: 493, endPoint y: 259, distance: 60.0
click at [493, 259] on div "J'te ferai encore prendre ton pied" at bounding box center [2, 260] width 1167 height 40
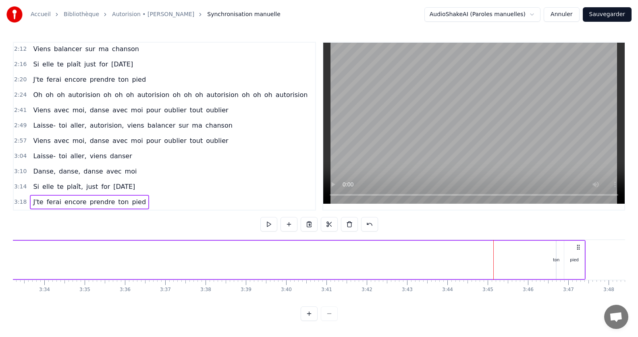
drag, startPoint x: 556, startPoint y: 255, endPoint x: 522, endPoint y: 255, distance: 33.4
click at [522, 255] on div "J'te ferai encore prendre ton pied" at bounding box center [2, 260] width 1167 height 40
drag, startPoint x: 558, startPoint y: 257, endPoint x: 543, endPoint y: 257, distance: 15.3
click at [543, 257] on div "J'te ferai encore prendre ton pied" at bounding box center [2, 260] width 1167 height 40
click at [117, 199] on span "ton" at bounding box center [123, 201] width 12 height 9
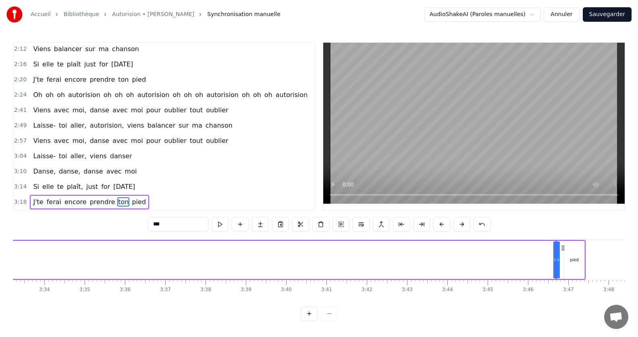
drag, startPoint x: 553, startPoint y: 259, endPoint x: 517, endPoint y: 260, distance: 35.9
click at [517, 260] on div "J'te ferai encore prendre ton pied" at bounding box center [2, 260] width 1167 height 40
click at [552, 257] on div "J'te ferai encore prendre ton pied" at bounding box center [2, 260] width 1167 height 40
click at [117, 200] on span "ton" at bounding box center [123, 201] width 12 height 9
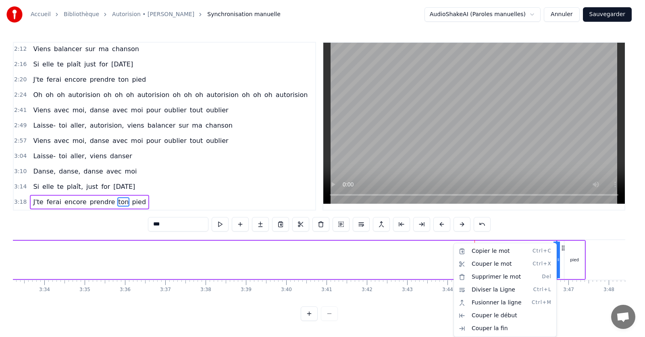
click at [556, 257] on html "Accueil Bibliothèque Autorision • [PERSON_NAME] Synchronisation manuelle AudioS…" at bounding box center [322, 167] width 645 height 334
click at [554, 240] on html "Accueil Bibliothèque Autorision • [PERSON_NAME] Synchronisation manuelle AudioS…" at bounding box center [322, 167] width 645 height 334
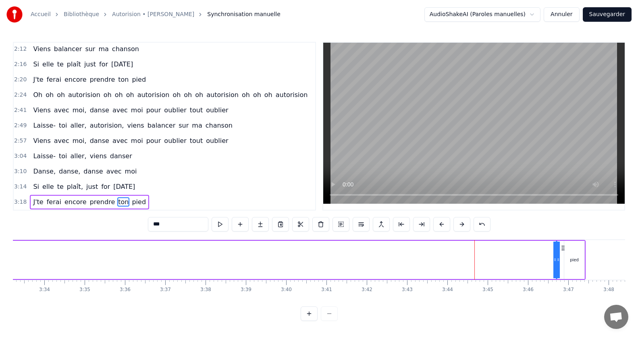
drag, startPoint x: 554, startPoint y: 240, endPoint x: 510, endPoint y: 242, distance: 43.2
click at [517, 241] on div "J'te ferai encore prendre ton pied" at bounding box center [2, 260] width 1167 height 40
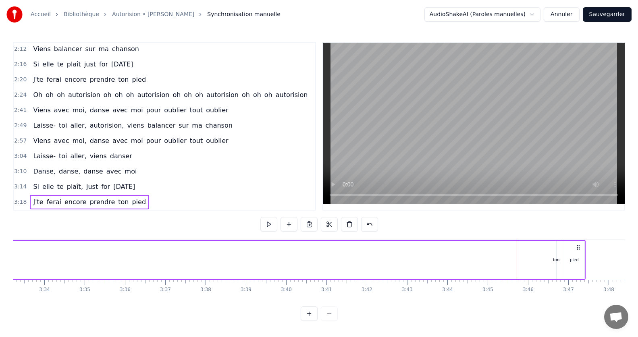
click at [560, 256] on div "J'te ferai encore prendre ton pied" at bounding box center [2, 260] width 1167 height 40
click at [557, 260] on div "J'te ferai encore prendre ton pied" at bounding box center [2, 260] width 1167 height 40
click at [556, 257] on div "ton" at bounding box center [556, 260] width 6 height 6
drag, startPoint x: 553, startPoint y: 257, endPoint x: 495, endPoint y: 257, distance: 58.0
click at [495, 257] on div "J'te ferai encore prendre ton pied" at bounding box center [2, 260] width 1167 height 40
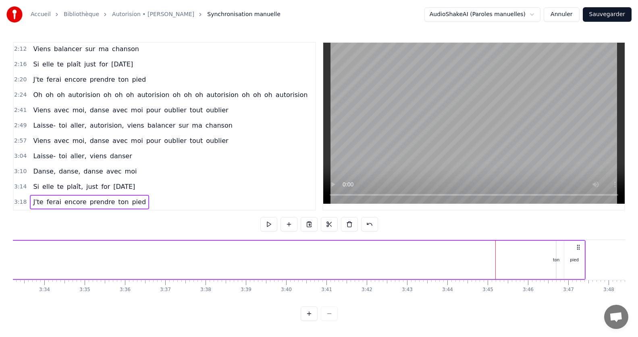
click at [554, 259] on div "ton" at bounding box center [556, 260] width 6 height 6
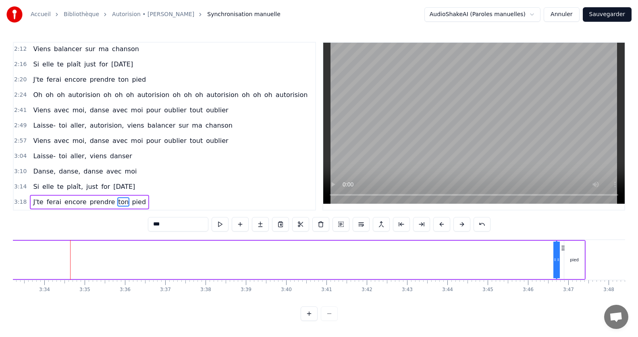
drag, startPoint x: 555, startPoint y: 258, endPoint x: 545, endPoint y: 258, distance: 10.1
click at [545, 258] on div "J'te ferai encore prendre ton pied" at bounding box center [2, 260] width 1167 height 40
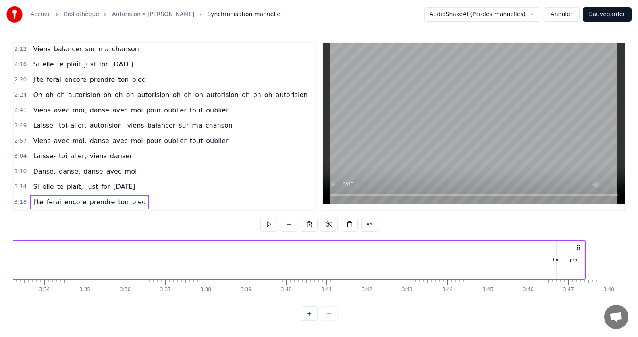
click at [558, 258] on div "ton" at bounding box center [556, 260] width 6 height 6
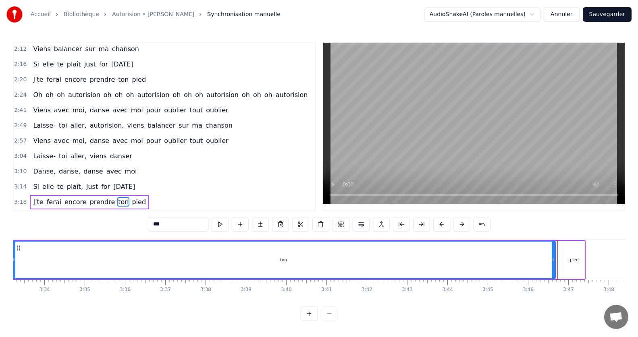
drag, startPoint x: 558, startPoint y: 258, endPoint x: 14, endPoint y: 255, distance: 544.3
click at [14, 257] on icon at bounding box center [13, 260] width 3 height 6
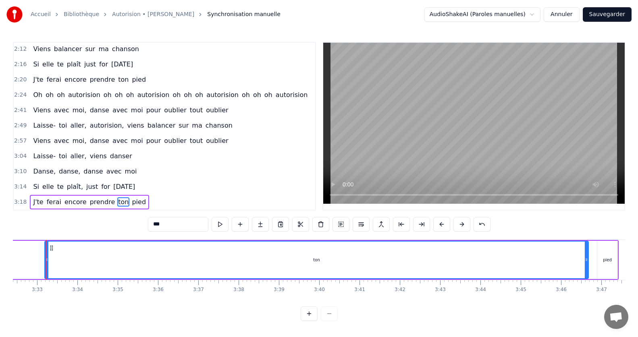
scroll to position [0, 8550]
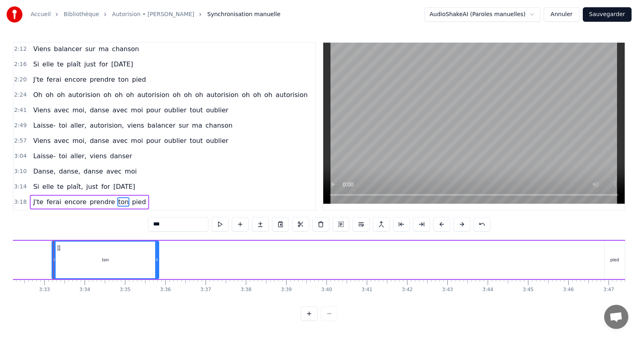
drag, startPoint x: 593, startPoint y: 258, endPoint x: 157, endPoint y: 270, distance: 436.9
click at [157, 270] on div at bounding box center [156, 260] width 3 height 37
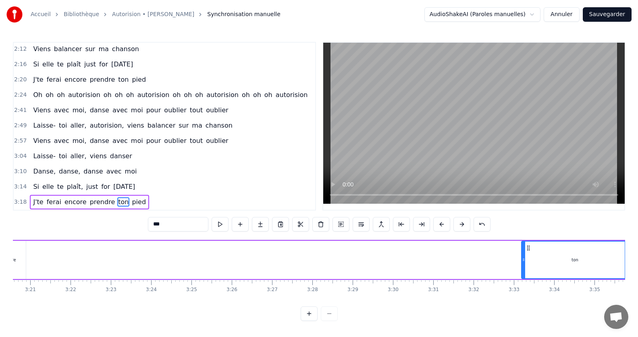
scroll to position [0, 8088]
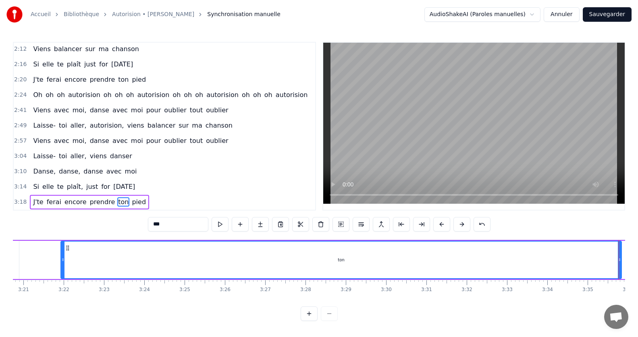
drag, startPoint x: 516, startPoint y: 257, endPoint x: 62, endPoint y: 257, distance: 454.1
click at [62, 257] on icon at bounding box center [62, 260] width 3 height 6
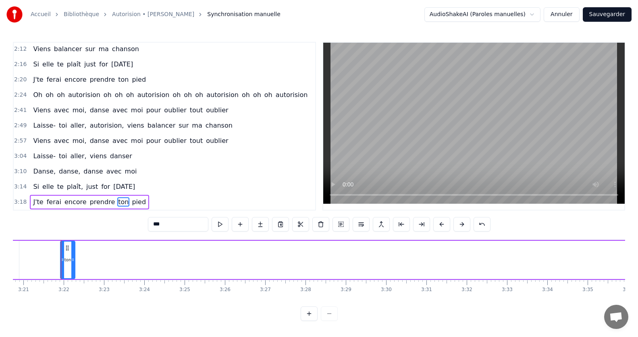
drag, startPoint x: 620, startPoint y: 261, endPoint x: 73, endPoint y: 284, distance: 546.8
click at [73, 284] on div "Cette chanson- là, c'est une folie, j'y ai passé toute la nuit Elle danse encor…" at bounding box center [319, 270] width 612 height 60
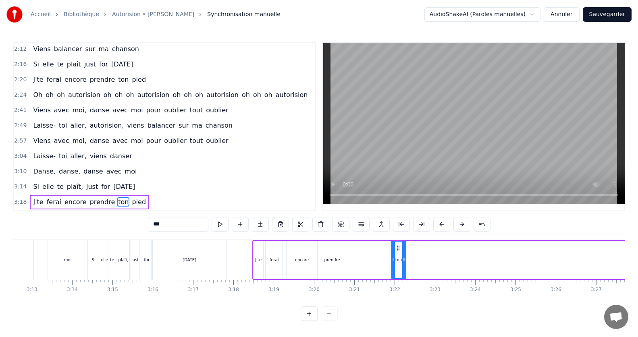
scroll to position [0, 7704]
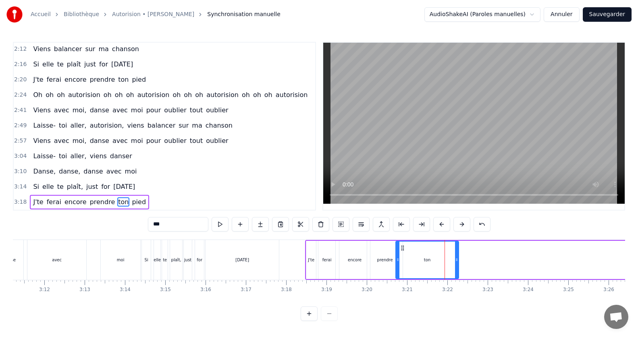
drag, startPoint x: 445, startPoint y: 253, endPoint x: 397, endPoint y: 255, distance: 48.4
click at [397, 257] on icon at bounding box center [397, 260] width 3 height 6
click at [398, 246] on div at bounding box center [398, 260] width 3 height 37
drag, startPoint x: 458, startPoint y: 247, endPoint x: 409, endPoint y: 250, distance: 48.5
click at [409, 250] on div at bounding box center [408, 260] width 3 height 37
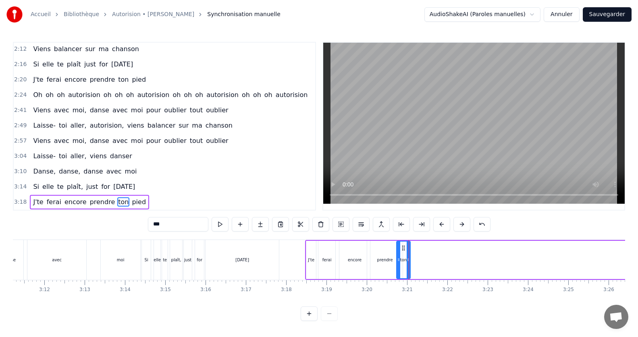
click at [409, 249] on div at bounding box center [409, 260] width 0 height 40
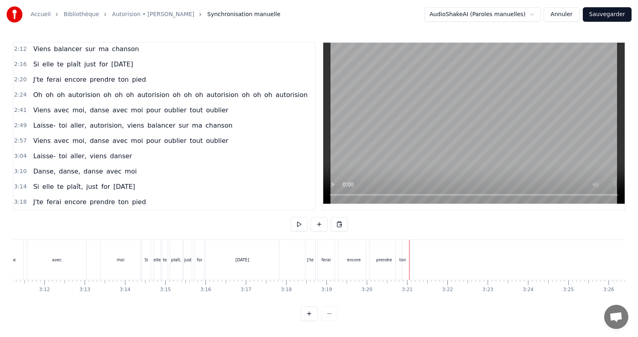
click at [404, 257] on div "ton" at bounding box center [402, 260] width 6 height 6
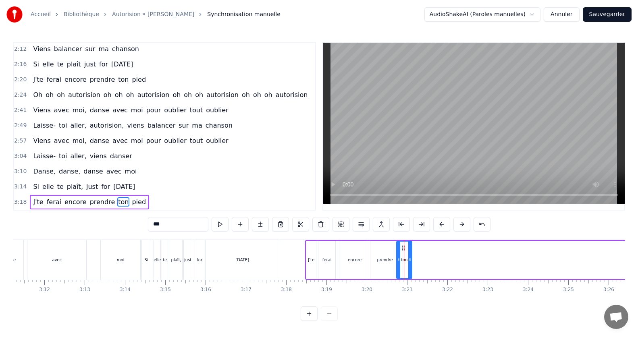
click at [411, 249] on div at bounding box center [409, 260] width 3 height 37
click at [414, 249] on div at bounding box center [412, 260] width 3 height 37
drag, startPoint x: 414, startPoint y: 249, endPoint x: 418, endPoint y: 250, distance: 4.1
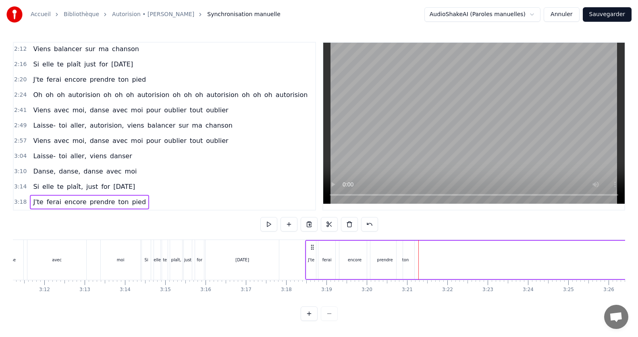
click at [405, 258] on div "ton" at bounding box center [405, 260] width 6 height 6
click at [402, 257] on icon at bounding box center [401, 260] width 3 height 6
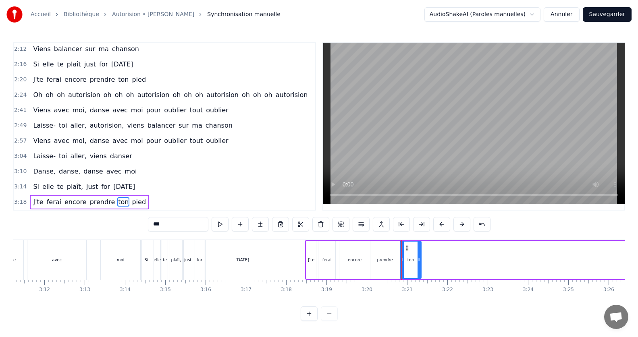
drag, startPoint x: 413, startPoint y: 256, endPoint x: 419, endPoint y: 255, distance: 6.9
click at [419, 257] on icon at bounding box center [418, 260] width 3 height 6
drag, startPoint x: 419, startPoint y: 255, endPoint x: 424, endPoint y: 255, distance: 4.9
click at [424, 257] on icon at bounding box center [423, 260] width 3 height 6
drag, startPoint x: 424, startPoint y: 255, endPoint x: 429, endPoint y: 255, distance: 4.8
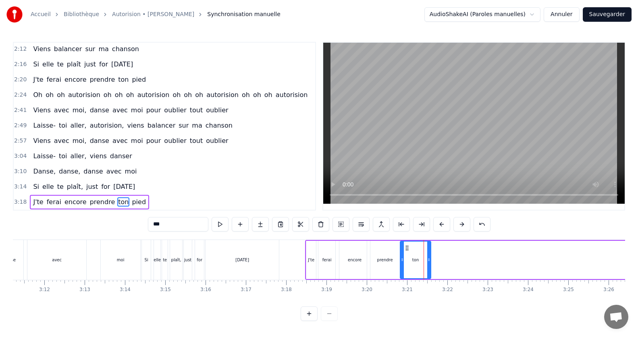
click at [429, 257] on icon at bounding box center [428, 260] width 3 height 6
drag, startPoint x: 429, startPoint y: 255, endPoint x: 436, endPoint y: 255, distance: 6.5
click at [436, 257] on icon at bounding box center [435, 260] width 3 height 6
drag, startPoint x: 436, startPoint y: 255, endPoint x: 444, endPoint y: 257, distance: 8.2
click at [444, 257] on icon at bounding box center [443, 260] width 3 height 6
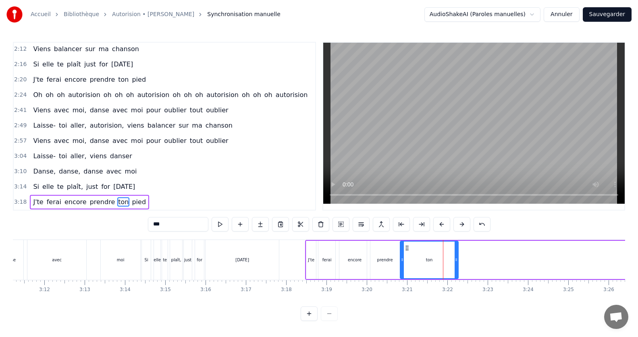
drag, startPoint x: 444, startPoint y: 257, endPoint x: 456, endPoint y: 258, distance: 12.6
click at [456, 258] on icon at bounding box center [455, 260] width 3 height 6
drag, startPoint x: 456, startPoint y: 258, endPoint x: 463, endPoint y: 259, distance: 6.9
click at [463, 259] on icon at bounding box center [462, 260] width 3 height 6
drag, startPoint x: 463, startPoint y: 259, endPoint x: 468, endPoint y: 259, distance: 5.3
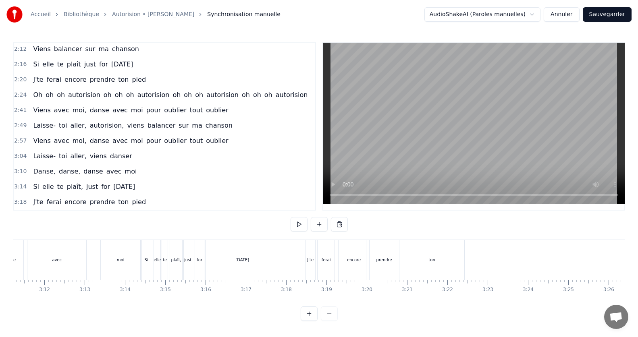
click at [435, 255] on div "ton" at bounding box center [431, 260] width 65 height 40
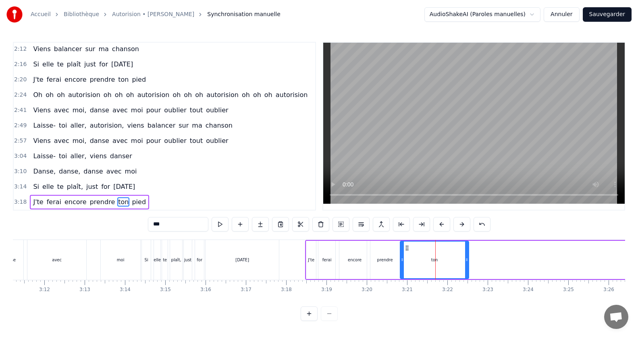
click at [466, 257] on icon at bounding box center [466, 260] width 3 height 6
drag, startPoint x: 466, startPoint y: 255, endPoint x: 474, endPoint y: 254, distance: 8.1
click at [474, 257] on icon at bounding box center [474, 260] width 3 height 6
drag, startPoint x: 474, startPoint y: 254, endPoint x: 481, endPoint y: 253, distance: 6.5
click at [481, 257] on icon at bounding box center [480, 260] width 3 height 6
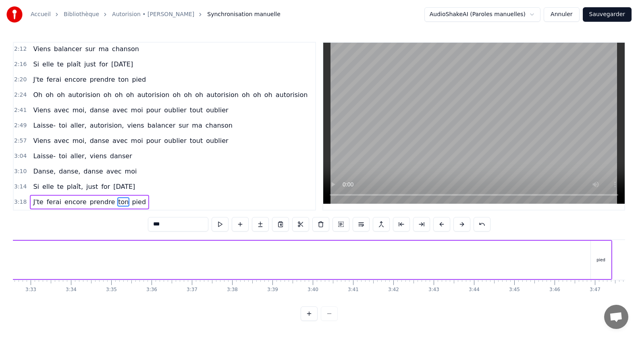
scroll to position [0, 8617]
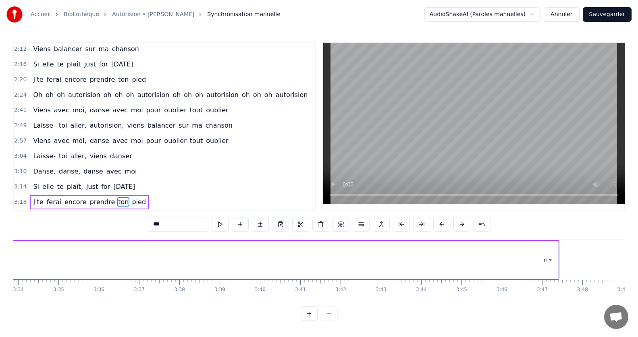
click at [544, 259] on div "pied" at bounding box center [548, 260] width 9 height 6
type input "****"
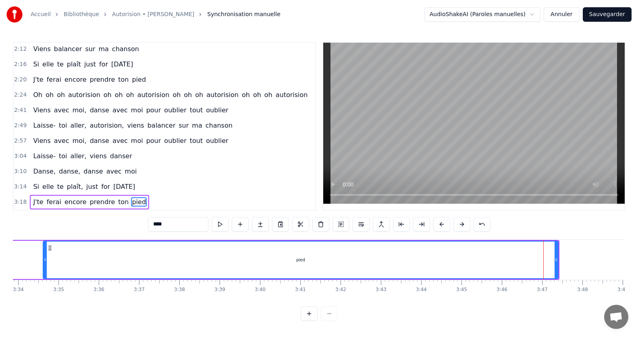
drag, startPoint x: 539, startPoint y: 257, endPoint x: 42, endPoint y: 252, distance: 497.2
click at [44, 252] on div at bounding box center [45, 260] width 3 height 37
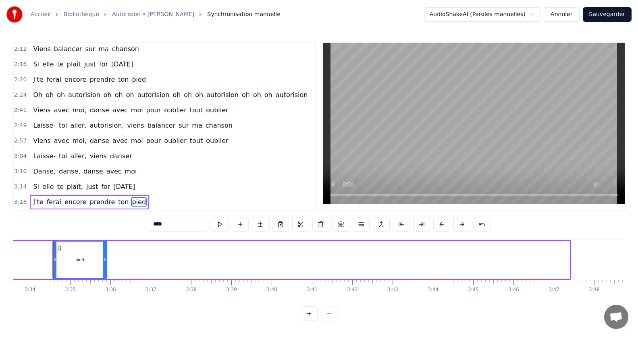
drag, startPoint x: 568, startPoint y: 257, endPoint x: 104, endPoint y: 261, distance: 463.8
click at [104, 261] on div at bounding box center [104, 260] width 3 height 37
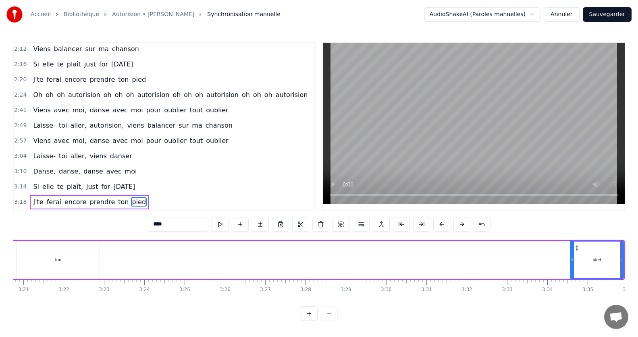
scroll to position [0, 8074]
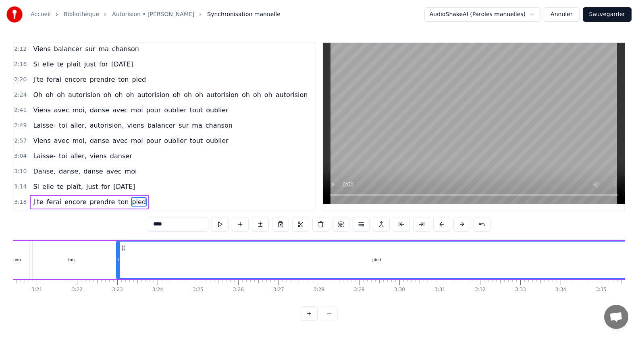
drag, startPoint x: 585, startPoint y: 259, endPoint x: 118, endPoint y: 253, distance: 467.0
click at [118, 253] on div at bounding box center [118, 260] width 3 height 37
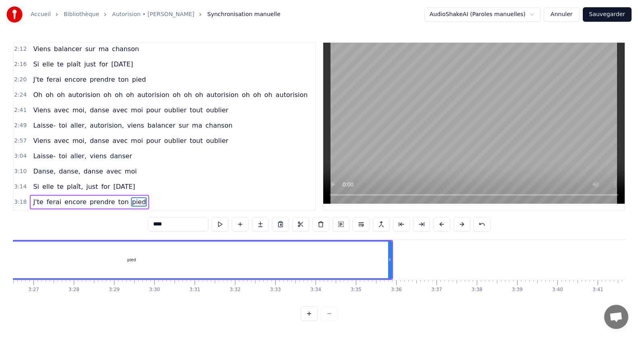
scroll to position [0, 8332]
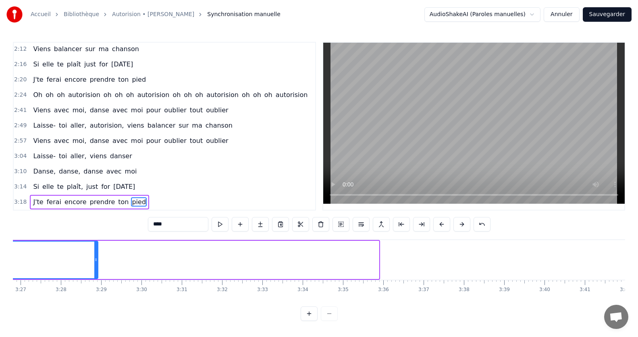
drag, startPoint x: 378, startPoint y: 254, endPoint x: 98, endPoint y: 237, distance: 281.3
click at [98, 241] on div "pied" at bounding box center [118, 260] width 521 height 38
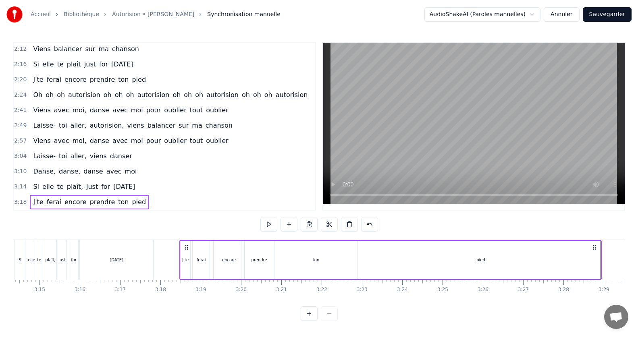
scroll to position [0, 7823]
click at [527, 263] on div "pied" at bounding box center [487, 260] width 239 height 38
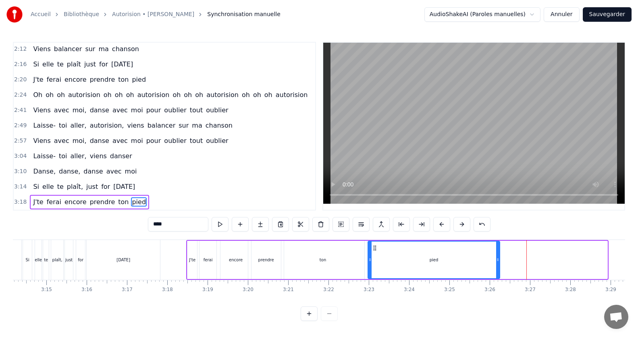
drag, startPoint x: 607, startPoint y: 256, endPoint x: 499, endPoint y: 259, distance: 108.0
click at [499, 259] on div at bounding box center [497, 260] width 3 height 37
drag, startPoint x: 499, startPoint y: 259, endPoint x: 492, endPoint y: 260, distance: 7.3
click at [492, 260] on div at bounding box center [489, 260] width 3 height 37
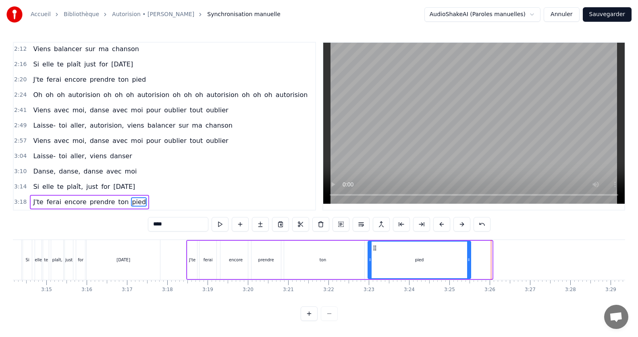
drag, startPoint x: 492, startPoint y: 260, endPoint x: 470, endPoint y: 260, distance: 21.4
click at [470, 260] on div at bounding box center [468, 260] width 3 height 37
drag, startPoint x: 470, startPoint y: 260, endPoint x: 443, endPoint y: 258, distance: 27.1
click at [443, 258] on div at bounding box center [441, 260] width 3 height 37
drag, startPoint x: 441, startPoint y: 260, endPoint x: 446, endPoint y: 261, distance: 4.5
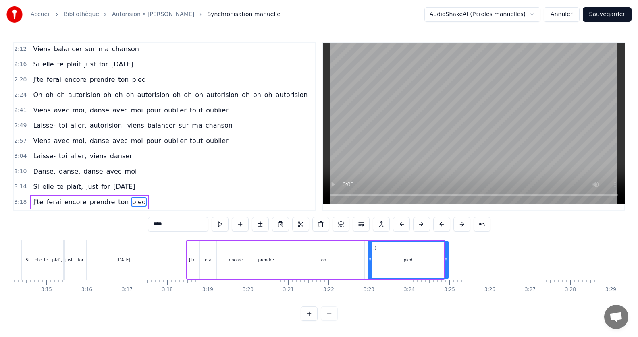
click at [446, 261] on div at bounding box center [445, 260] width 3 height 37
click at [449, 260] on div at bounding box center [449, 260] width 3 height 37
drag, startPoint x: 449, startPoint y: 260, endPoint x: 458, endPoint y: 261, distance: 9.7
click at [457, 261] on div at bounding box center [455, 260] width 3 height 37
drag, startPoint x: 458, startPoint y: 261, endPoint x: 463, endPoint y: 263, distance: 4.9
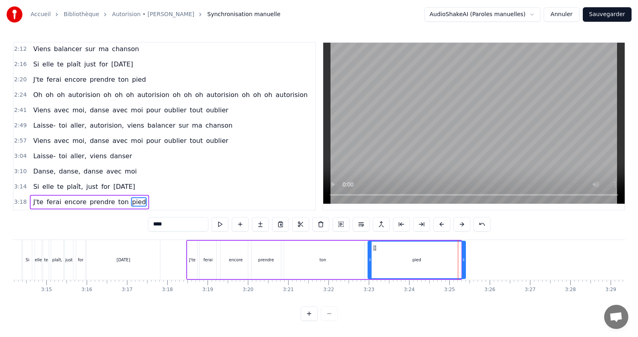
click at [463, 263] on div at bounding box center [463, 260] width 3 height 37
drag, startPoint x: 464, startPoint y: 264, endPoint x: 459, endPoint y: 263, distance: 4.5
click at [459, 263] on div at bounding box center [458, 260] width 3 height 37
click at [617, 17] on button "Sauvegarder" at bounding box center [607, 14] width 49 height 15
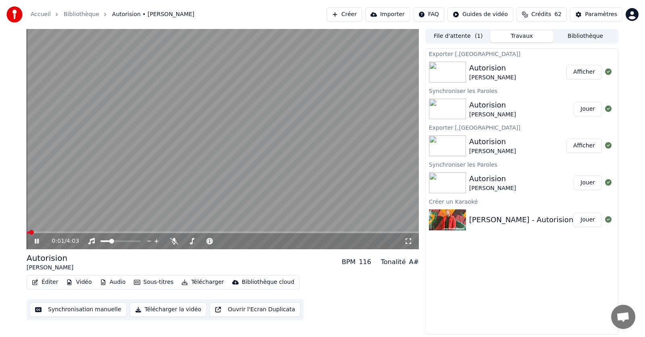
click at [336, 234] on div "0:01 / 4:03" at bounding box center [223, 241] width 392 height 16
click at [374, 231] on video at bounding box center [223, 139] width 392 height 220
click at [36, 244] on icon at bounding box center [36, 242] width 5 height 6
click at [88, 234] on div "0:03 / 4:03" at bounding box center [223, 241] width 392 height 16
click at [90, 232] on span at bounding box center [223, 233] width 392 height 2
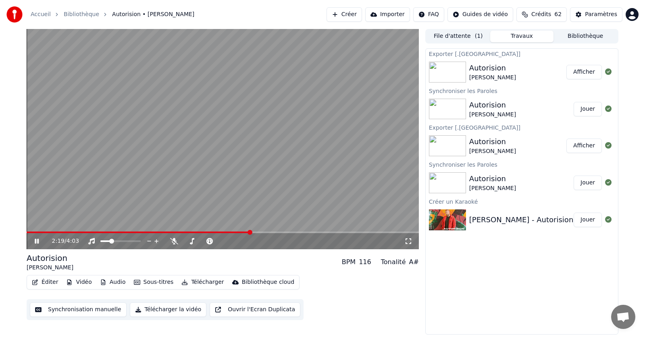
click at [251, 232] on span at bounding box center [223, 233] width 392 height 2
click at [346, 231] on video at bounding box center [223, 139] width 392 height 220
click at [349, 233] on span at bounding box center [223, 233] width 392 height 2
click at [35, 243] on icon at bounding box center [36, 242] width 5 height 6
click at [47, 284] on button "Éditer" at bounding box center [45, 282] width 33 height 11
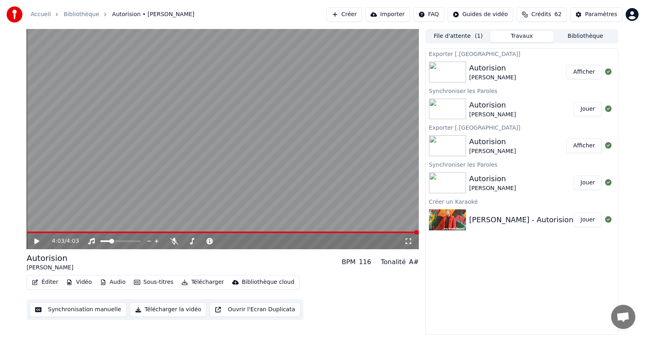
click at [464, 248] on div "Exporter [.inandon] Autorision [PERSON_NAME] Afficher Synchroniser les Paroles …" at bounding box center [521, 191] width 193 height 286
click at [53, 282] on button "Éditer" at bounding box center [45, 282] width 33 height 11
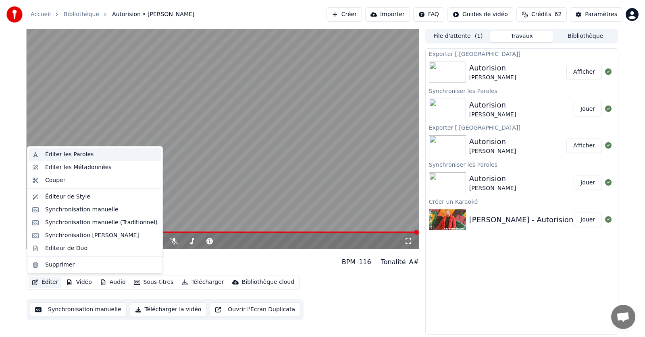
click at [86, 156] on div "Éditer les Paroles" at bounding box center [69, 155] width 48 height 8
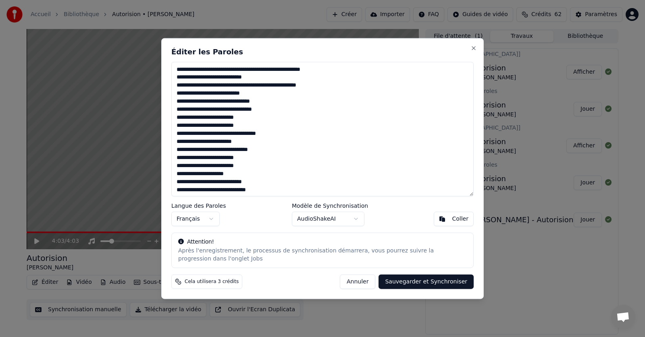
click at [181, 93] on textarea at bounding box center [322, 129] width 302 height 135
click at [178, 158] on textarea at bounding box center [322, 129] width 302 height 135
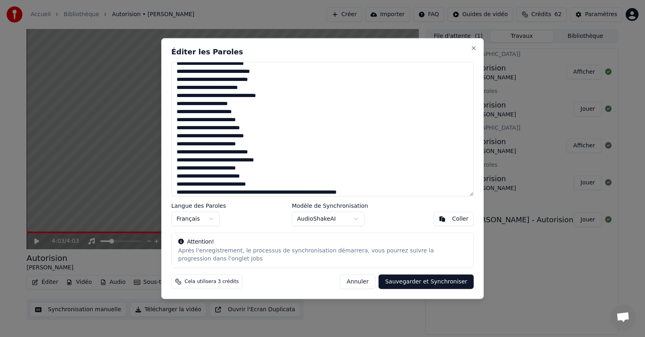
scroll to position [161, 0]
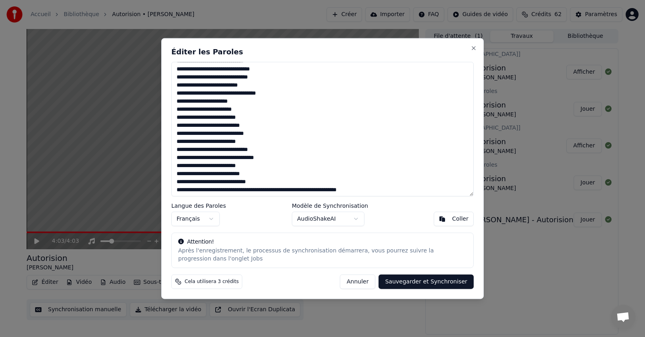
click at [183, 125] on textarea at bounding box center [322, 129] width 302 height 135
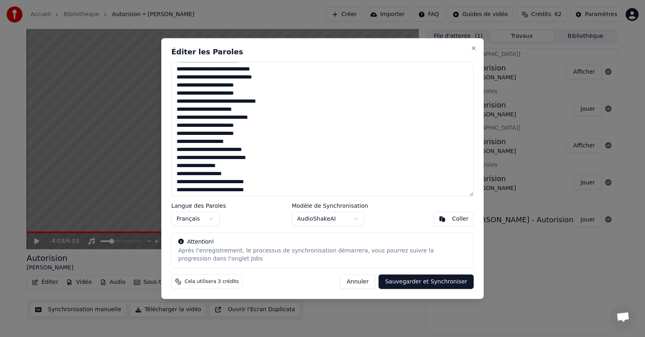
scroll to position [0, 0]
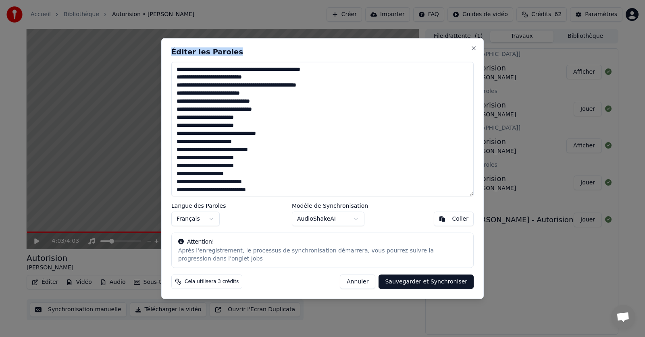
drag, startPoint x: 340, startPoint y: 44, endPoint x: 358, endPoint y: 69, distance: 30.7
click at [358, 69] on div "Éditer les Paroles Langue des Paroles Français Modèle de Synchronisation AudioS…" at bounding box center [322, 168] width 322 height 261
click at [250, 117] on textarea at bounding box center [322, 129] width 302 height 135
click at [191, 143] on textarea at bounding box center [322, 129] width 302 height 135
click at [195, 167] on textarea at bounding box center [322, 129] width 302 height 135
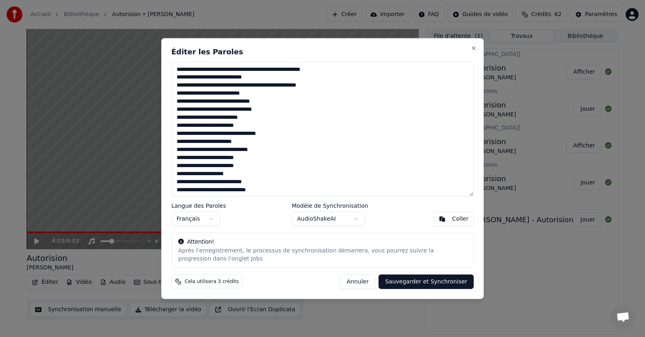
click at [209, 182] on textarea at bounding box center [322, 129] width 302 height 135
click at [191, 189] on textarea at bounding box center [322, 129] width 302 height 135
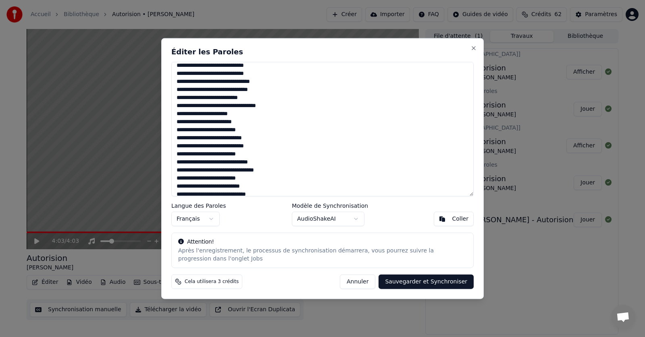
scroll to position [161, 0]
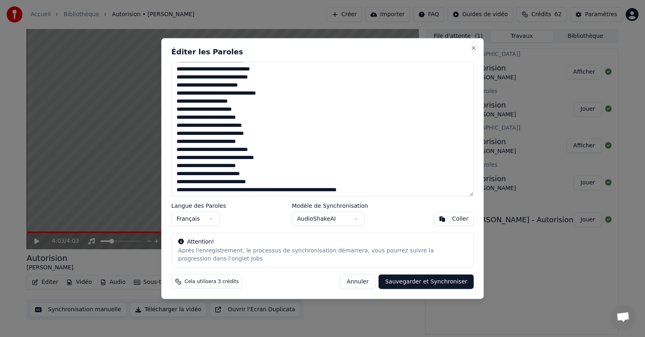
click at [210, 173] on textarea at bounding box center [322, 129] width 302 height 135
click at [191, 182] on textarea at bounding box center [322, 129] width 302 height 135
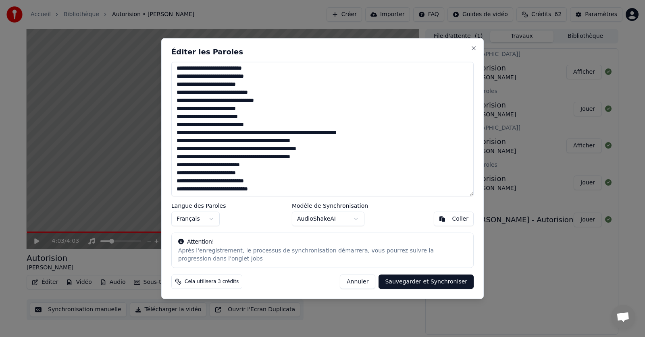
scroll to position [226, 0]
click at [191, 181] on textarea at bounding box center [322, 129] width 302 height 135
click at [425, 280] on button "Sauvegarder et Synchroniser" at bounding box center [425, 282] width 95 height 15
type textarea "**********"
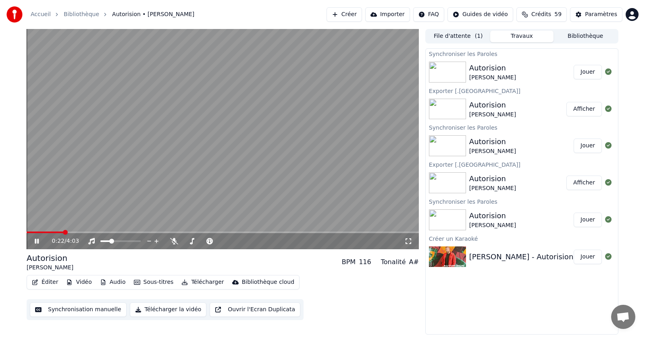
click at [261, 232] on span at bounding box center [223, 233] width 392 height 2
click at [325, 234] on div "2:27 / 4:03" at bounding box center [223, 241] width 392 height 16
click at [363, 233] on span at bounding box center [223, 233] width 392 height 2
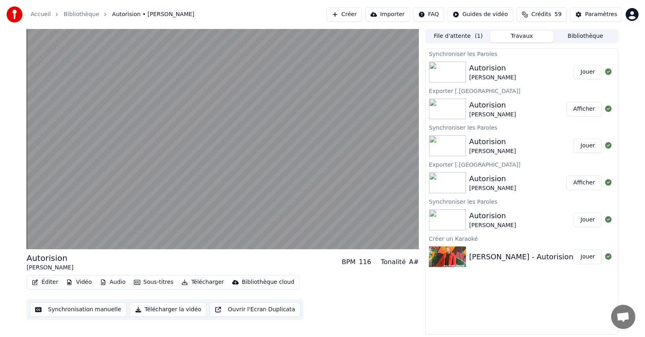
click at [91, 311] on button "Synchronisation manuelle" at bounding box center [78, 310] width 97 height 15
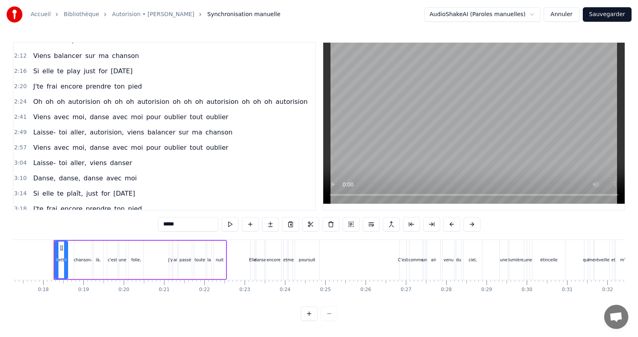
scroll to position [491, 0]
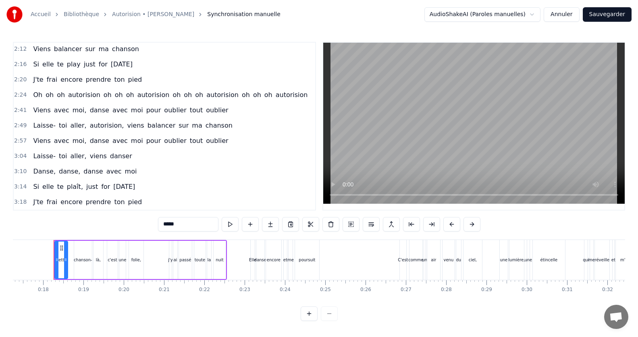
click at [127, 204] on span "pied" at bounding box center [135, 201] width 16 height 9
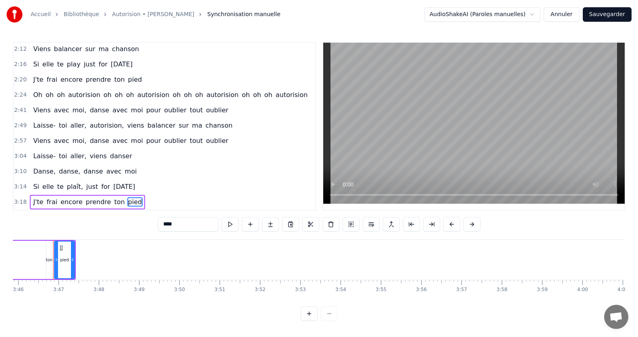
click at [90, 200] on span "prendre" at bounding box center [98, 201] width 27 height 9
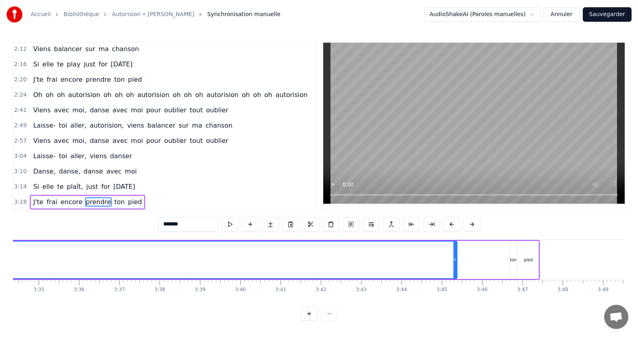
scroll to position [0, 8670]
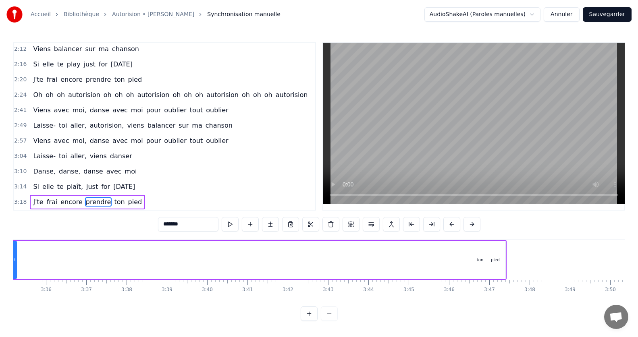
drag, startPoint x: 423, startPoint y: 255, endPoint x: 16, endPoint y: 272, distance: 407.7
click at [16, 272] on div at bounding box center [14, 260] width 3 height 37
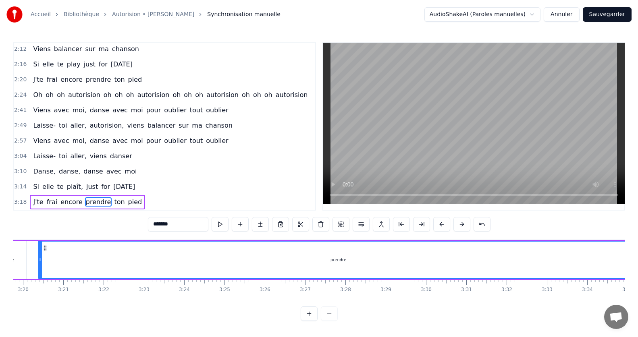
scroll to position [0, 8240]
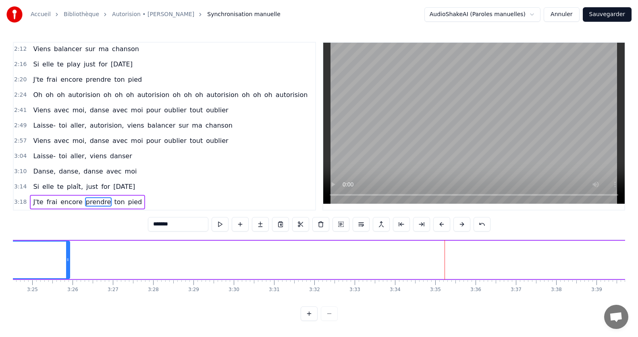
drag, startPoint x: 444, startPoint y: 258, endPoint x: 66, endPoint y: 268, distance: 377.2
click at [66, 263] on div at bounding box center [67, 260] width 3 height 37
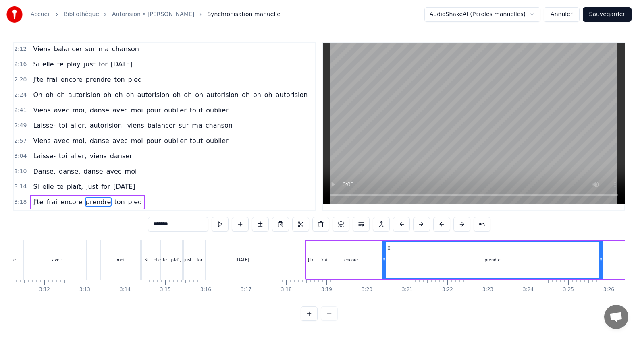
scroll to position [0, 7731]
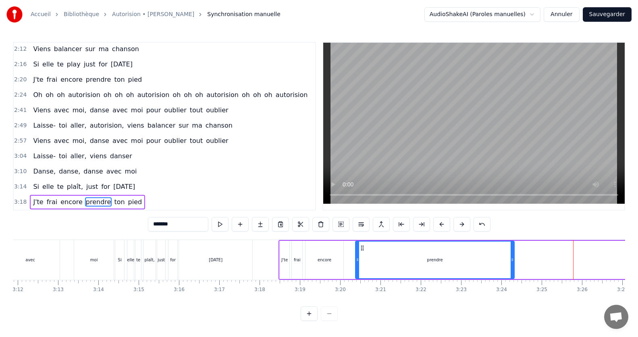
drag, startPoint x: 574, startPoint y: 254, endPoint x: 512, endPoint y: 253, distance: 62.0
click at [512, 257] on icon at bounding box center [511, 260] width 3 height 6
click at [514, 257] on icon at bounding box center [513, 260] width 3 height 6
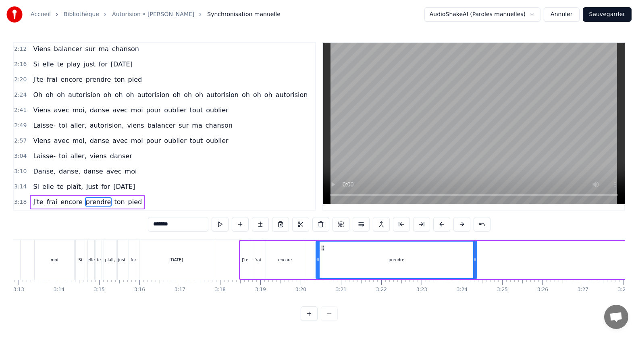
click at [113, 198] on span "ton" at bounding box center [119, 201] width 12 height 9
type input "***"
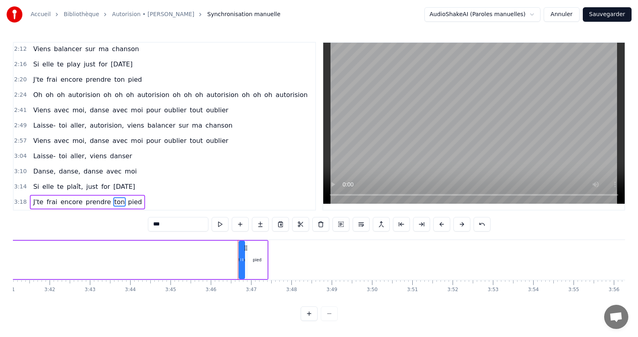
scroll to position [0, 8749]
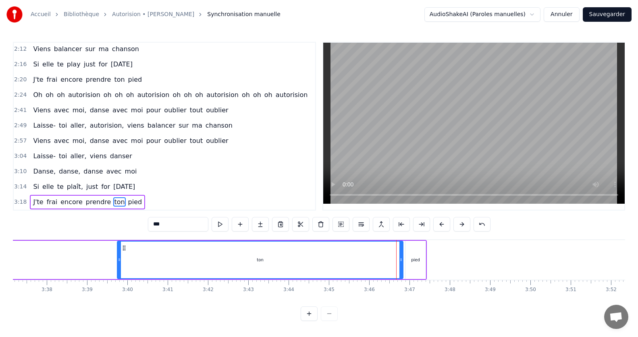
drag, startPoint x: 398, startPoint y: 257, endPoint x: 118, endPoint y: 262, distance: 280.1
click at [118, 262] on div at bounding box center [119, 260] width 3 height 37
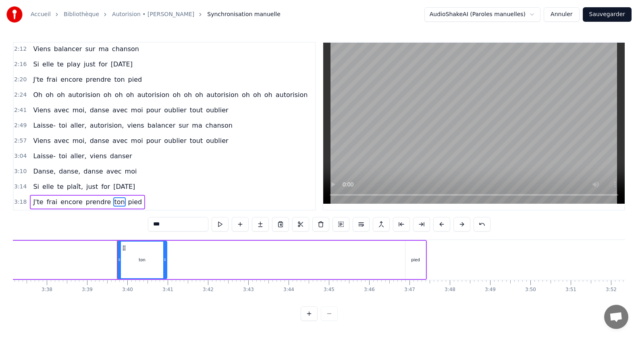
drag, startPoint x: 401, startPoint y: 258, endPoint x: 165, endPoint y: 261, distance: 236.1
click at [165, 261] on div at bounding box center [164, 260] width 3 height 37
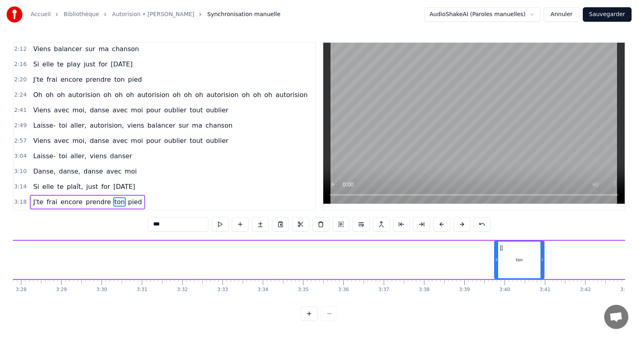
scroll to position [0, 8280]
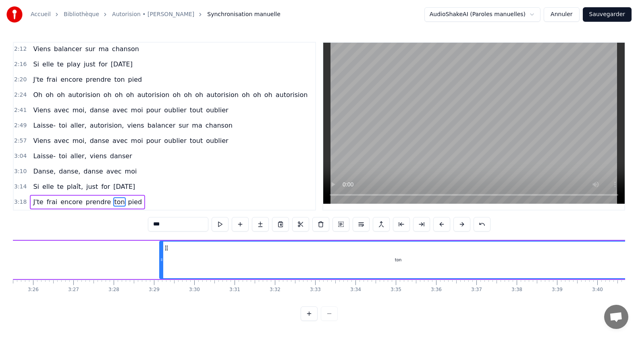
drag, startPoint x: 590, startPoint y: 255, endPoint x: 162, endPoint y: 259, distance: 427.5
click at [162, 259] on icon at bounding box center [161, 260] width 3 height 6
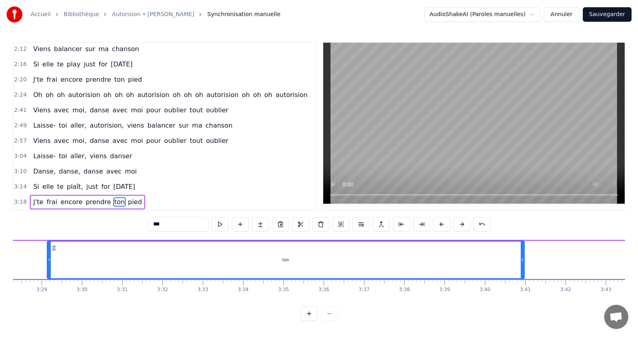
scroll to position [0, 8412]
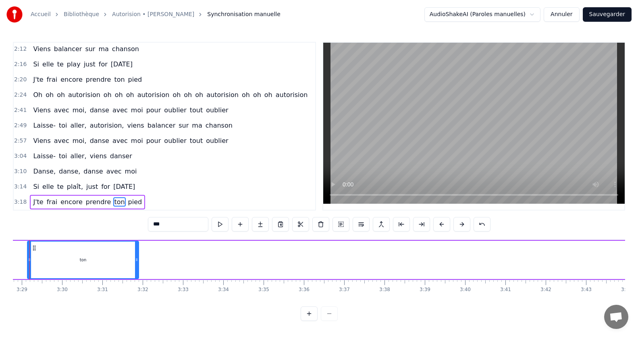
drag, startPoint x: 503, startPoint y: 255, endPoint x: 137, endPoint y: 256, distance: 365.8
click at [137, 257] on icon at bounding box center [136, 260] width 3 height 6
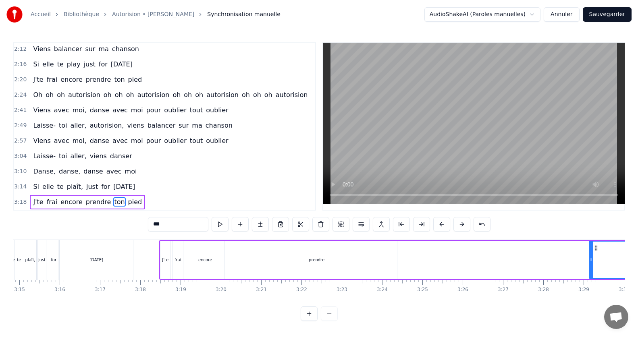
scroll to position [0, 7876]
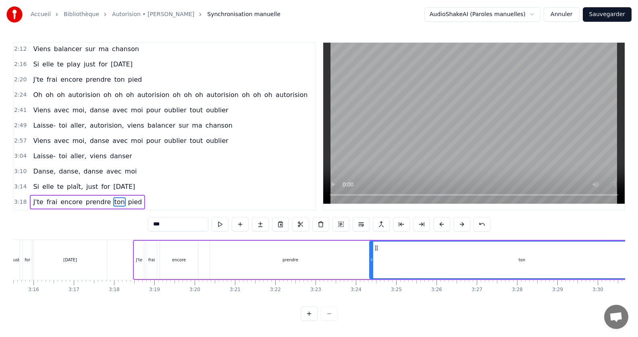
drag, startPoint x: 564, startPoint y: 259, endPoint x: 380, endPoint y: 271, distance: 184.5
click at [371, 266] on div at bounding box center [371, 260] width 3 height 37
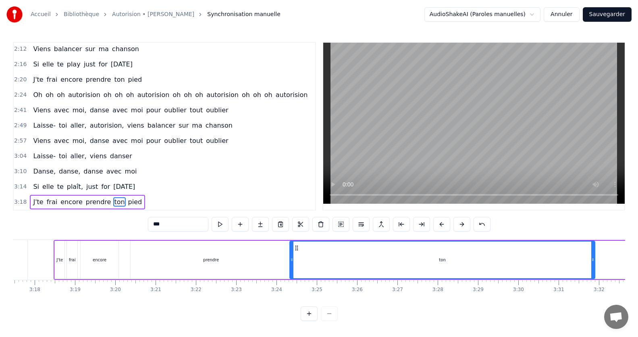
scroll to position [0, 7962]
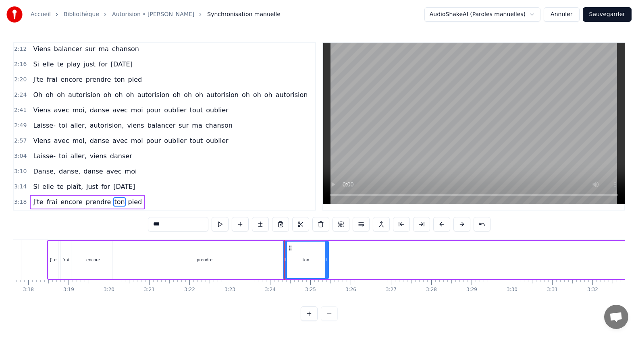
drag, startPoint x: 587, startPoint y: 259, endPoint x: 327, endPoint y: 267, distance: 260.0
click at [327, 267] on div at bounding box center [326, 260] width 3 height 37
drag, startPoint x: 327, startPoint y: 267, endPoint x: 322, endPoint y: 269, distance: 4.9
click at [322, 269] on div at bounding box center [321, 260] width 3 height 37
click at [319, 271] on div at bounding box center [319, 260] width 3 height 37
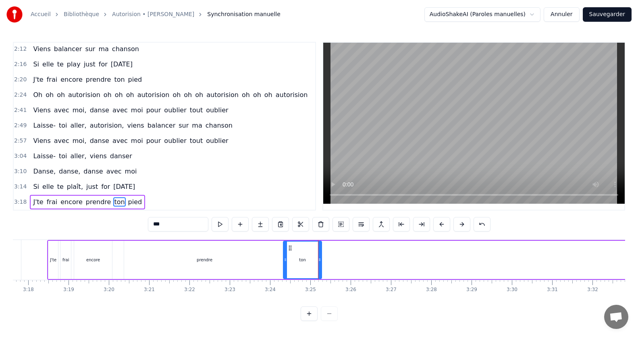
drag, startPoint x: 316, startPoint y: 272, endPoint x: 320, endPoint y: 269, distance: 5.3
click at [323, 269] on div "J'te frai encore prendre ton pied" at bounding box center [630, 260] width 1167 height 40
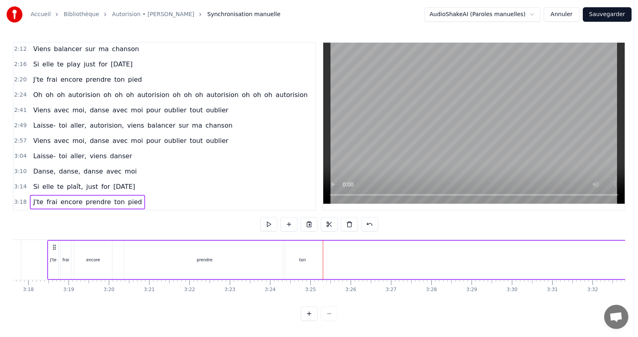
click at [305, 263] on div "ton" at bounding box center [302, 260] width 38 height 38
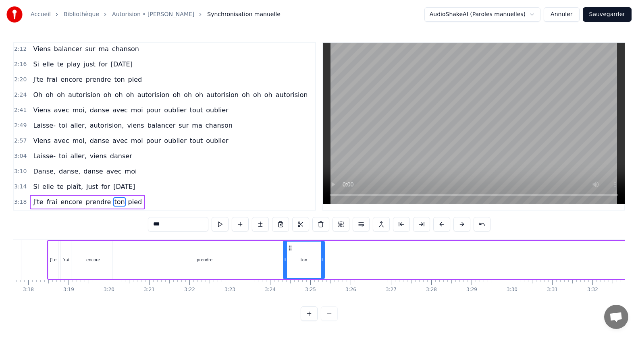
click at [324, 263] on div at bounding box center [322, 260] width 3 height 37
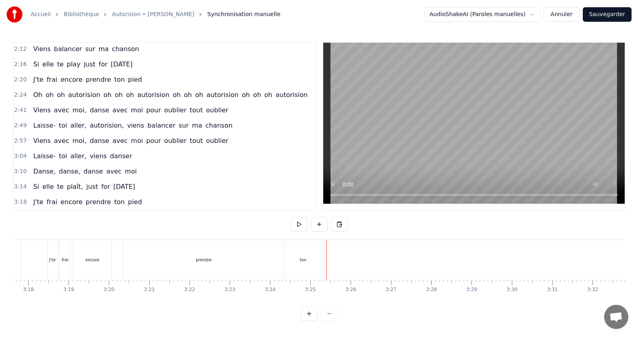
click at [416, 240] on div "J'te frai encore prendre ton pied" at bounding box center [630, 260] width 1167 height 40
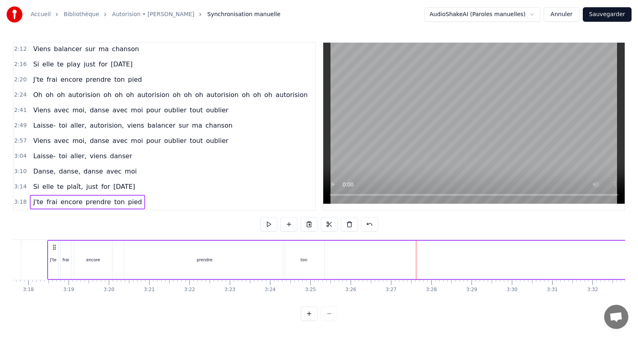
click at [127, 197] on span "pied" at bounding box center [135, 201] width 16 height 9
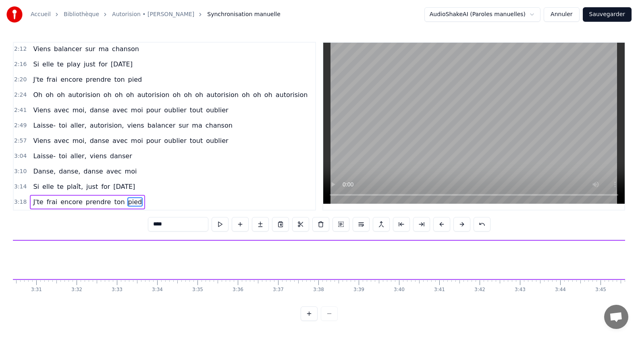
scroll to position [0, 8630]
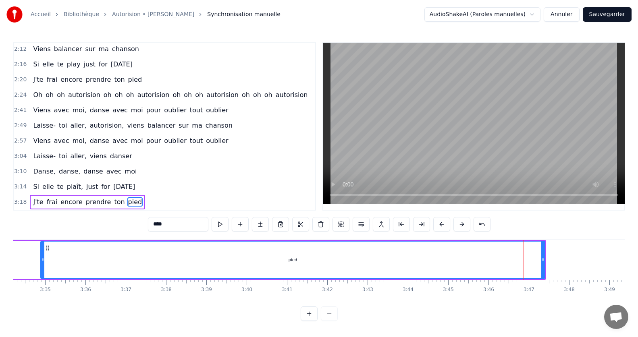
drag, startPoint x: 525, startPoint y: 259, endPoint x: 41, endPoint y: 260, distance: 483.9
click at [41, 260] on div at bounding box center [42, 260] width 3 height 37
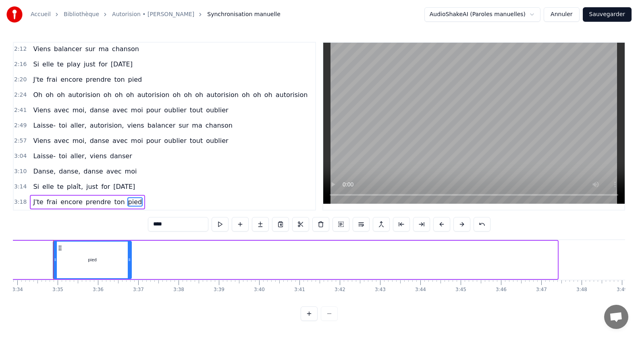
drag, startPoint x: 556, startPoint y: 256, endPoint x: 130, endPoint y: 267, distance: 426.0
click at [130, 267] on div at bounding box center [129, 260] width 3 height 37
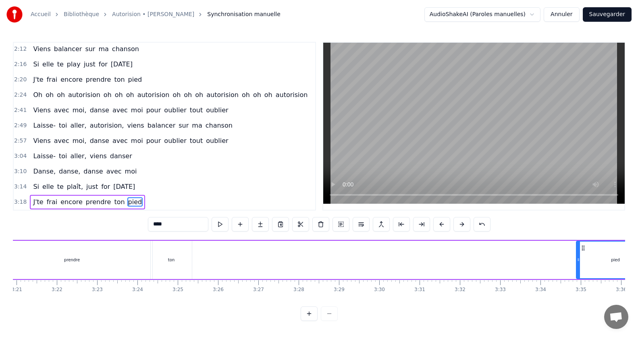
scroll to position [0, 8088]
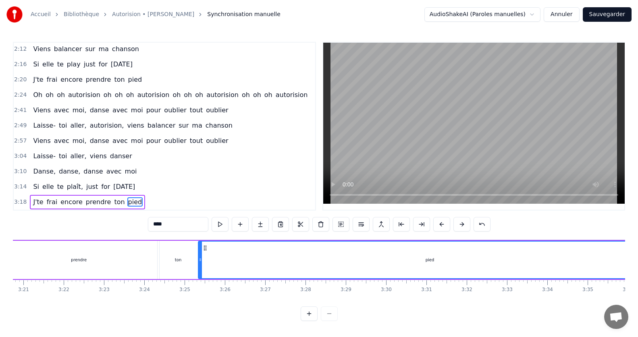
drag, startPoint x: 586, startPoint y: 257, endPoint x: 201, endPoint y: 265, distance: 384.9
click at [201, 265] on div at bounding box center [200, 260] width 3 height 37
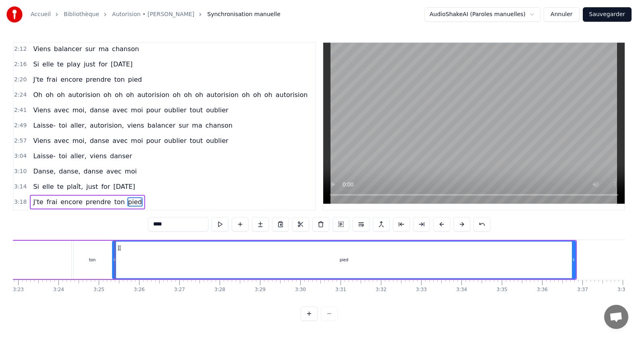
scroll to position [0, 8213]
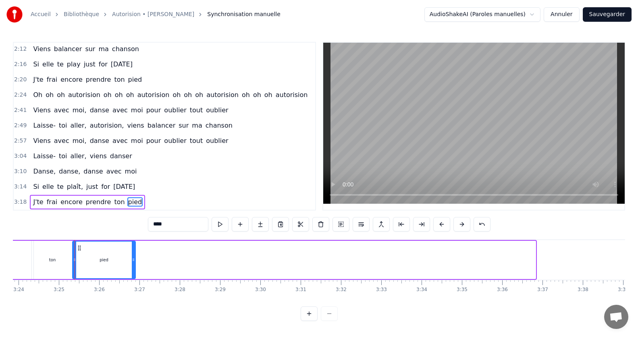
drag, startPoint x: 535, startPoint y: 257, endPoint x: 135, endPoint y: 267, distance: 400.2
click at [135, 267] on div at bounding box center [133, 260] width 3 height 37
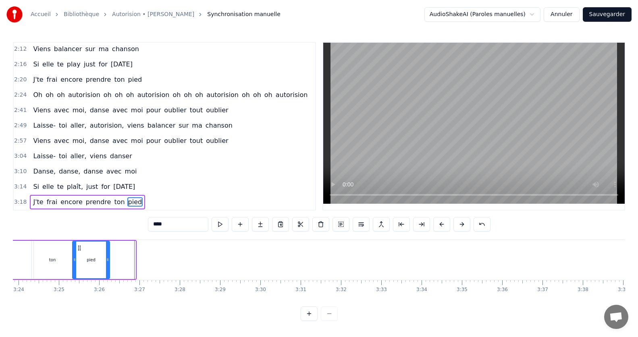
drag, startPoint x: 134, startPoint y: 257, endPoint x: 108, endPoint y: 255, distance: 25.9
click at [108, 257] on icon at bounding box center [107, 260] width 3 height 6
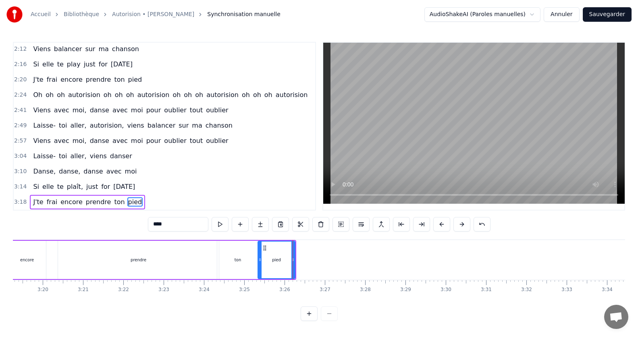
scroll to position [0, 0]
click at [296, 261] on icon at bounding box center [295, 260] width 3 height 6
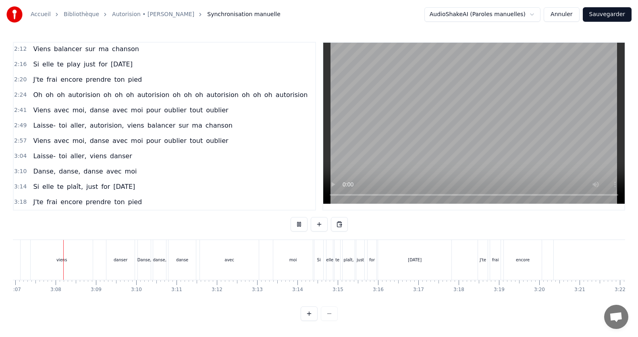
scroll to position [0, 7524]
click at [85, 198] on span "prendre" at bounding box center [98, 201] width 27 height 9
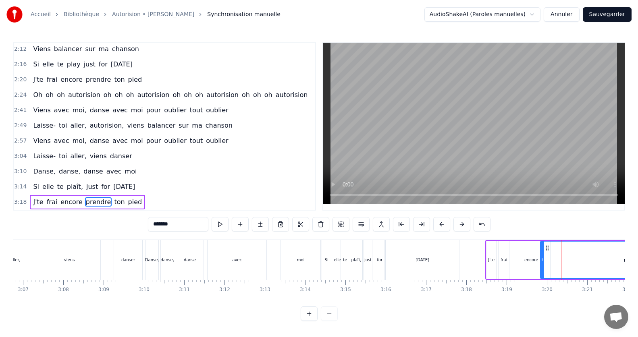
drag, startPoint x: 563, startPoint y: 258, endPoint x: 541, endPoint y: 260, distance: 21.8
click at [541, 260] on div at bounding box center [542, 260] width 3 height 37
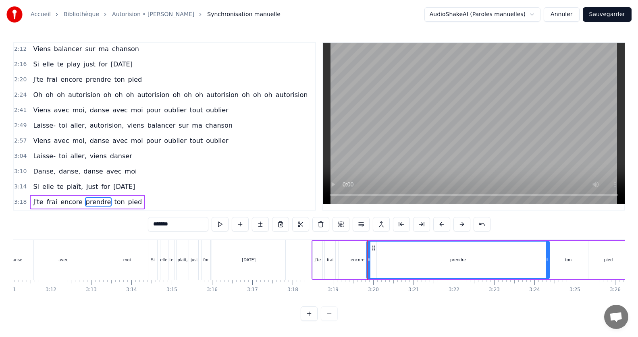
scroll to position [0, 7704]
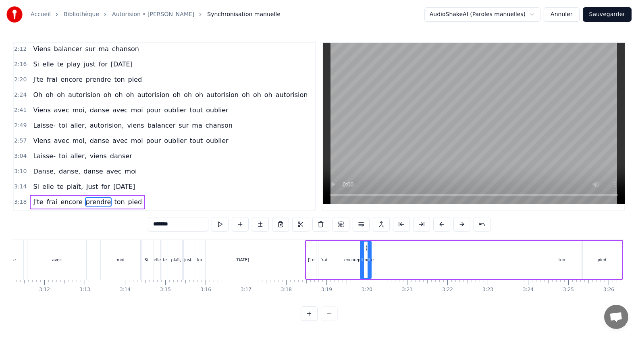
drag, startPoint x: 541, startPoint y: 258, endPoint x: 368, endPoint y: 257, distance: 172.8
click at [369, 257] on icon at bounding box center [368, 260] width 3 height 6
click at [551, 257] on div "ton" at bounding box center [561, 260] width 41 height 38
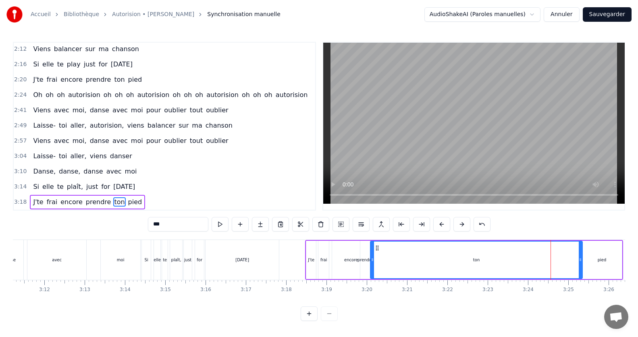
drag, startPoint x: 542, startPoint y: 259, endPoint x: 371, endPoint y: 258, distance: 170.8
click at [371, 258] on icon at bounding box center [372, 260] width 3 height 6
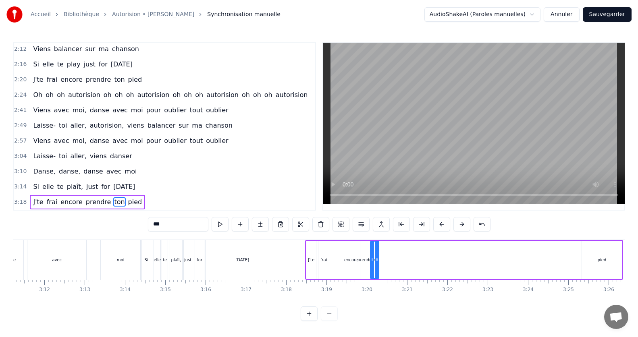
drag, startPoint x: 580, startPoint y: 256, endPoint x: 376, endPoint y: 259, distance: 203.5
click at [376, 259] on icon at bounding box center [376, 260] width 3 height 6
click at [593, 258] on div "pied" at bounding box center [602, 260] width 40 height 38
type input "****"
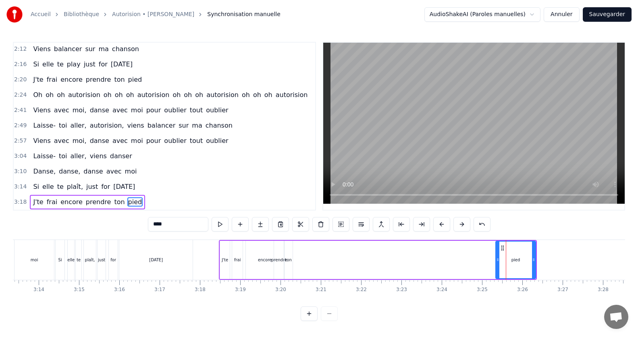
scroll to position [0, 7711]
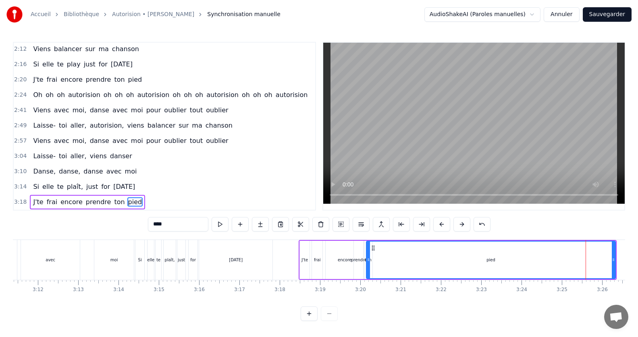
drag, startPoint x: 577, startPoint y: 258, endPoint x: 368, endPoint y: 261, distance: 209.1
click at [368, 261] on div at bounding box center [368, 260] width 3 height 37
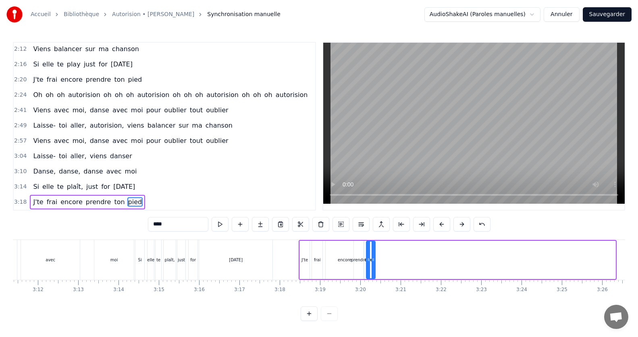
drag, startPoint x: 613, startPoint y: 257, endPoint x: 373, endPoint y: 263, distance: 240.2
click at [373, 263] on div at bounding box center [372, 260] width 3 height 37
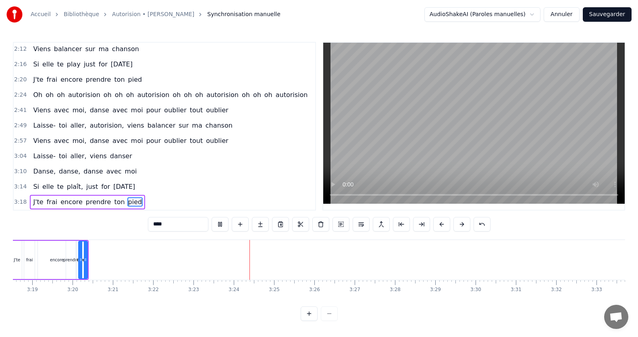
scroll to position [0, 8172]
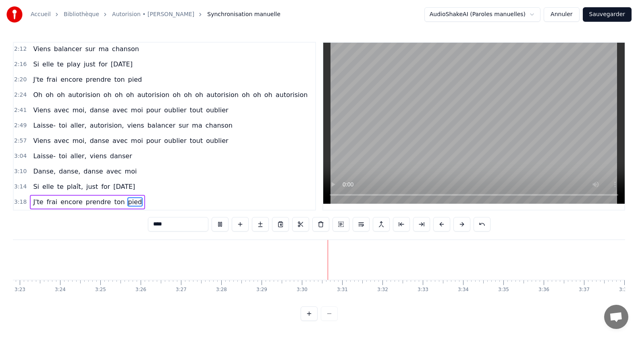
click at [623, 10] on button "Sauvegarder" at bounding box center [607, 14] width 49 height 15
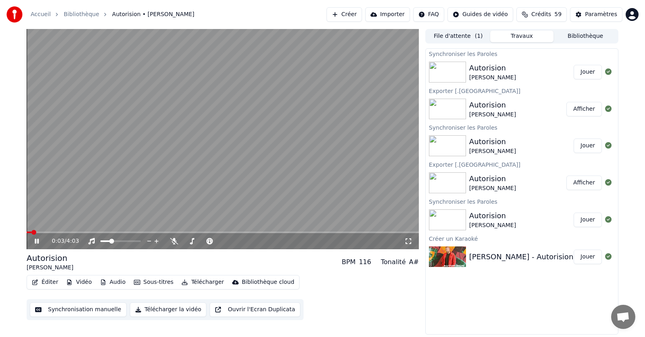
click at [155, 233] on span at bounding box center [223, 233] width 392 height 2
click at [313, 229] on video at bounding box center [223, 139] width 392 height 220
click at [322, 231] on video at bounding box center [223, 139] width 392 height 220
click at [322, 234] on div "1:21 / 4:03" at bounding box center [223, 241] width 392 height 16
click at [328, 233] on span at bounding box center [223, 233] width 392 height 2
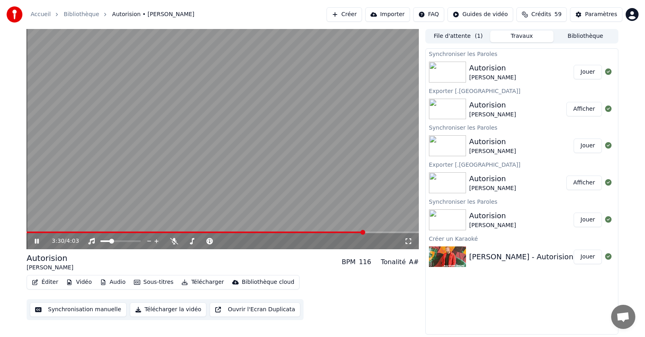
click at [364, 233] on span at bounding box center [223, 233] width 392 height 2
click at [340, 232] on span at bounding box center [197, 233] width 340 height 2
click at [481, 71] on div "Autorision" at bounding box center [492, 67] width 47 height 11
click at [196, 282] on button "Télécharger" at bounding box center [202, 282] width 49 height 11
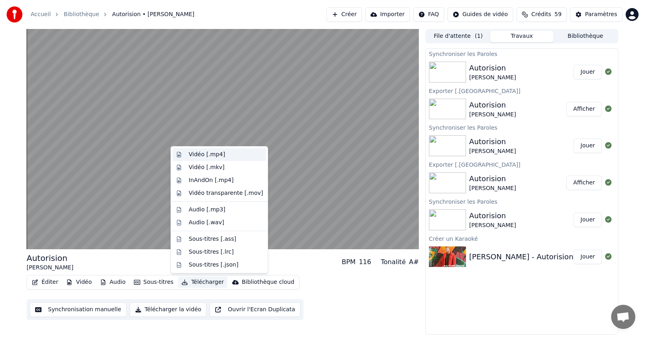
click at [210, 154] on div "Vidéo [.mp4]" at bounding box center [207, 155] width 36 height 8
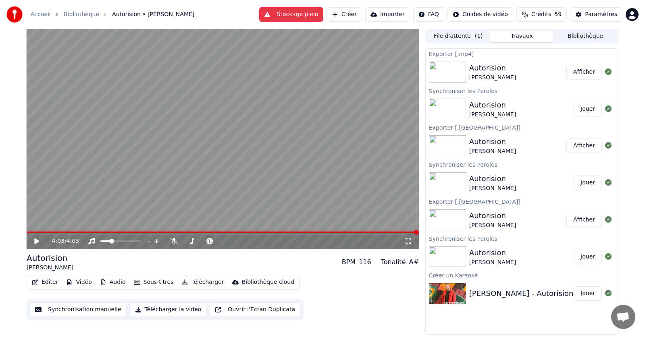
click at [579, 71] on button "Afficher" at bounding box center [583, 72] width 35 height 15
click at [77, 282] on button "Vidéo" at bounding box center [79, 282] width 32 height 11
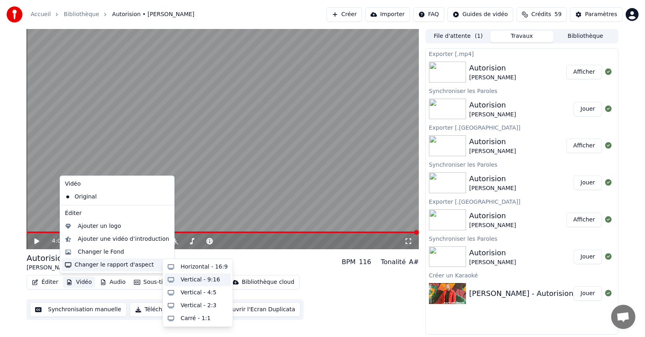
click at [179, 280] on div "Vertical - 9:16" at bounding box center [197, 280] width 66 height 13
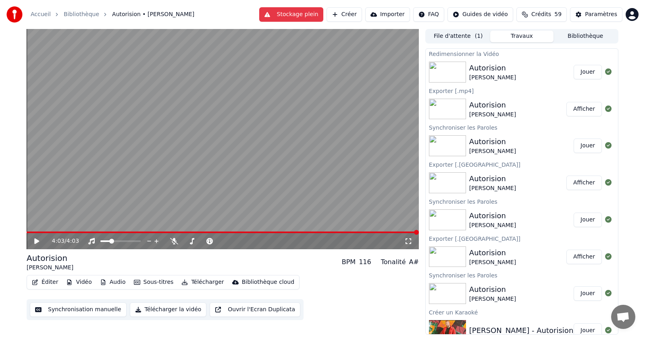
click at [582, 75] on button "Jouer" at bounding box center [587, 72] width 28 height 15
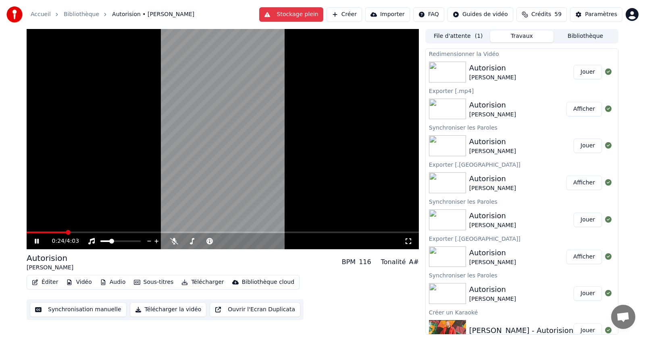
click at [409, 241] on icon at bounding box center [408, 241] width 8 height 6
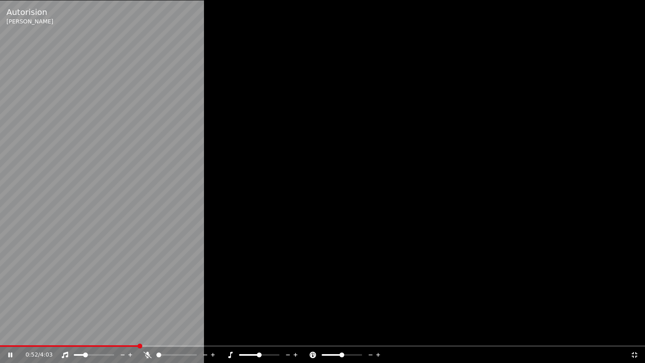
click at [382, 103] on div at bounding box center [322, 181] width 645 height 363
click at [270, 122] on div at bounding box center [322, 181] width 645 height 363
click at [633, 337] on icon at bounding box center [634, 355] width 6 height 6
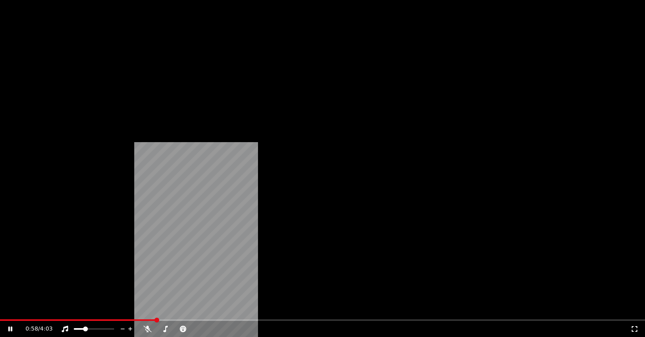
click at [83, 68] on button "Vidéo" at bounding box center [79, 61] width 32 height 11
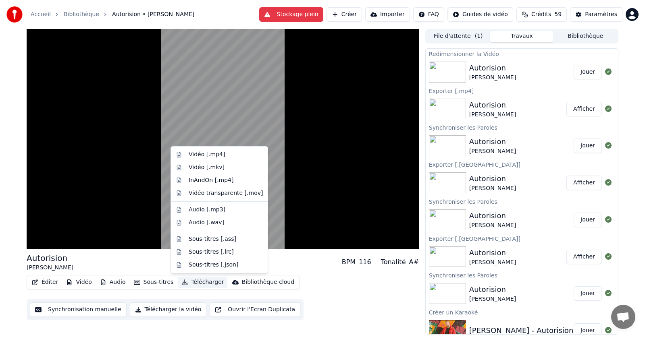
click at [481, 67] on div "Autorision" at bounding box center [492, 67] width 47 height 11
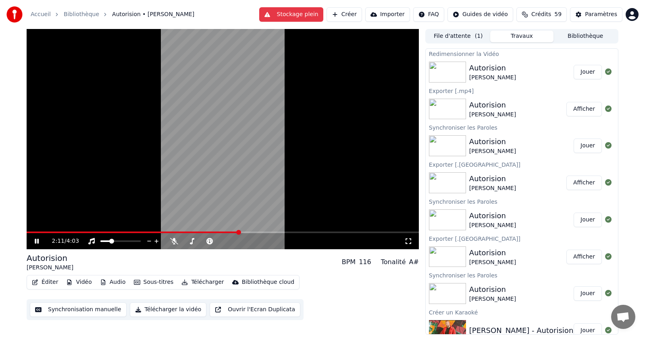
click at [198, 282] on button "Télécharger" at bounding box center [202, 282] width 49 height 11
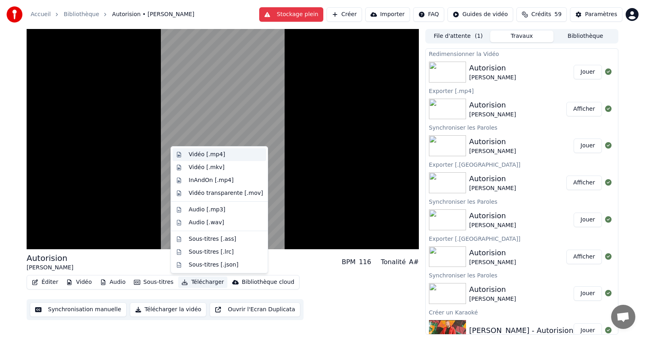
click at [207, 155] on div "Vidéo [.mp4]" at bounding box center [207, 155] width 36 height 8
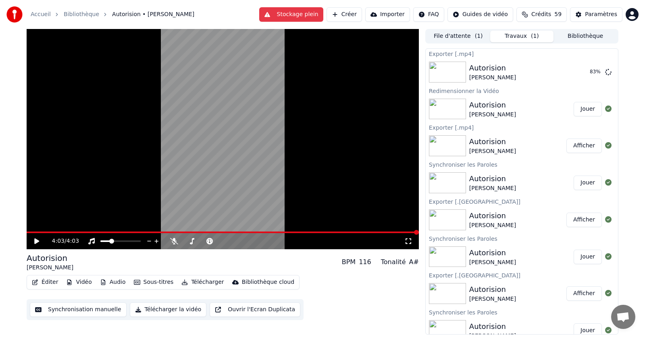
click at [34, 242] on icon at bounding box center [42, 241] width 19 height 6
click at [37, 243] on icon at bounding box center [42, 241] width 19 height 6
click at [580, 72] on button "Afficher" at bounding box center [583, 72] width 35 height 15
